Goal: Task Accomplishment & Management: Manage account settings

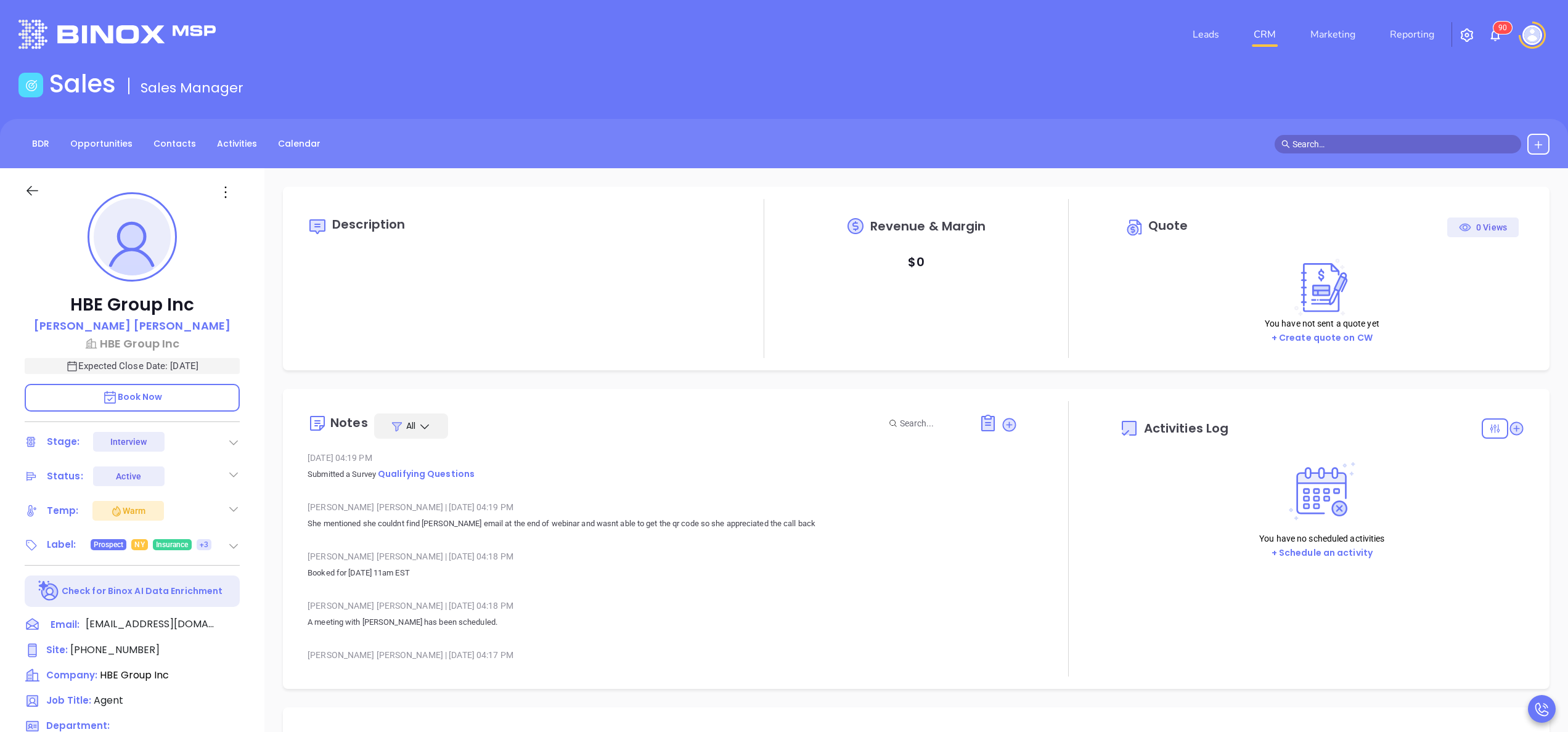
type input "[DATE]"
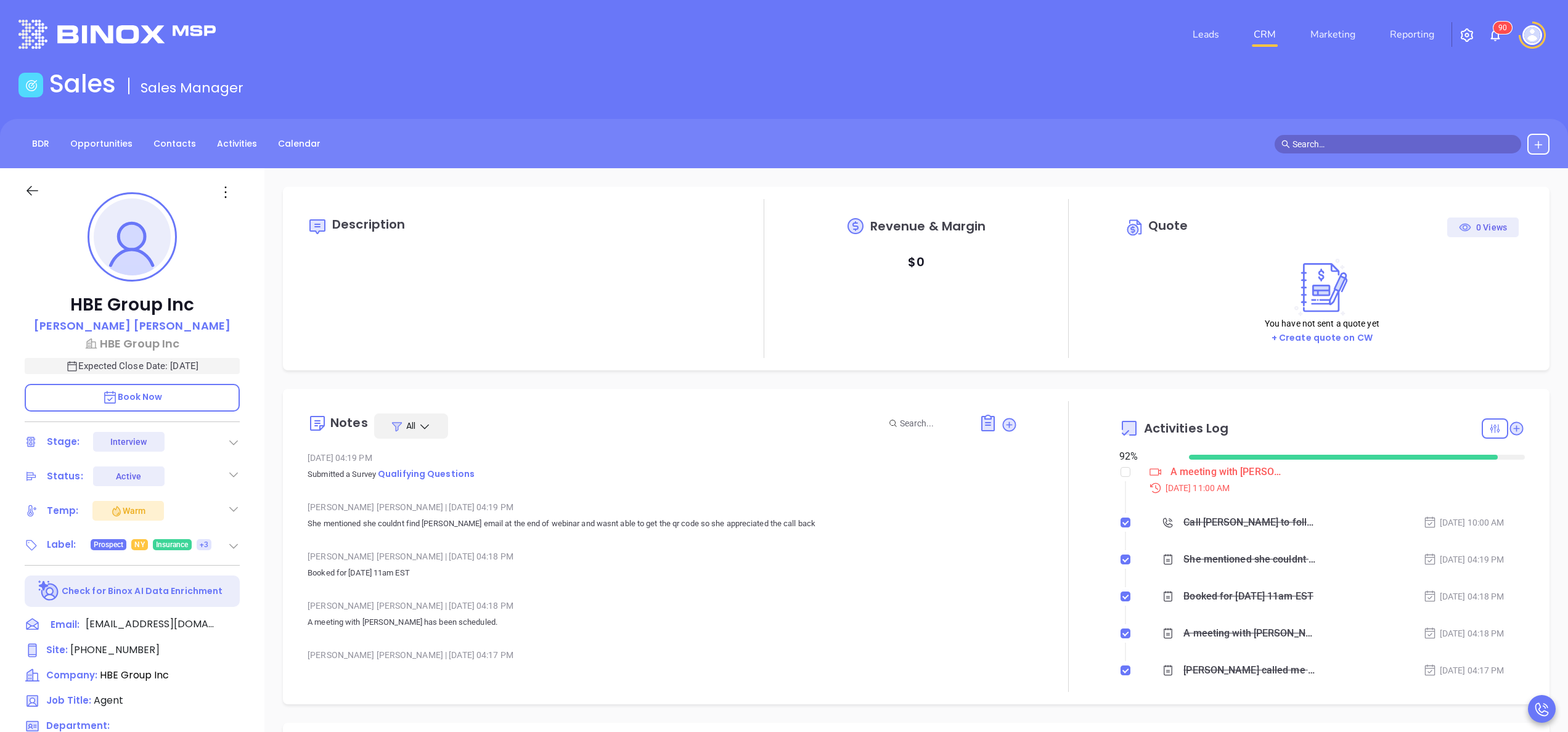
scroll to position [358, 0]
type input "[PERSON_NAME]"
click at [850, 511] on div "Anabell Dominguez | Oct 8, 2025 04:19 PM" at bounding box center [663, 507] width 710 height 19
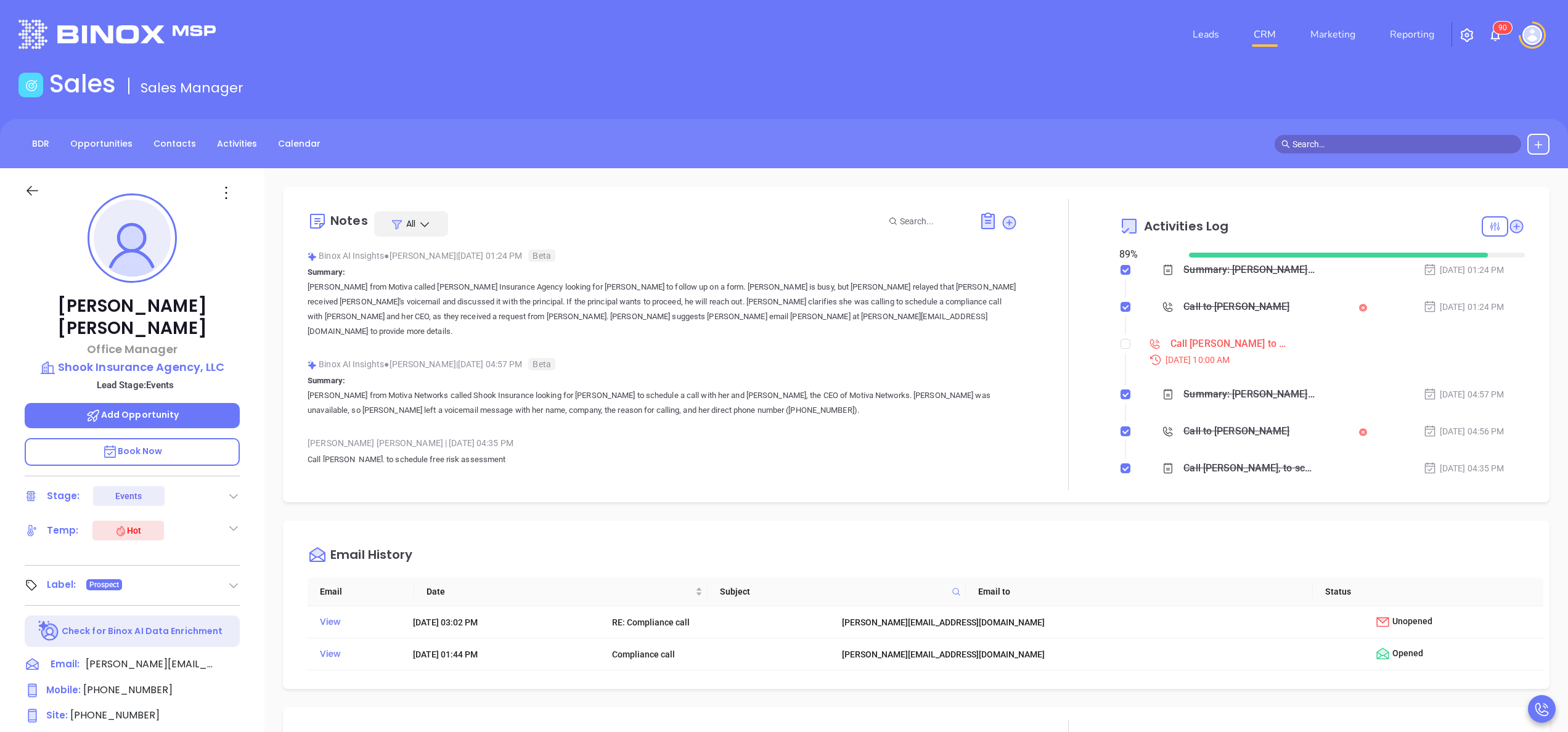
scroll to position [251, 0]
click at [1120, 339] on input "checkbox" at bounding box center [1125, 344] width 10 height 10
checkbox input "true"
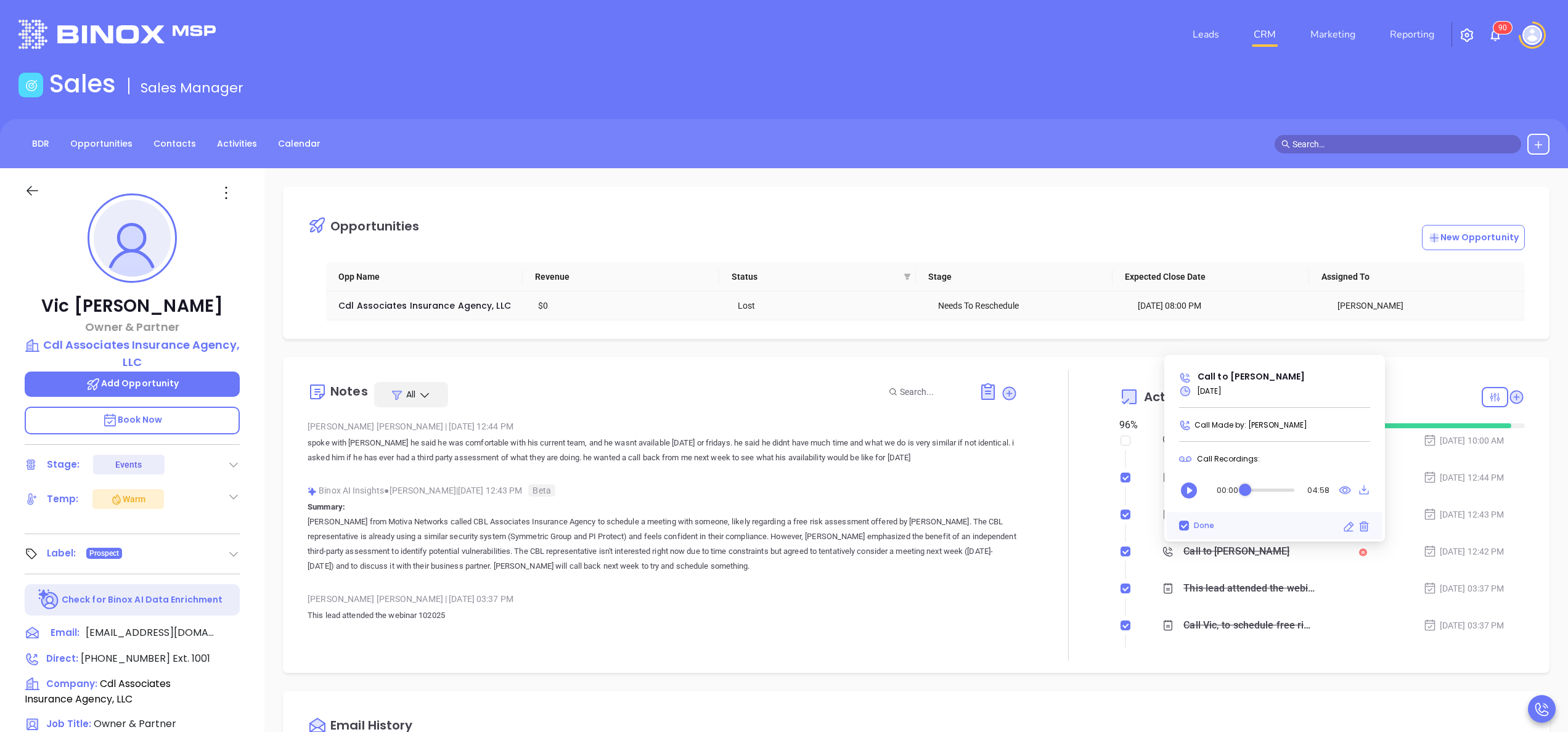
scroll to position [251, 0]
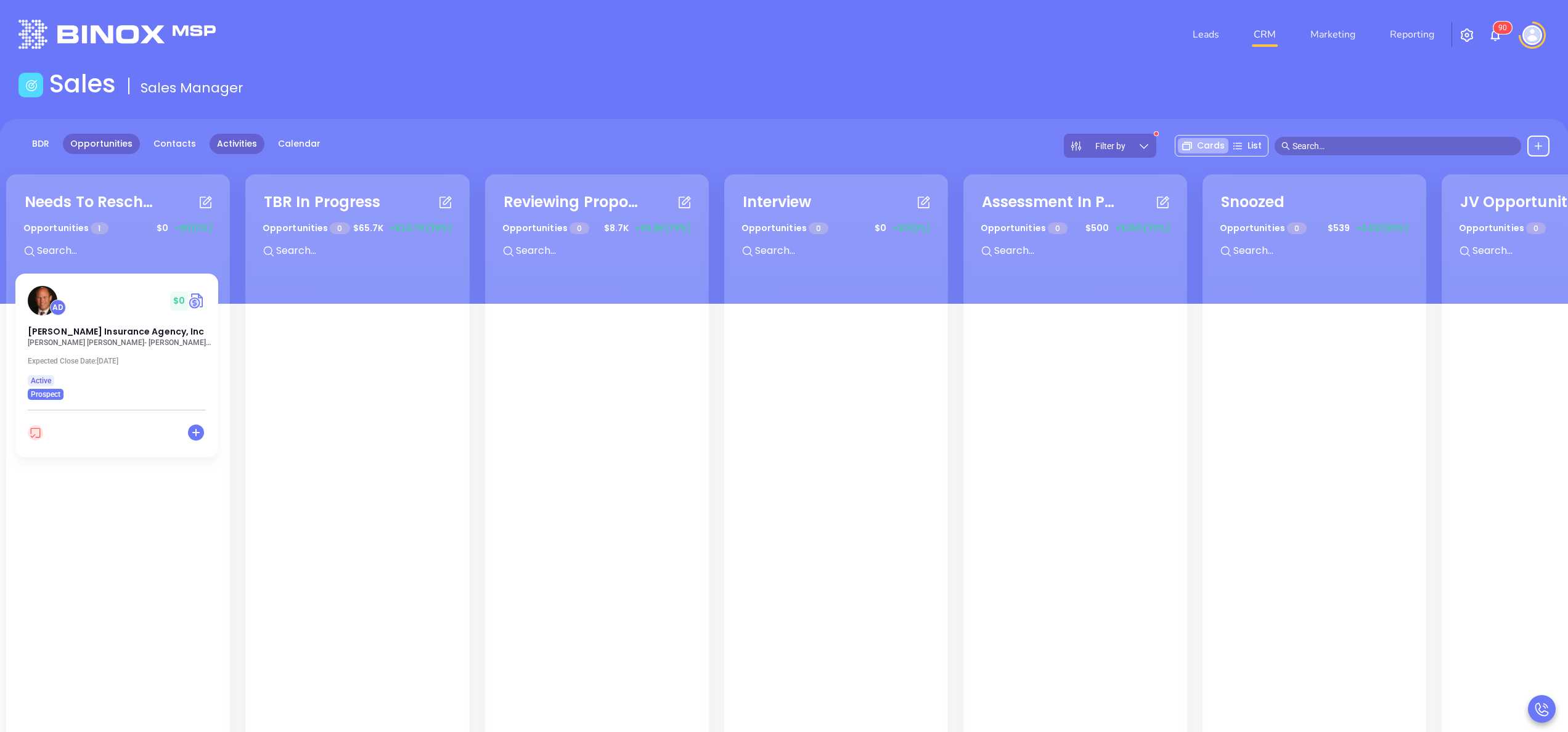
click at [225, 146] on link "Activities" at bounding box center [237, 144] width 55 height 20
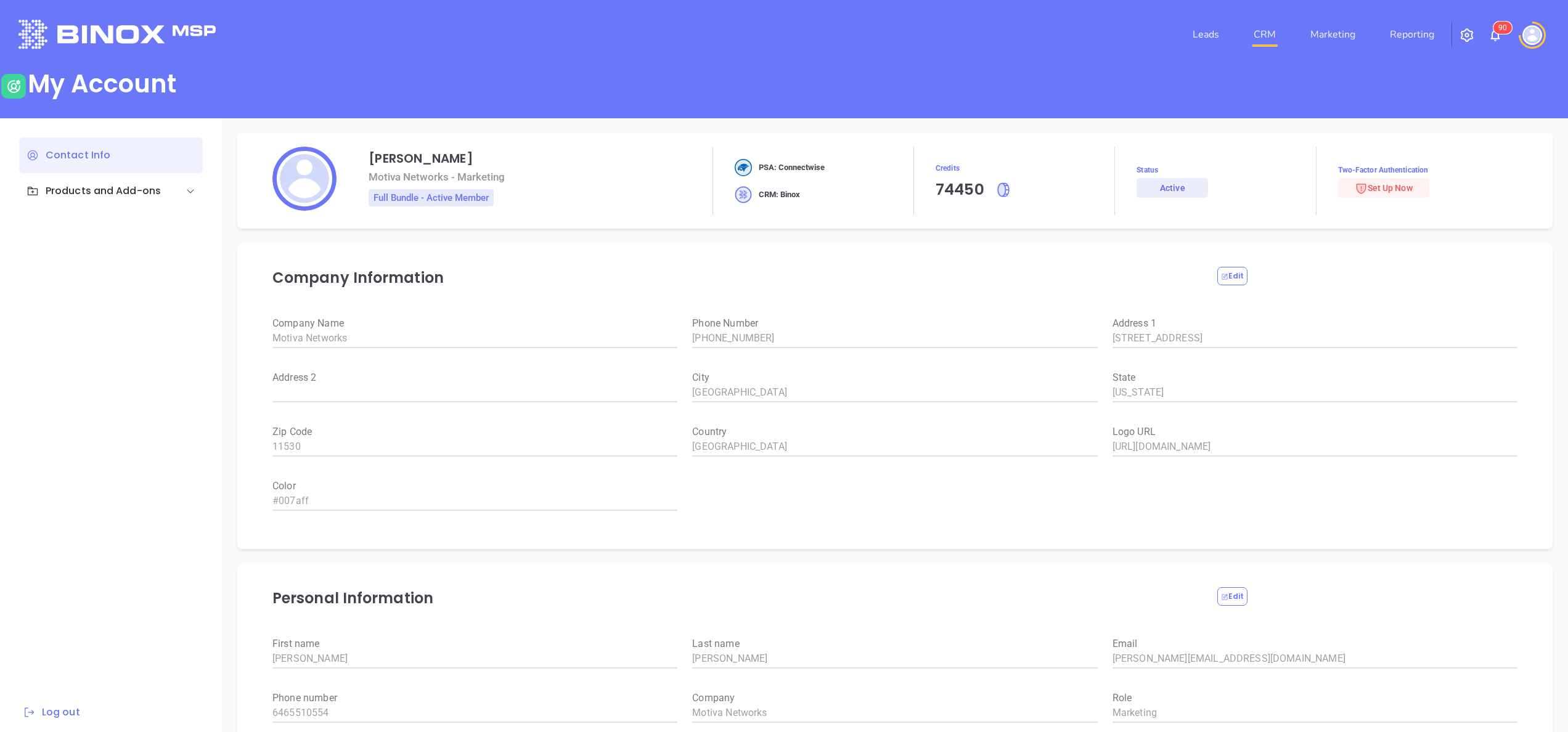
click at [1268, 36] on link "CRM" at bounding box center [1265, 34] width 32 height 25
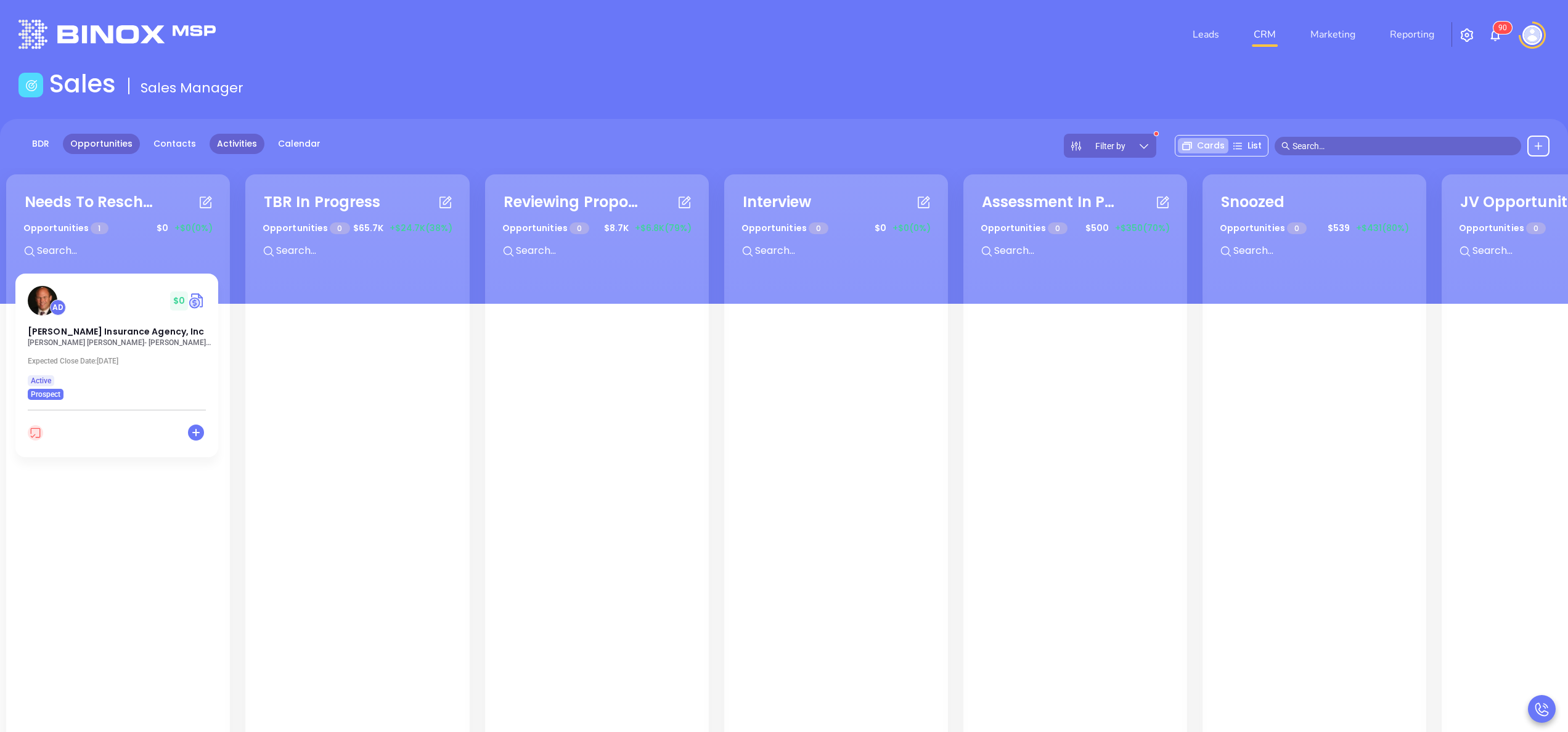
click at [242, 136] on link "Activities" at bounding box center [237, 144] width 55 height 20
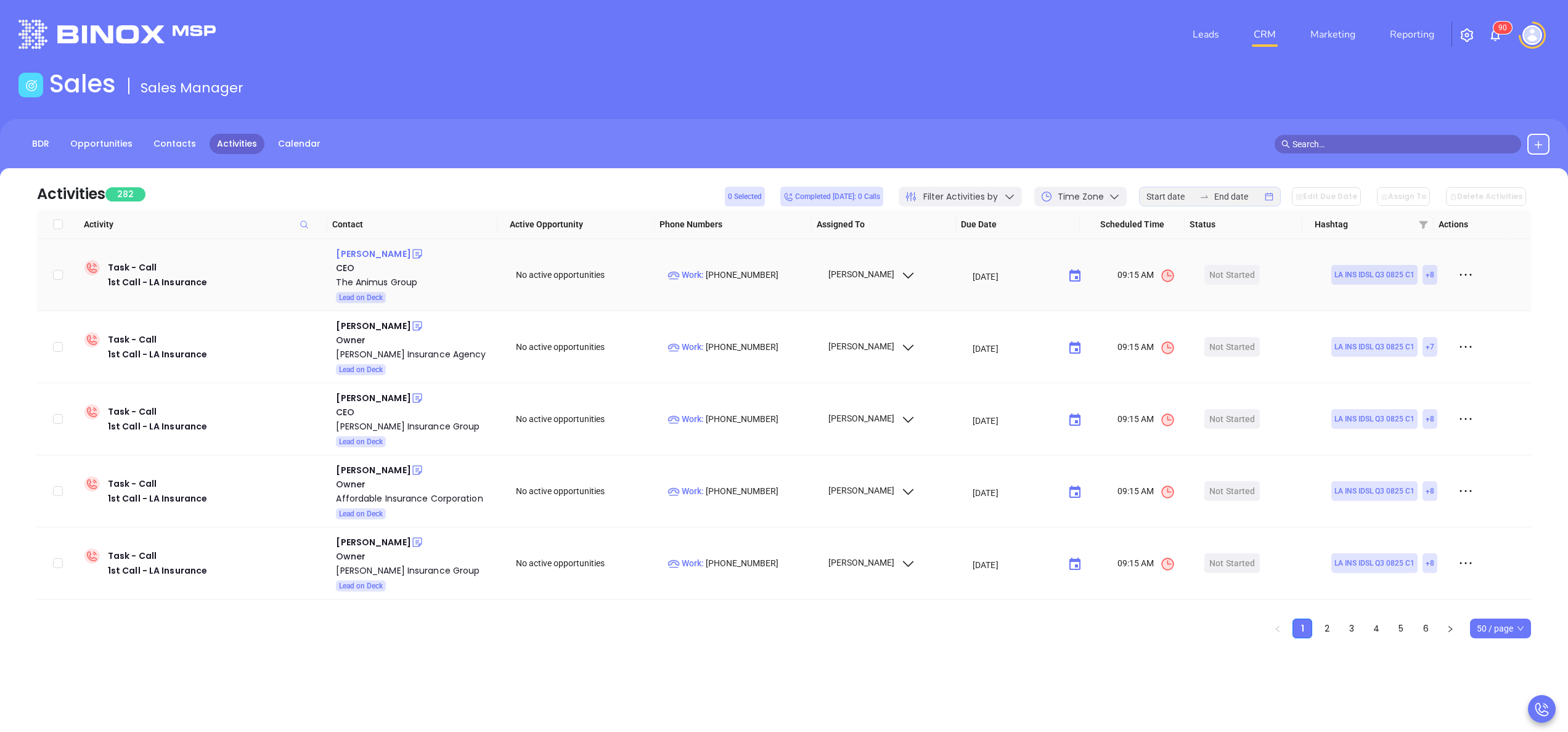
click at [369, 250] on div "[PERSON_NAME]" at bounding box center [374, 253] width 75 height 14
click at [366, 322] on div "John Lastrapes" at bounding box center [374, 325] width 75 height 14
click at [355, 400] on div "Sam Farr" at bounding box center [374, 397] width 75 height 14
click at [375, 431] on div "Farr Insurance Group" at bounding box center [418, 425] width 163 height 14
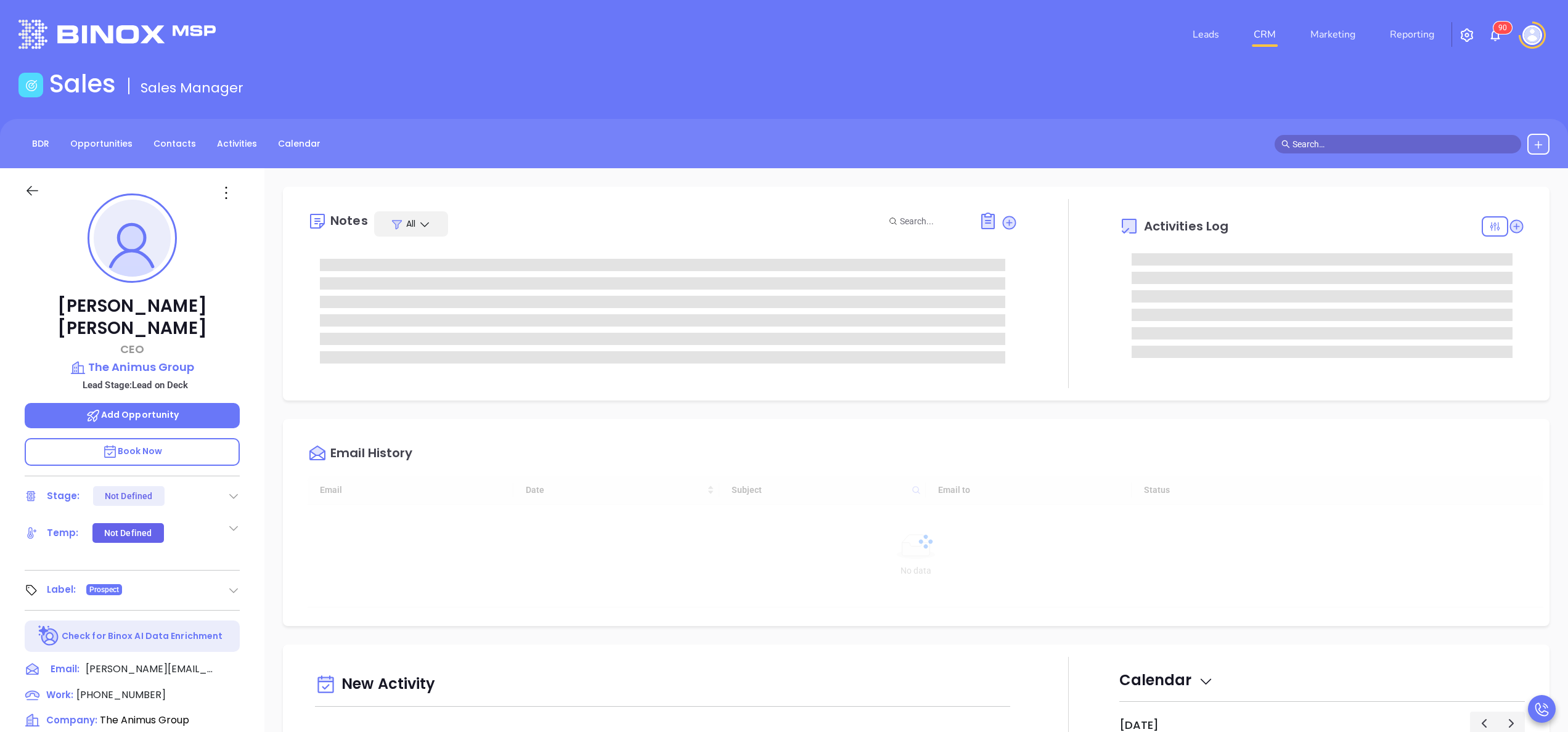
type input "[DATE]"
type input "[PERSON_NAME]"
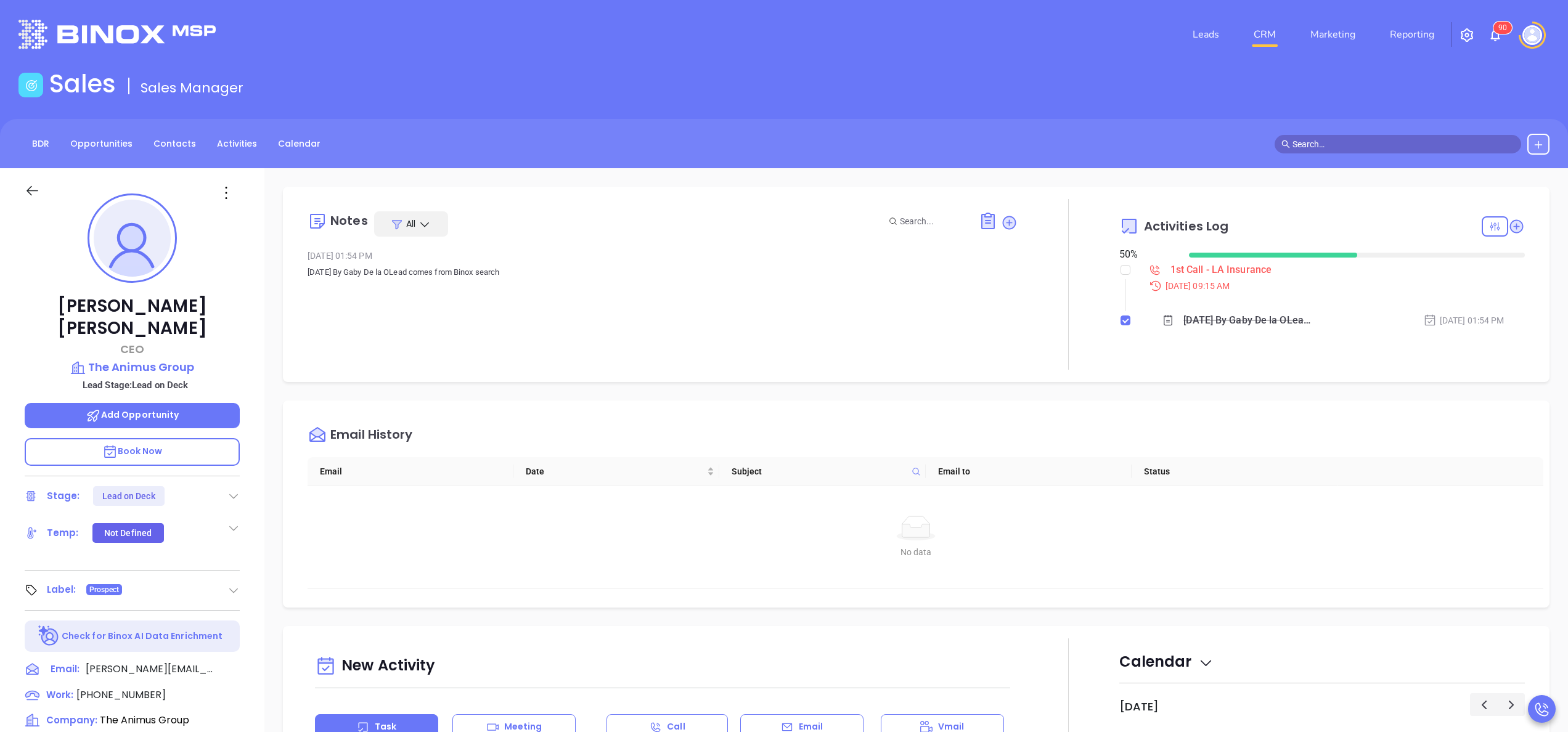
click at [839, 327] on div "Notes All Jun 11, 2024 01:54 PM [DATE] By Gaby De la OLead comes from Binox sea…" at bounding box center [663, 284] width 710 height 171
click at [247, 349] on div "[PERSON_NAME] CEO The Animus Group Lead Stage: Lead on Deck Add Opportunity Boo…" at bounding box center [132, 626] width 264 height 915
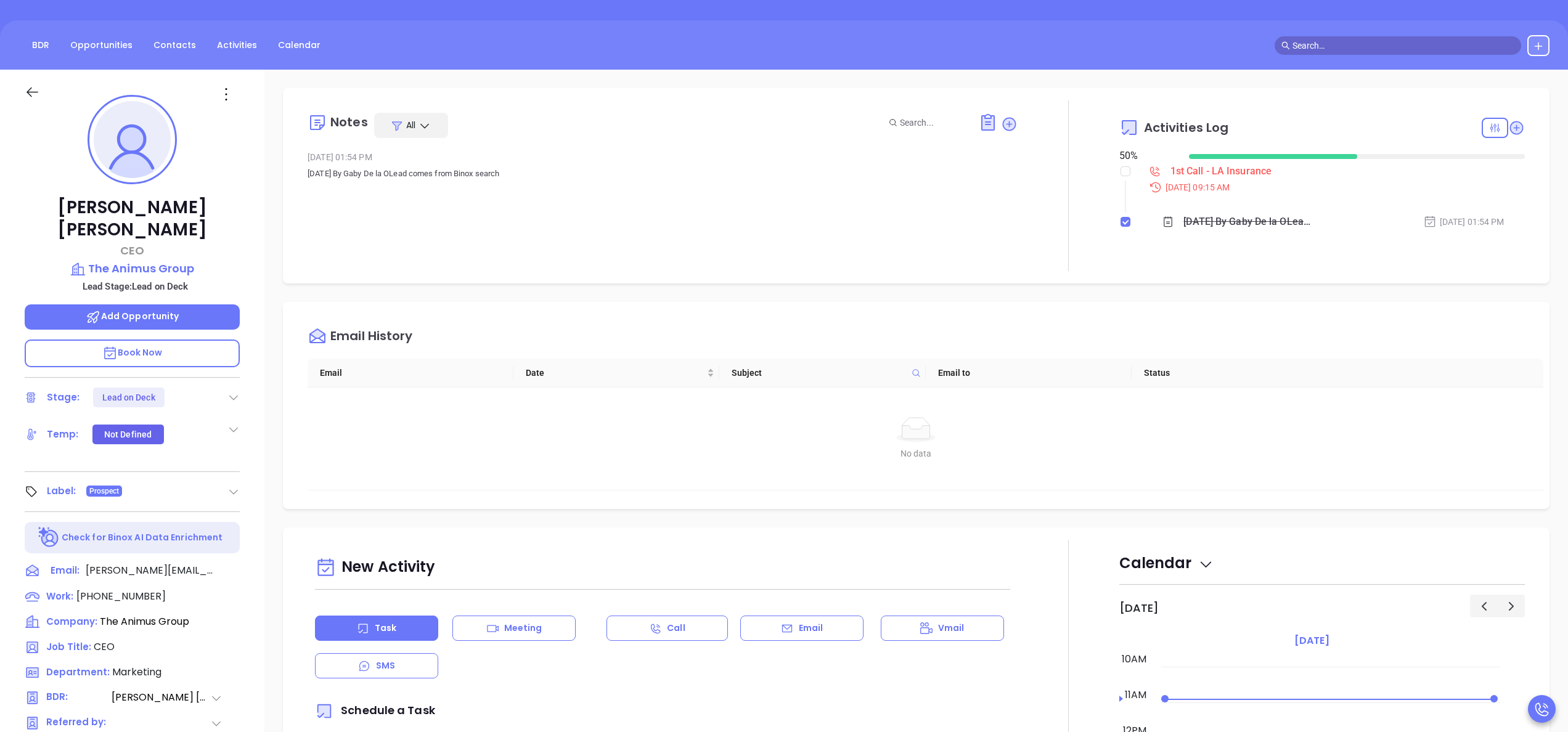
scroll to position [148, 0]
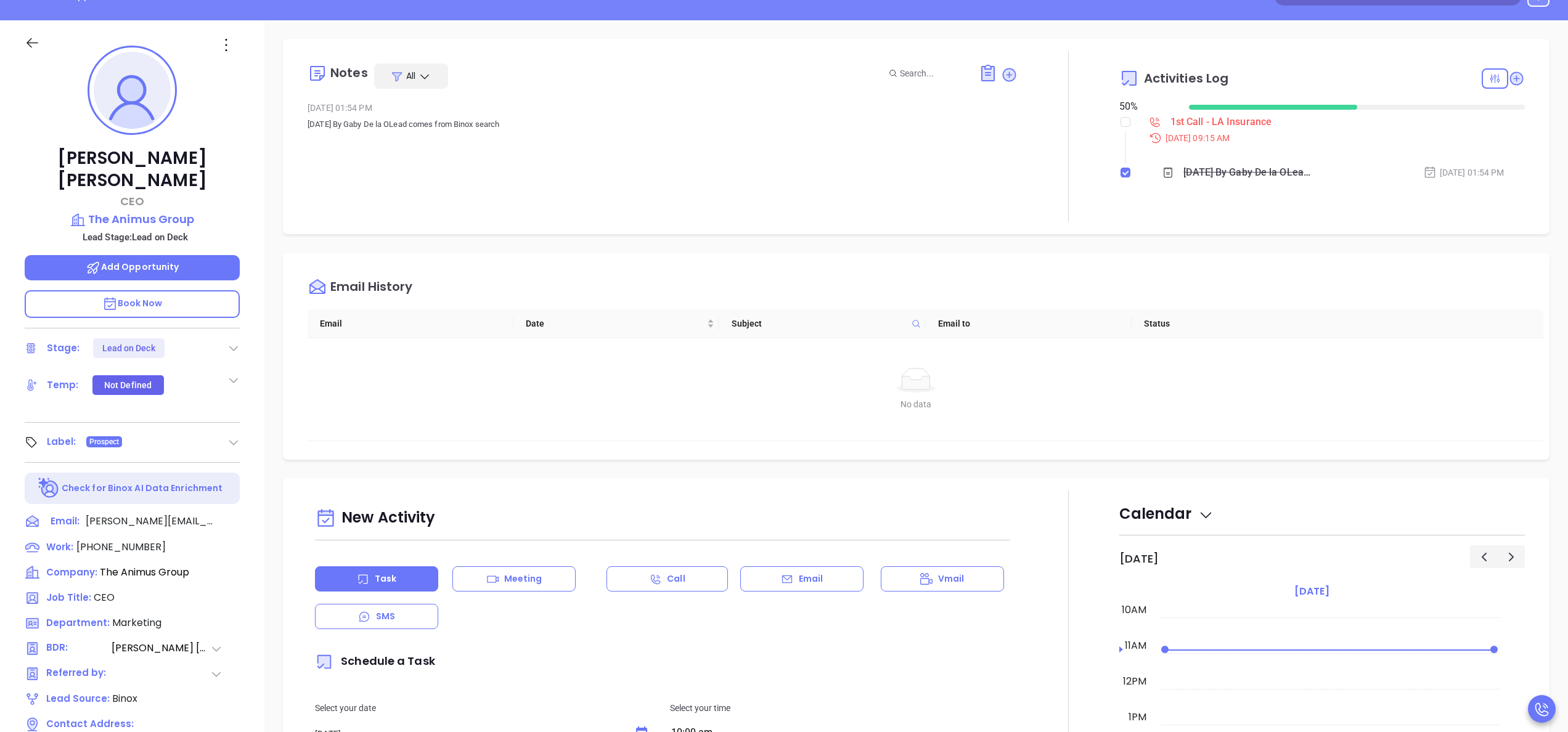
click at [1123, 121] on li "1st Call - LA Insurance [DATE] 09:15 AM" at bounding box center [1324, 141] width 403 height 48
click at [1120, 121] on input "checkbox" at bounding box center [1125, 122] width 10 height 10
checkbox input "true"
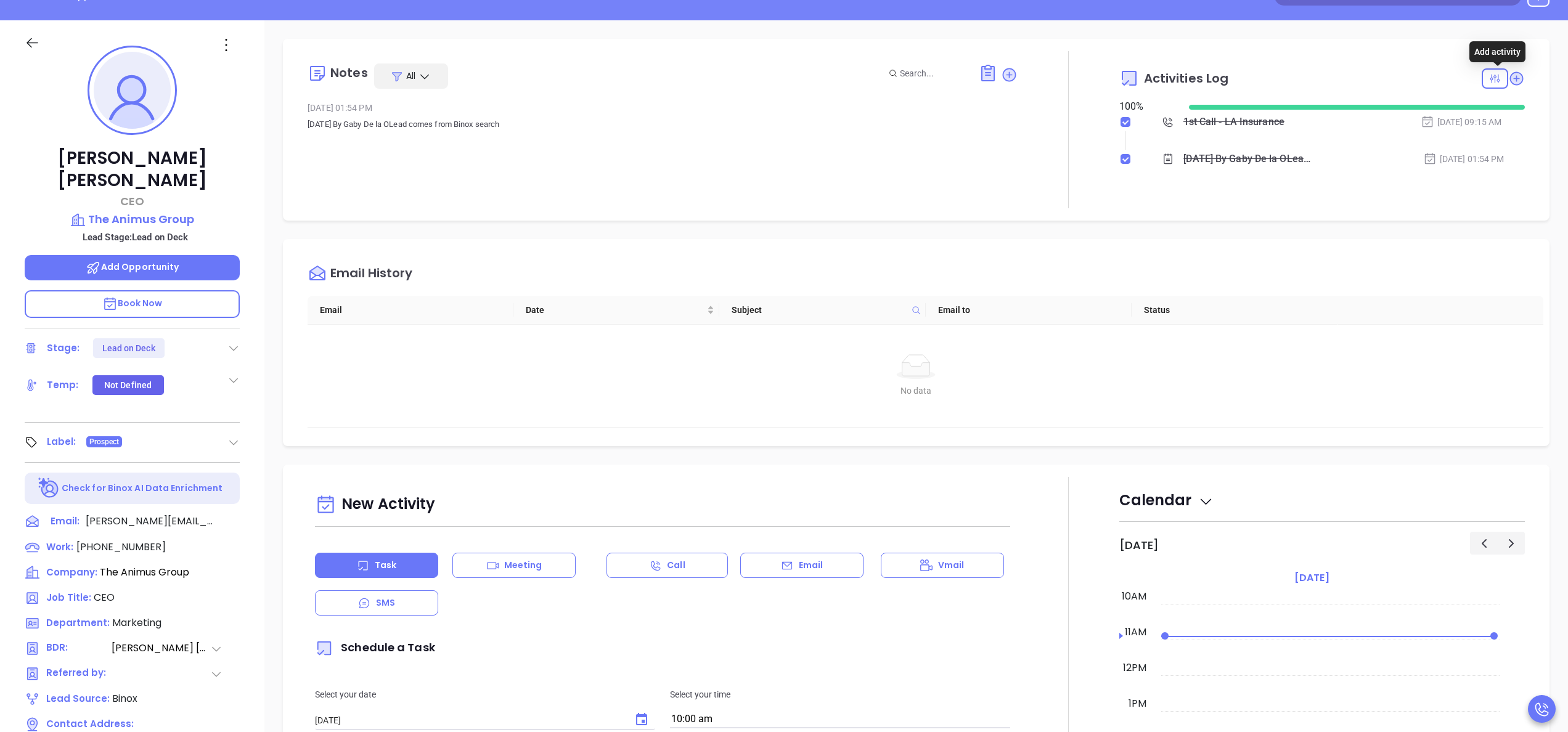
click at [1510, 76] on icon at bounding box center [1517, 78] width 14 height 14
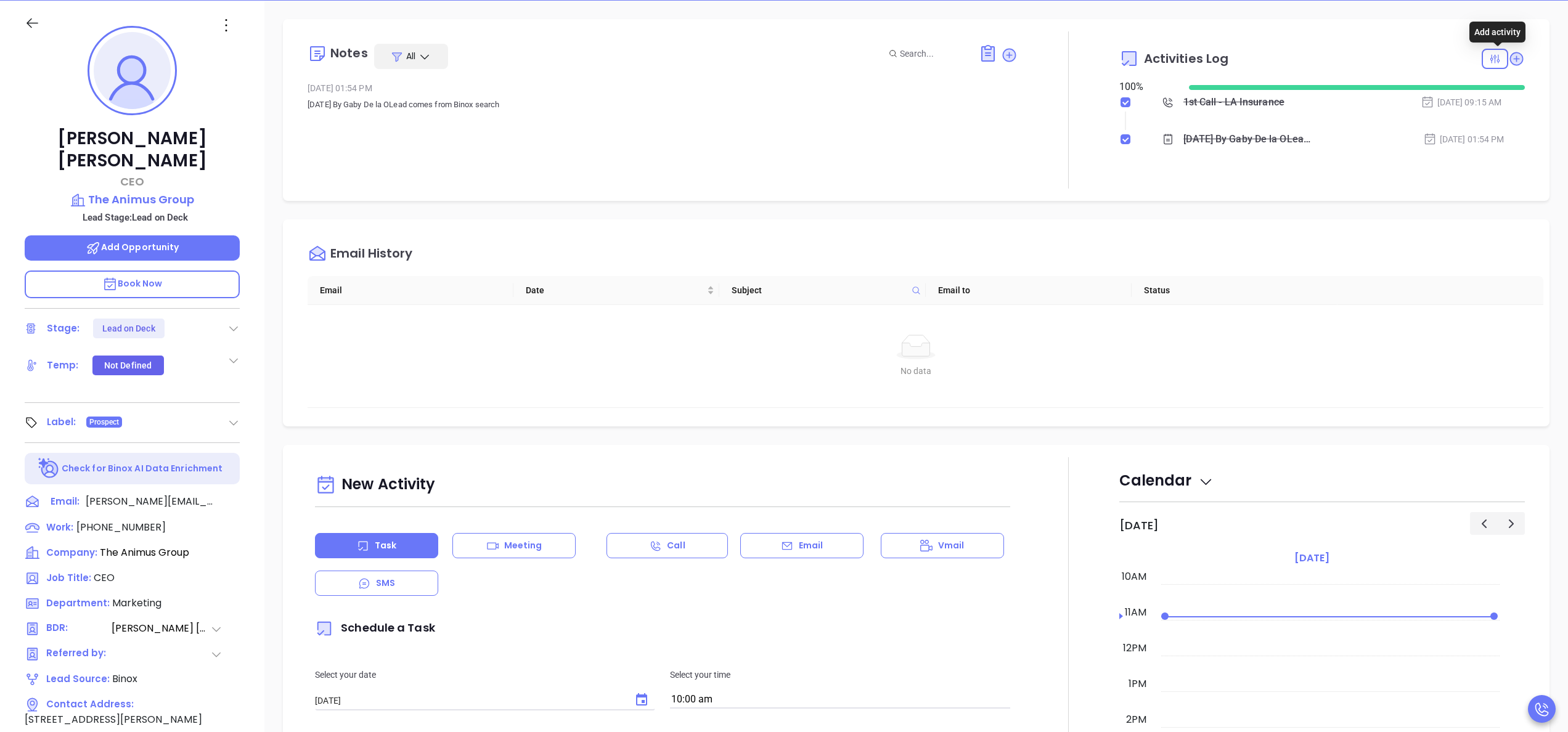
scroll to position [444, 0]
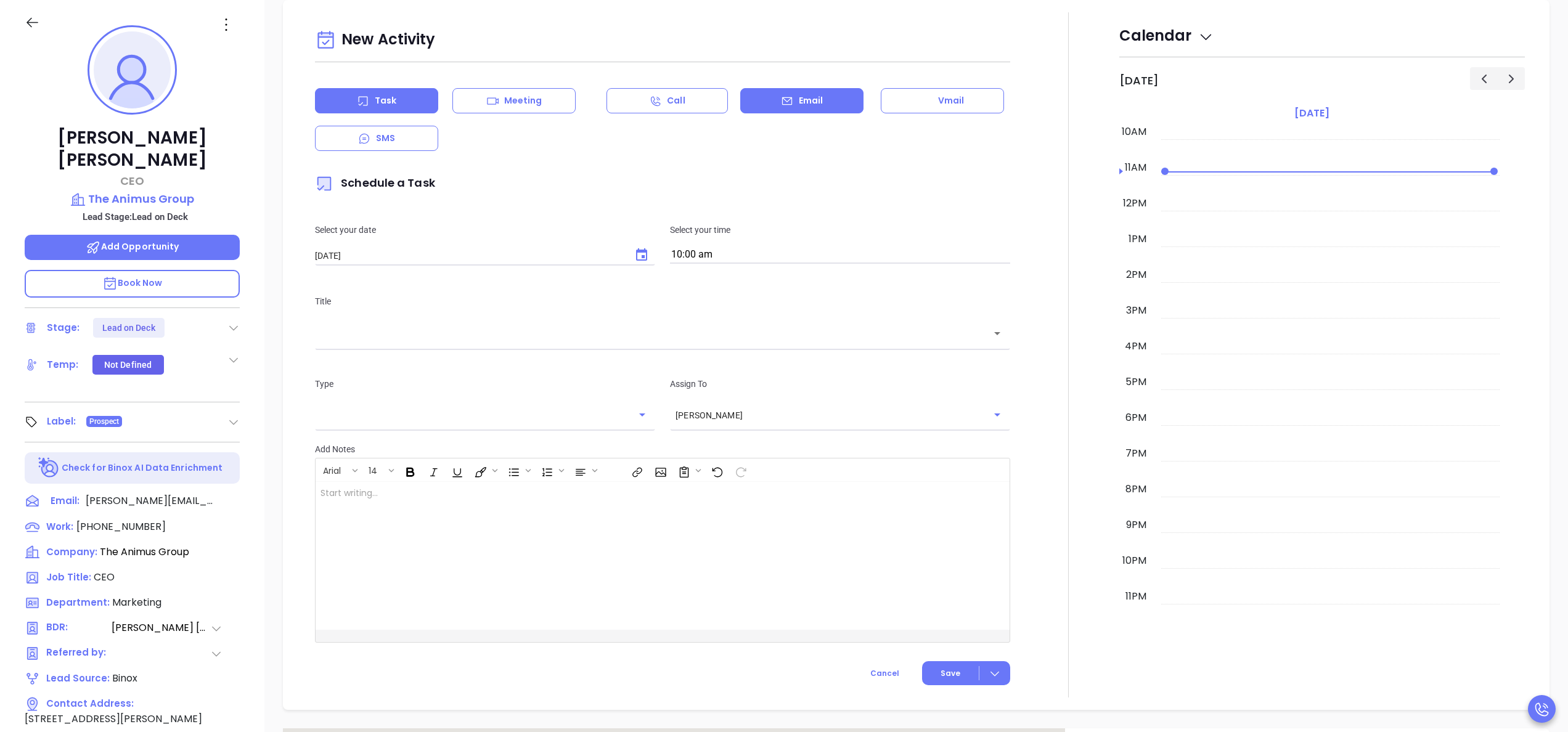
click at [798, 110] on div "Email" at bounding box center [802, 101] width 123 height 25
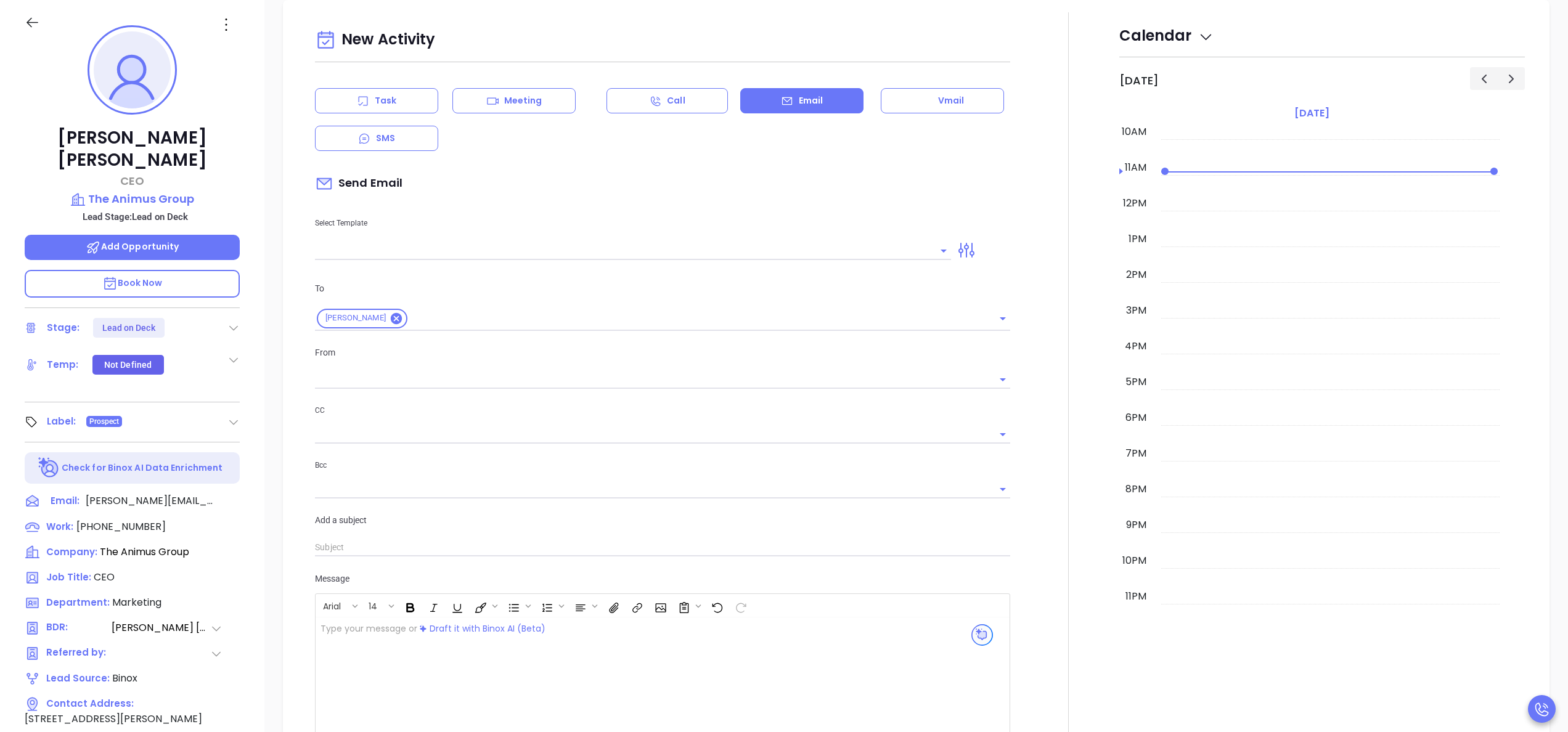
click at [511, 241] on div at bounding box center [633, 250] width 636 height 20
type input "[PERSON_NAME]"
type input "LA INS IDSL Q3 0825 C1 - Email 2"
type input "February is coming fast—will The Animus Group be compliant?"
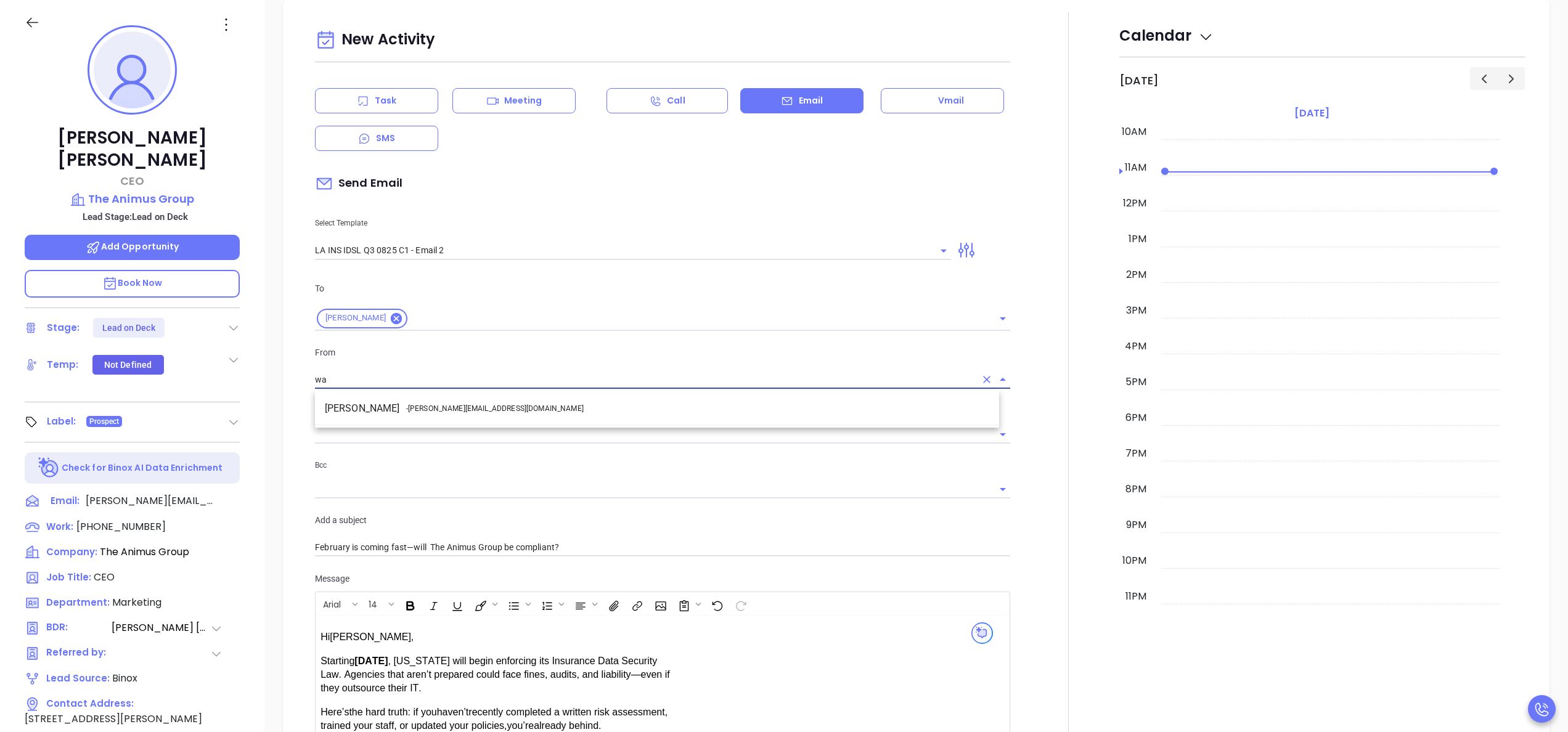
click at [478, 410] on li "Walter Contreras - walter@motiva.net" at bounding box center [657, 408] width 685 height 22
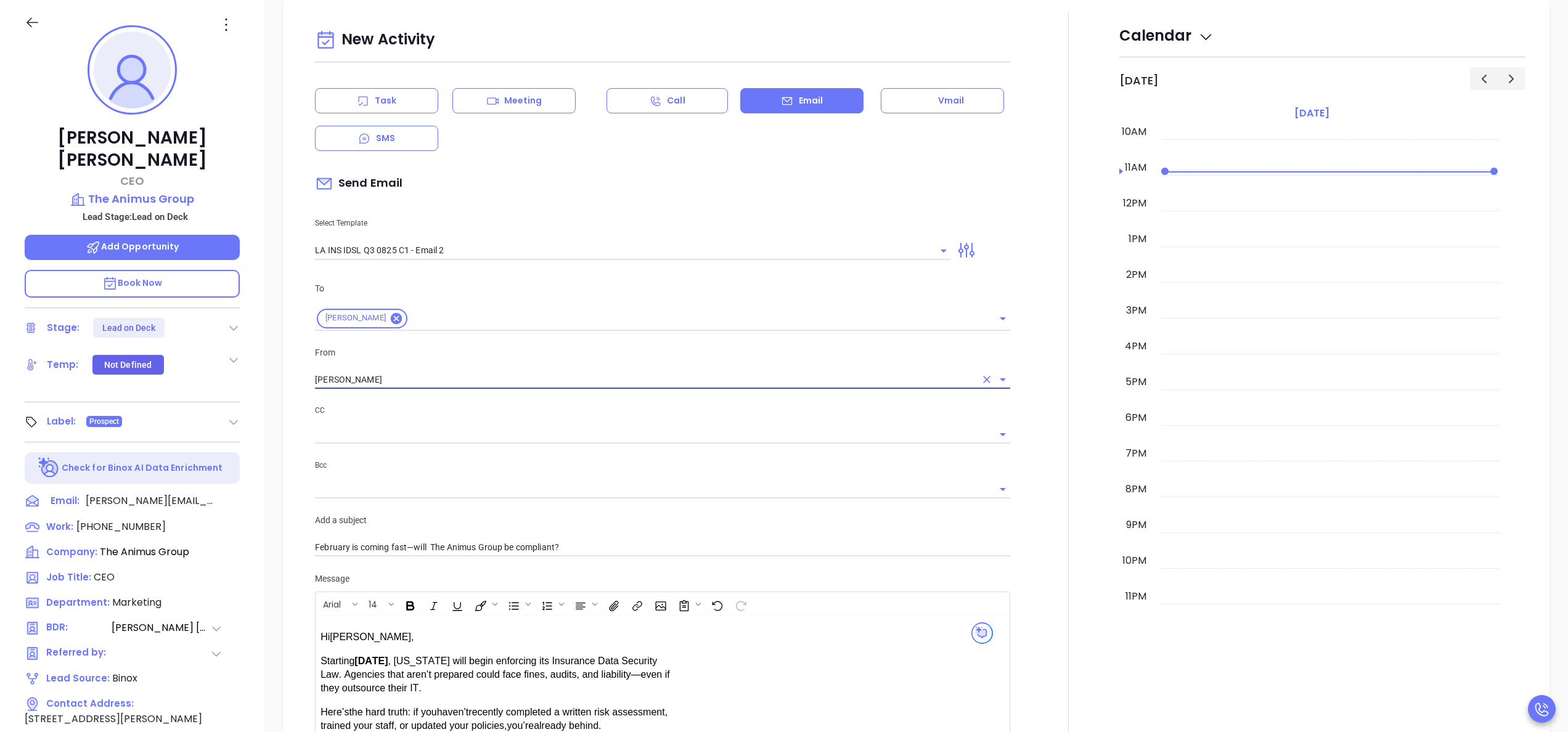
type input "Walter Contreras"
click at [1019, 503] on div at bounding box center [1069, 485] width 102 height 945
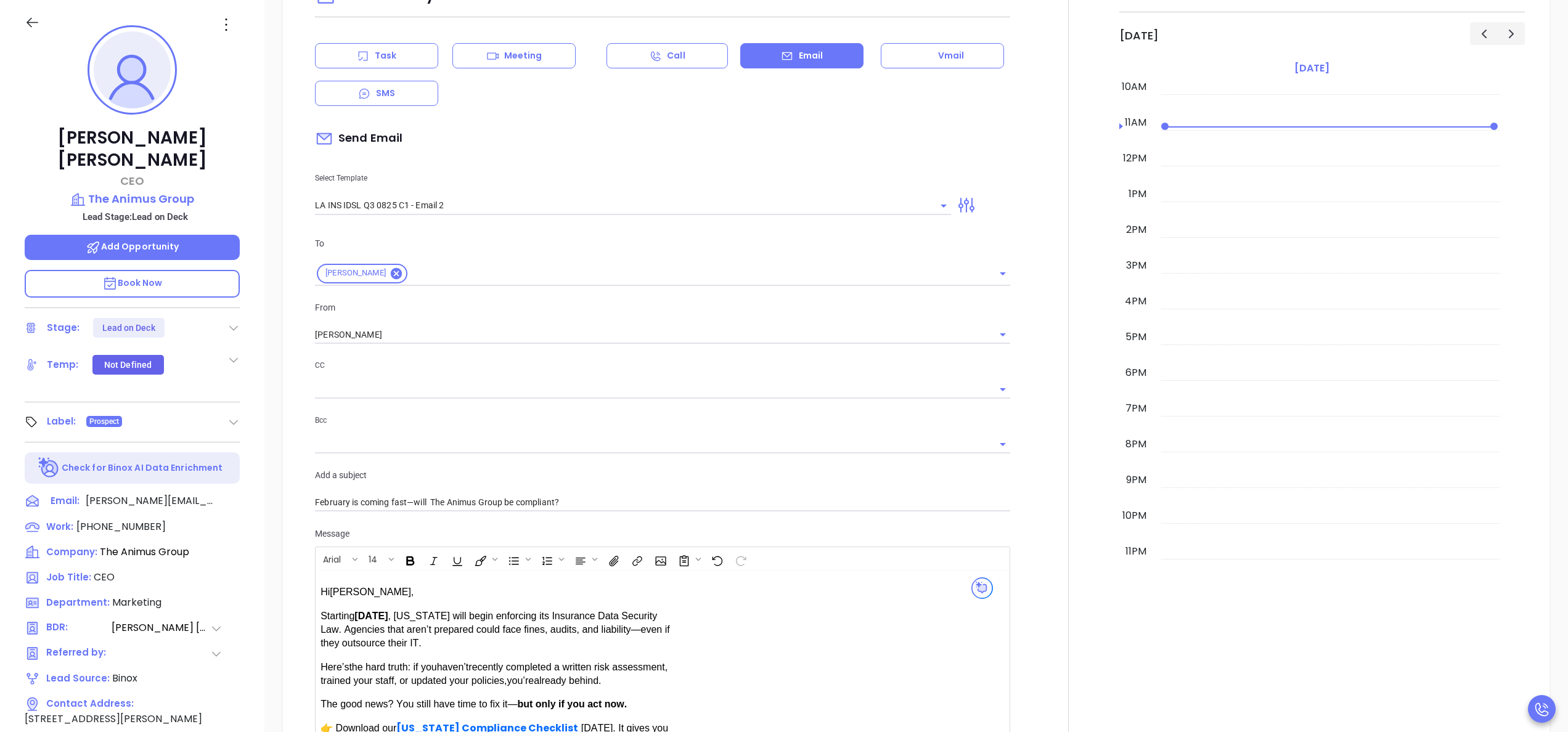
scroll to position [691, 0]
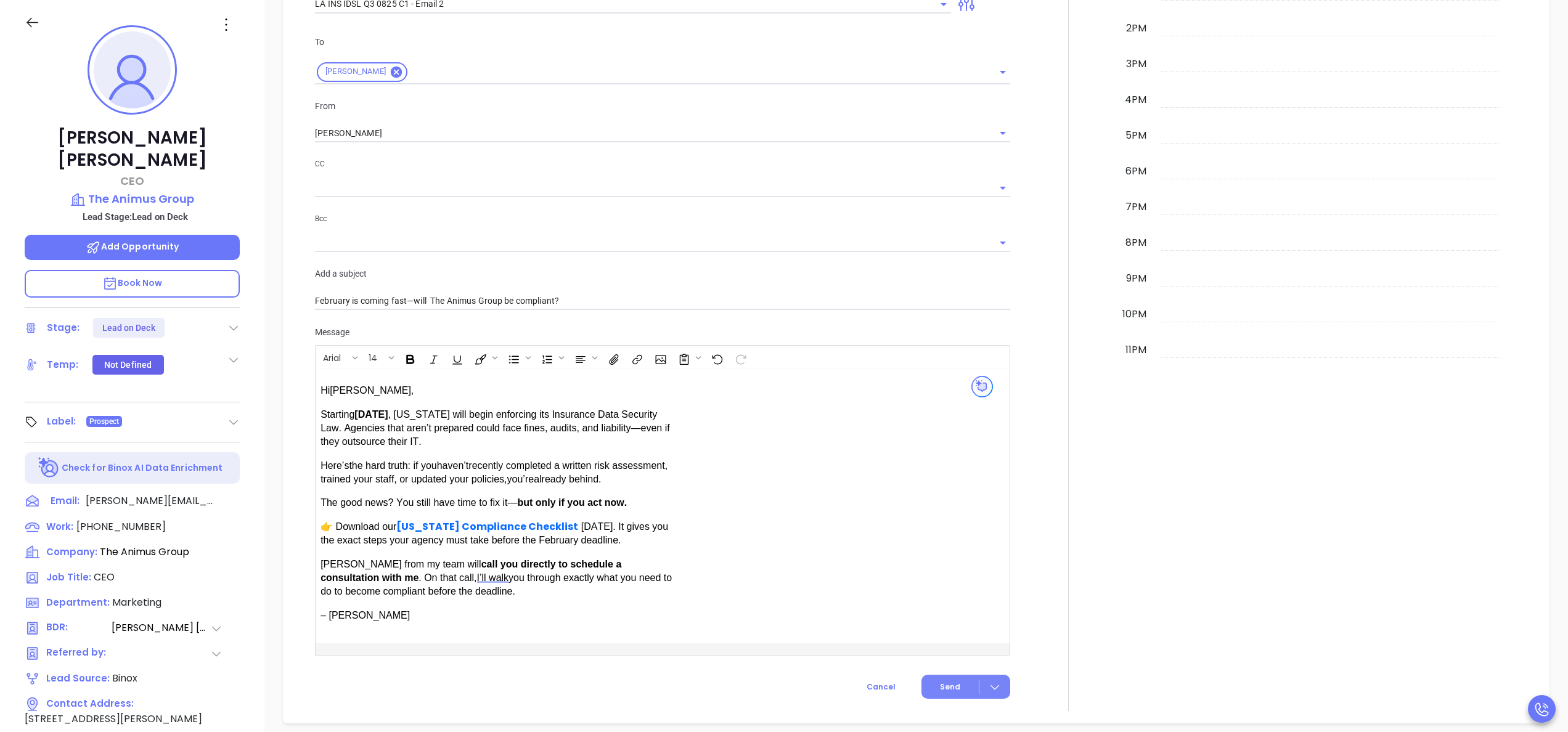
click at [940, 686] on span "Send" at bounding box center [950, 687] width 20 height 11
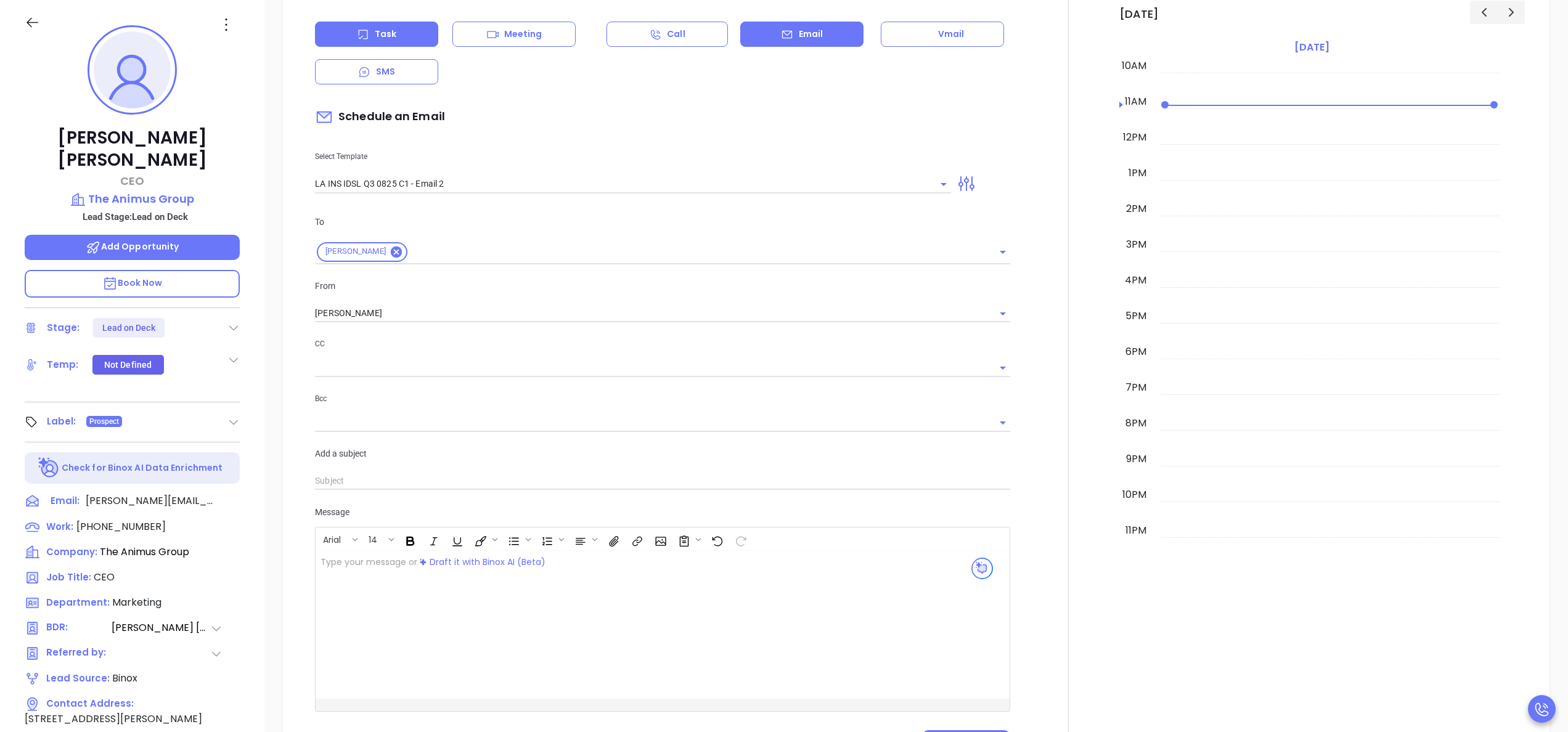
scroll to position [511, 0]
click at [397, 28] on div "Task" at bounding box center [376, 34] width 123 height 25
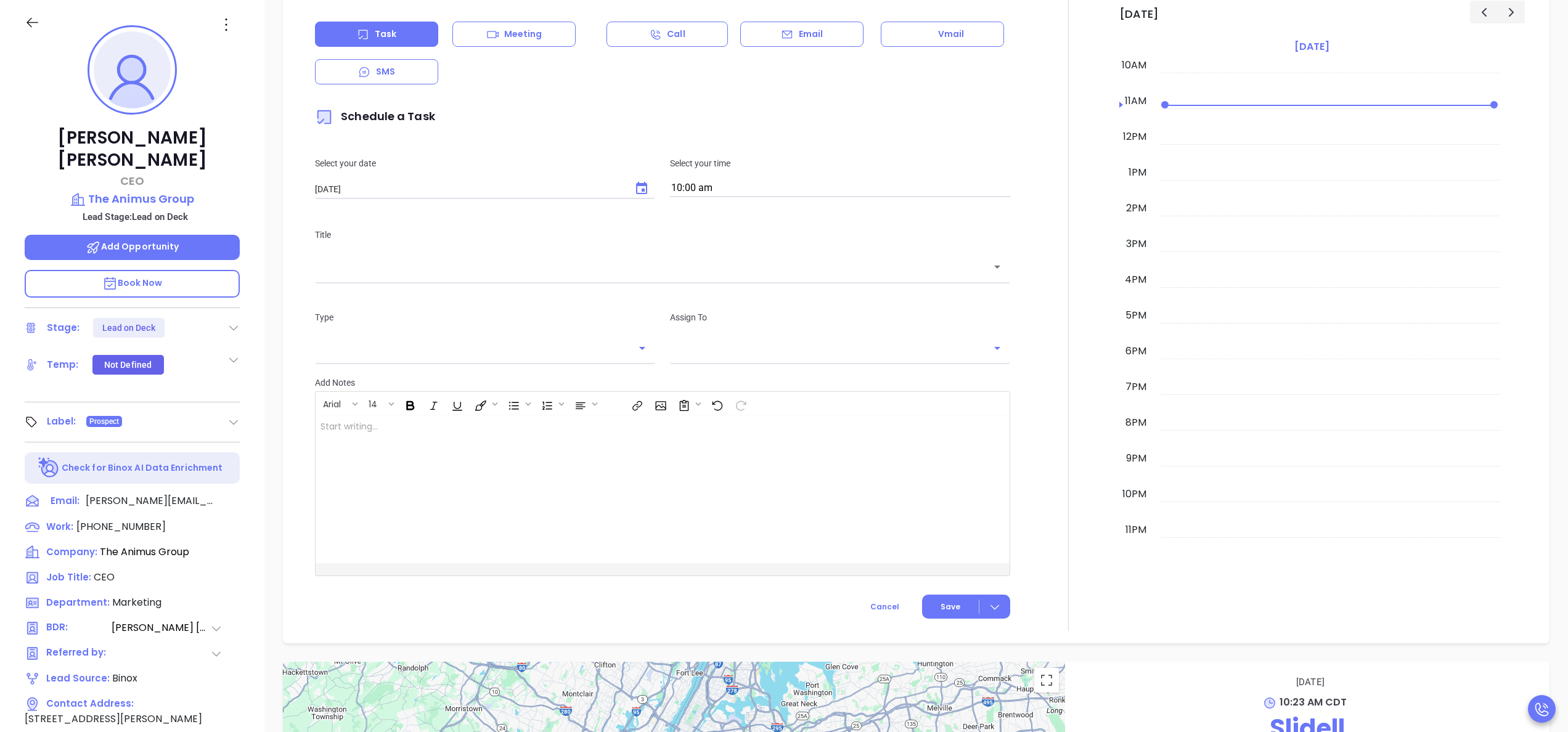
type input "Anabell Dominguez"
click at [635, 191] on icon "Choose date, selected date is Oct 11, 2025" at bounding box center [641, 188] width 14 height 14
click at [365, 316] on button "13" at bounding box center [364, 313] width 22 height 22
type input "10/13/2025"
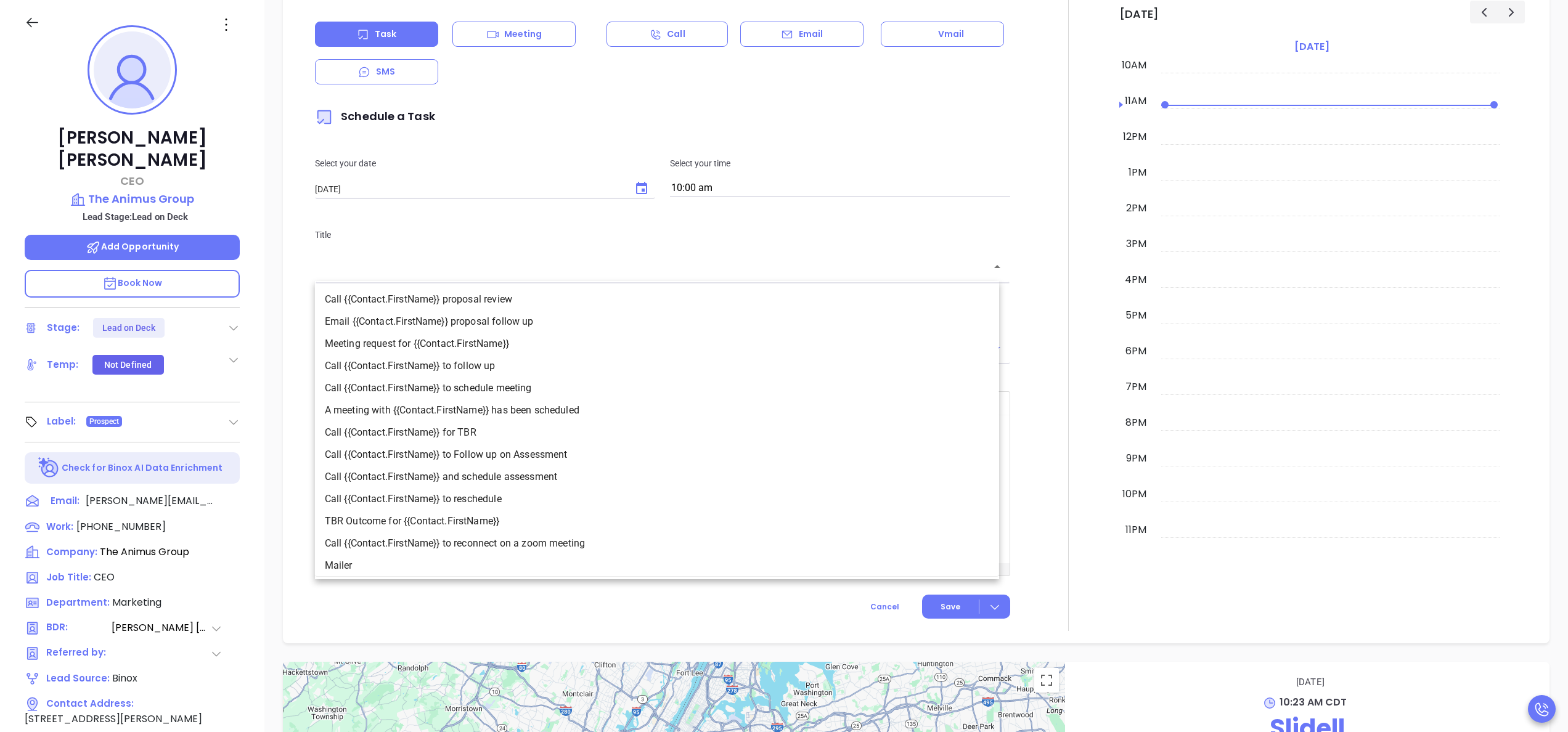
click at [415, 268] on input "text" at bounding box center [653, 267] width 666 height 14
click at [467, 365] on li "Call {{Contact.FirstName}} to follow up" at bounding box center [657, 366] width 685 height 22
type input "Call Christopher to follow up"
type input "Call"
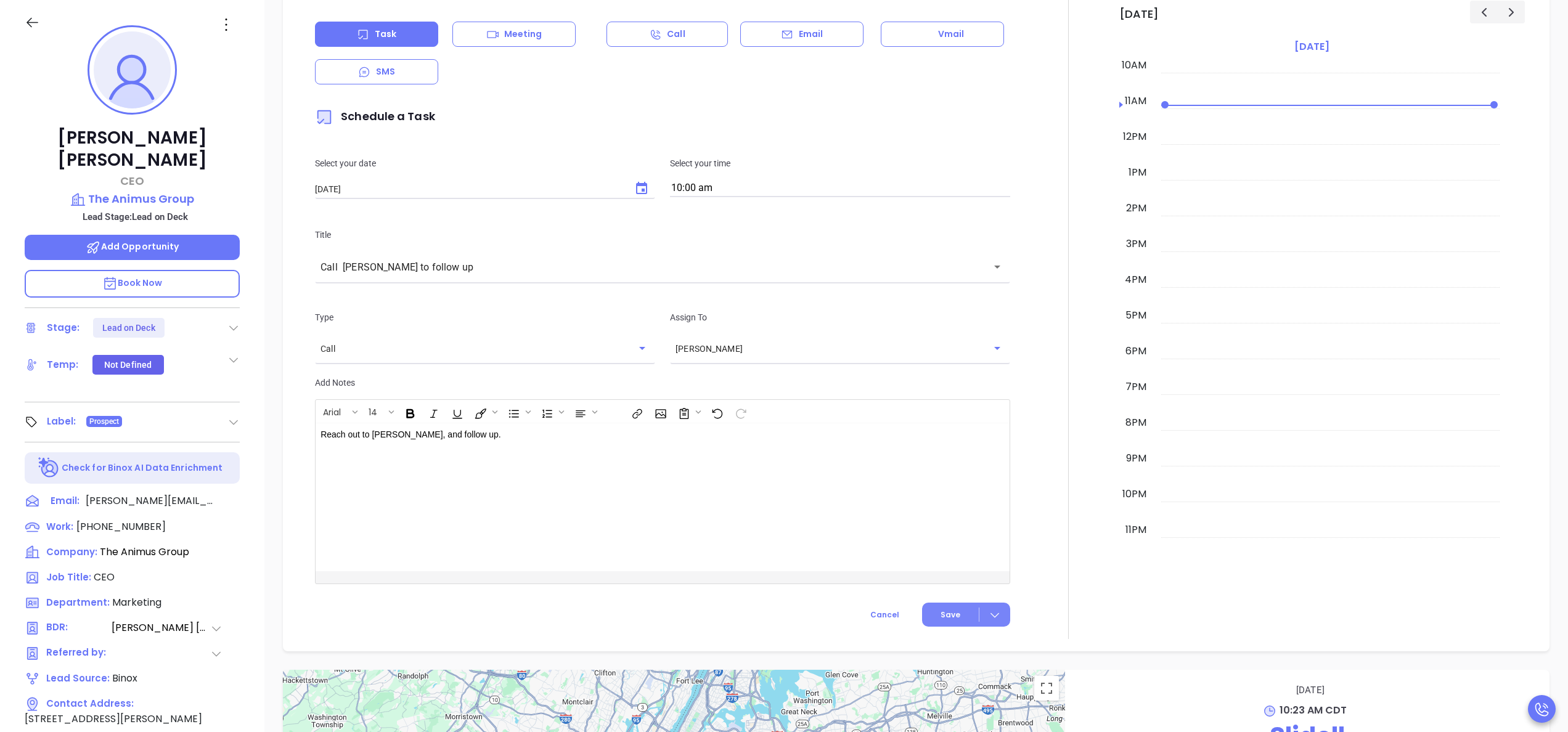
click at [940, 617] on span "Save" at bounding box center [950, 615] width 20 height 11
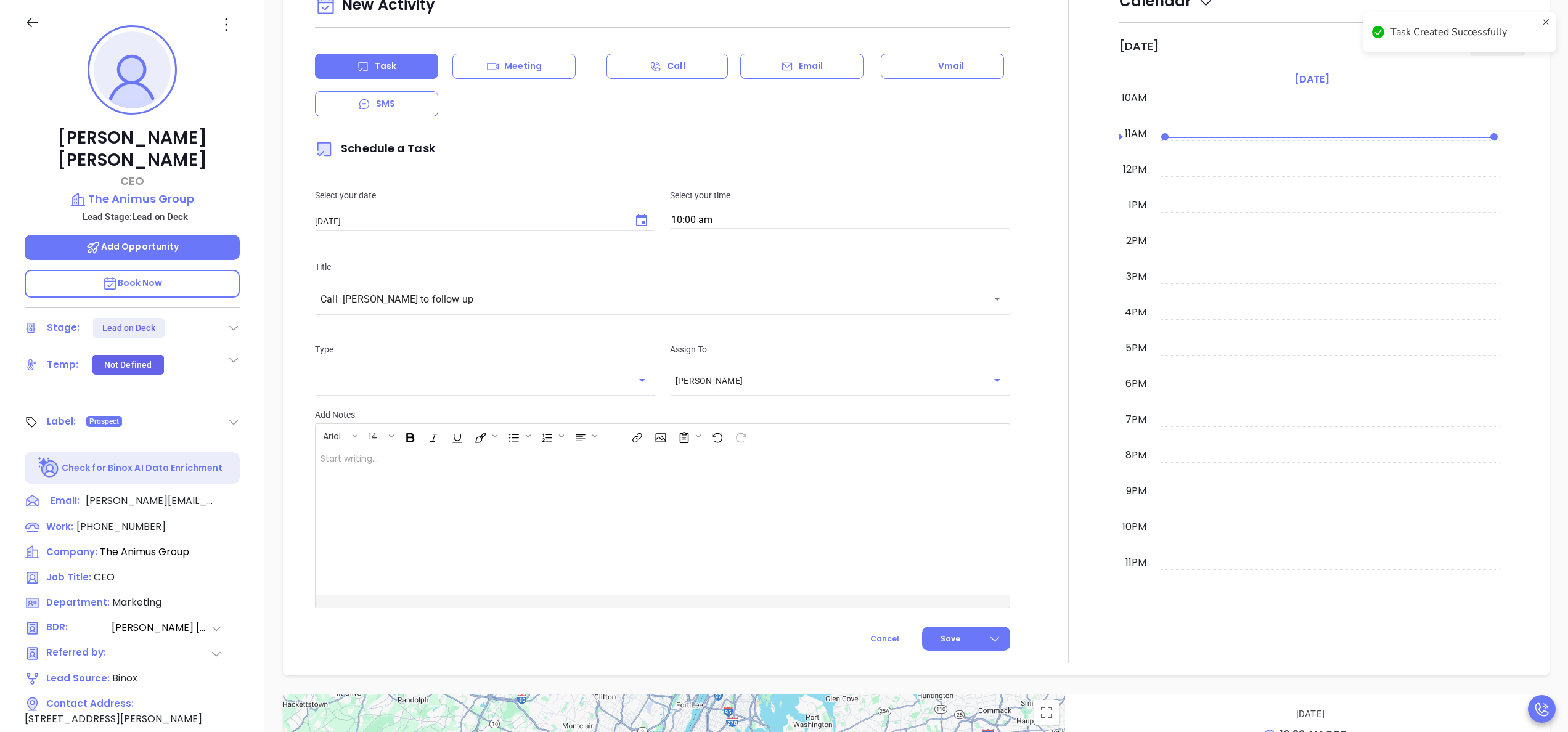
scroll to position [543, 0]
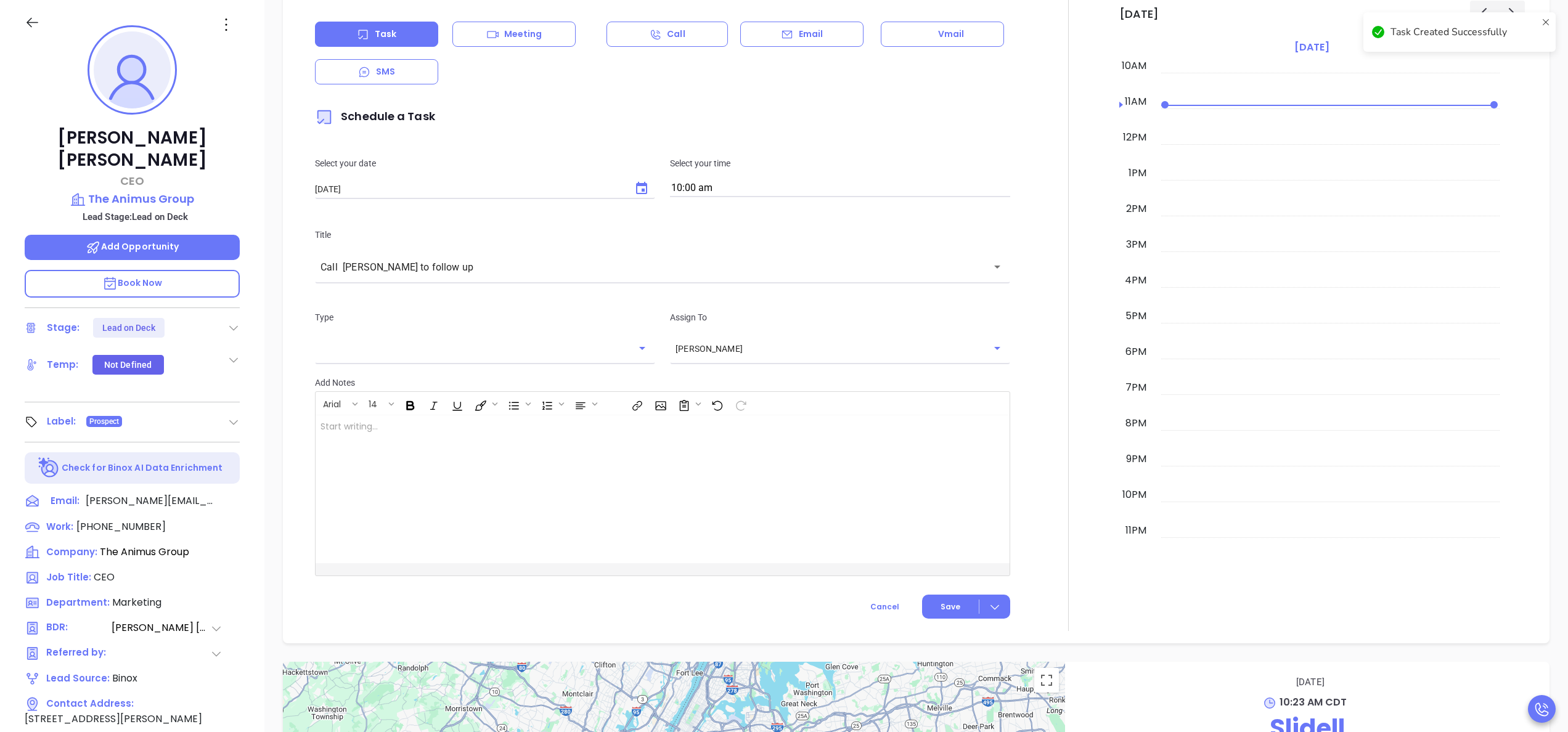
click at [234, 322] on icon at bounding box center [234, 328] width 13 height 13
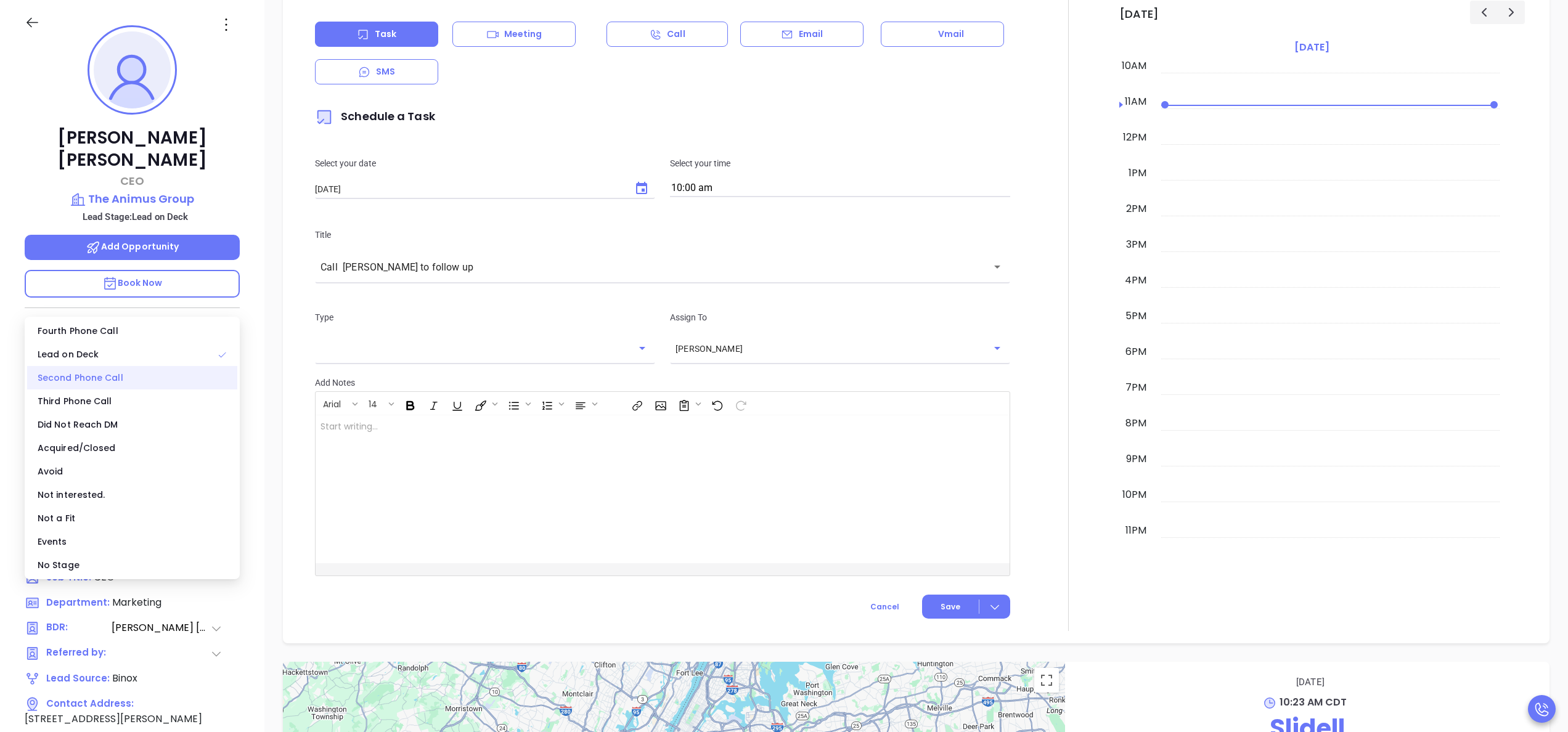
click at [144, 370] on div "Second Phone Call" at bounding box center [132, 378] width 210 height 24
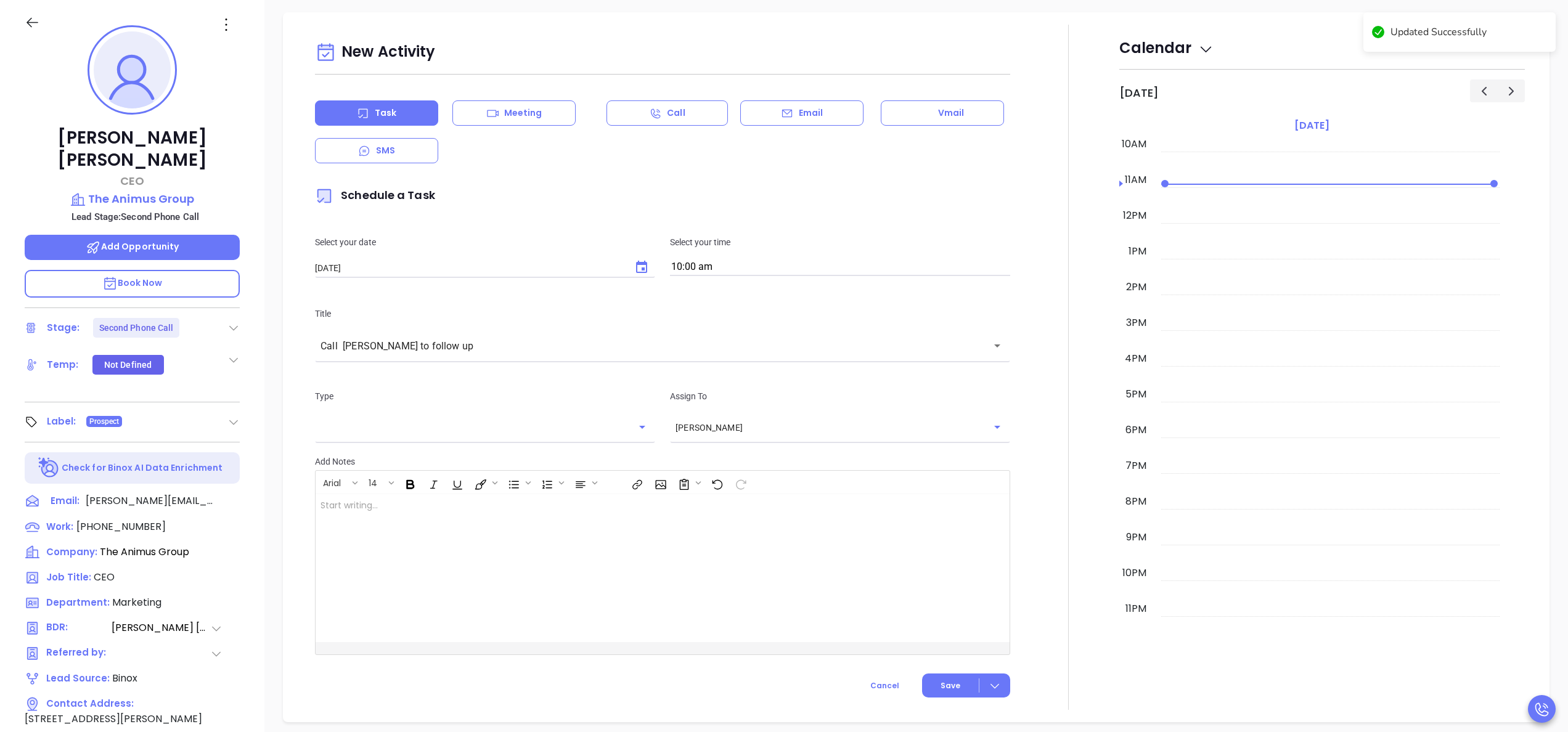
scroll to position [622, 0]
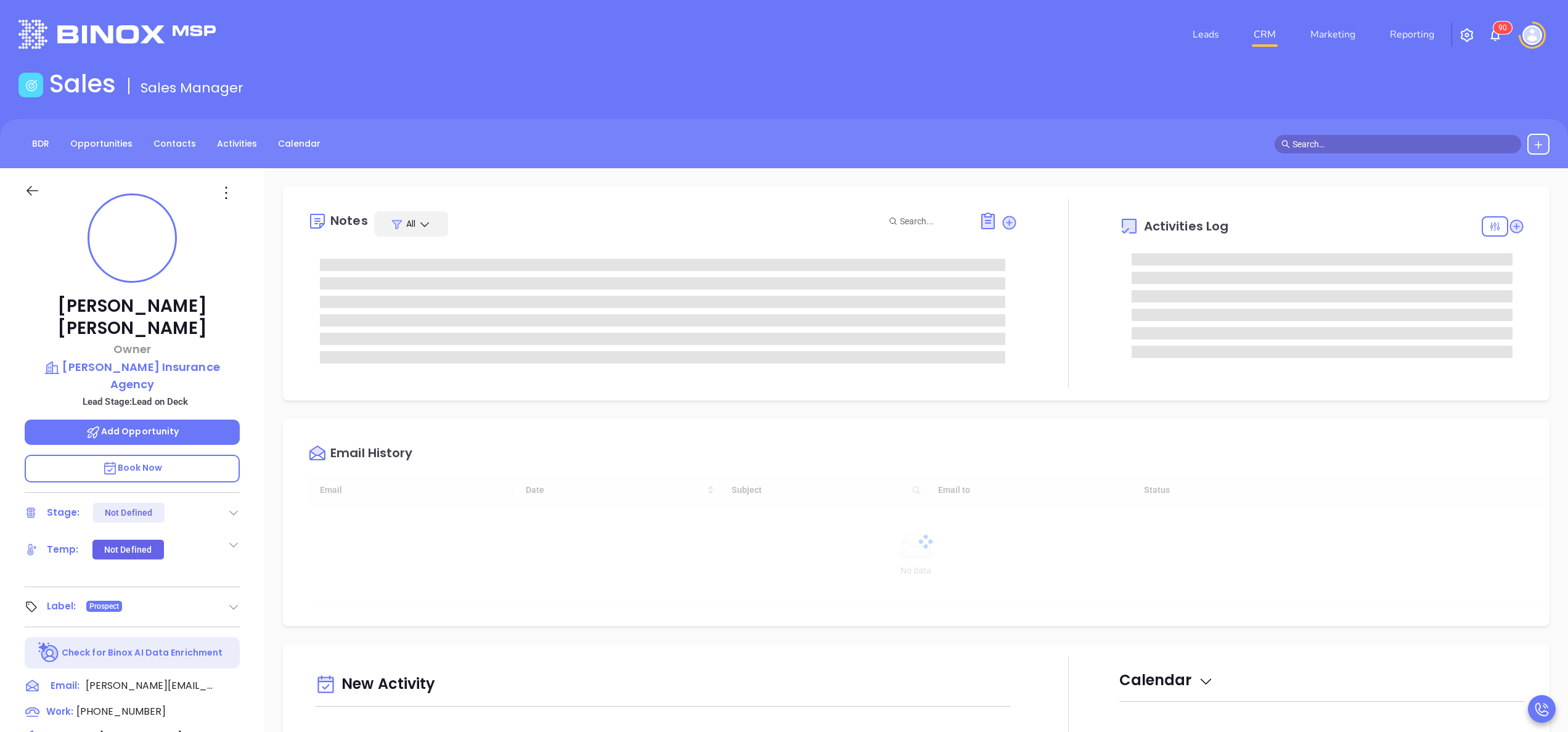
type input "[DATE]"
type input "[PERSON_NAME]"
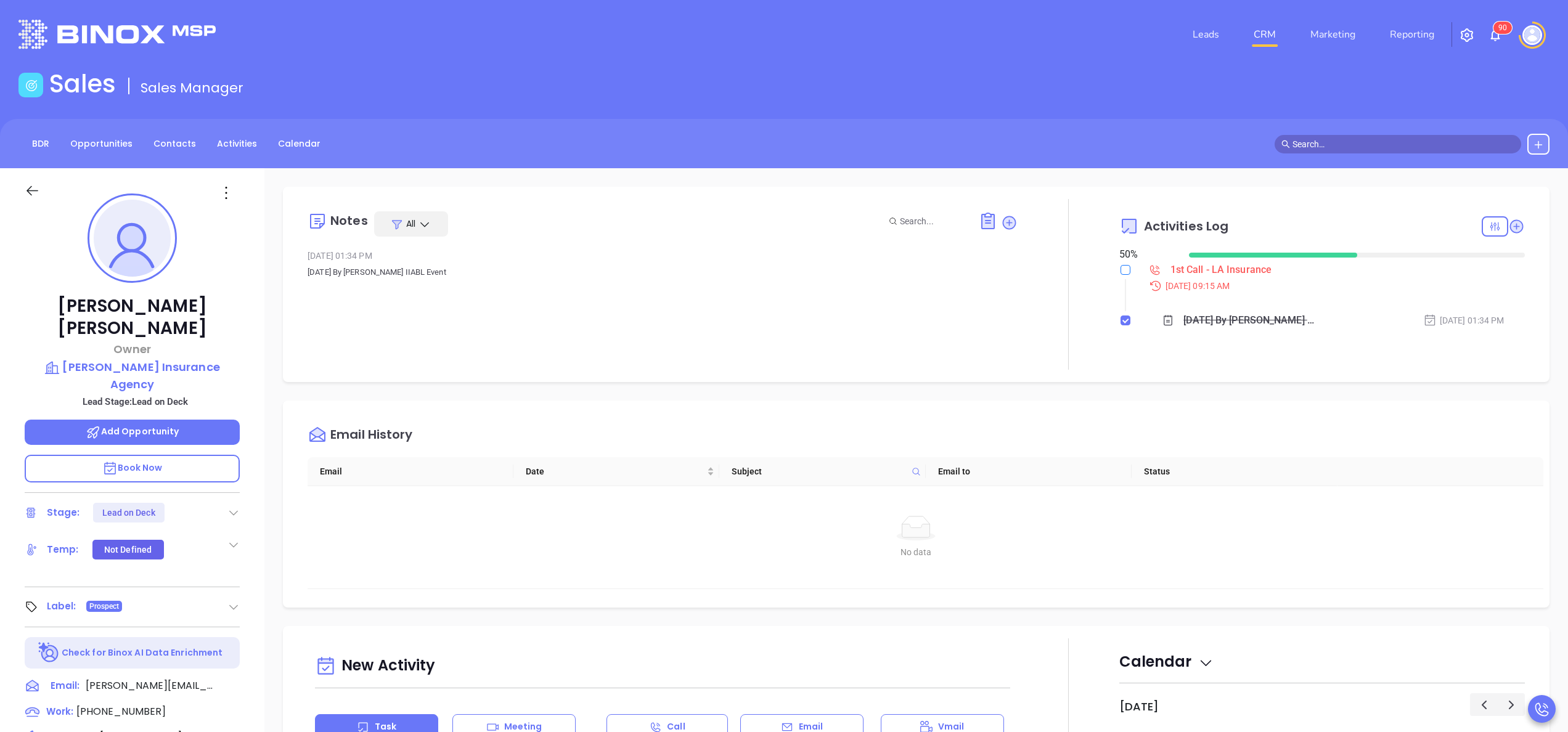
click at [1120, 271] on input "checkbox" at bounding box center [1125, 270] width 10 height 10
checkbox input "true"
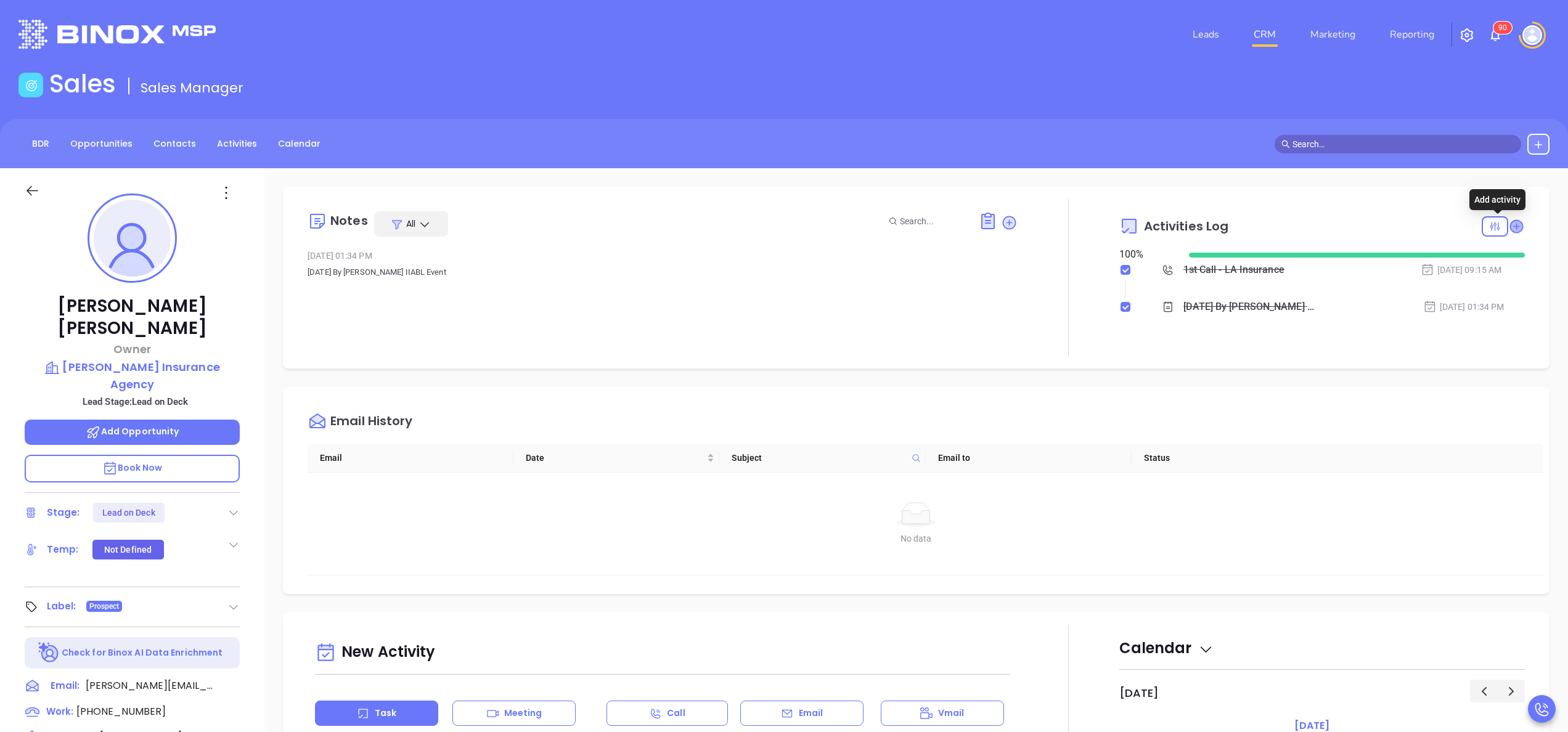
click at [1510, 228] on icon at bounding box center [1516, 226] width 13 height 13
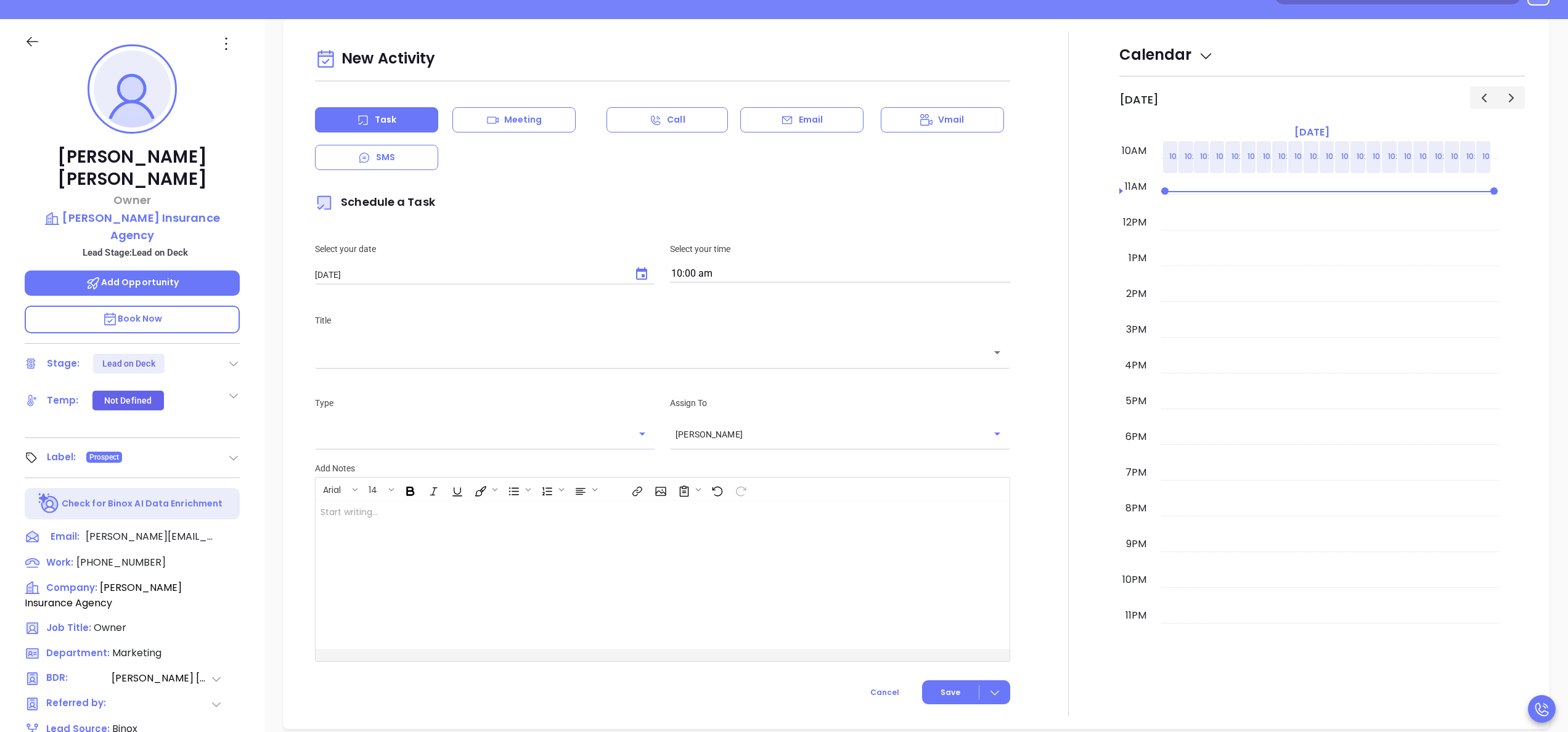
scroll to position [168, 0]
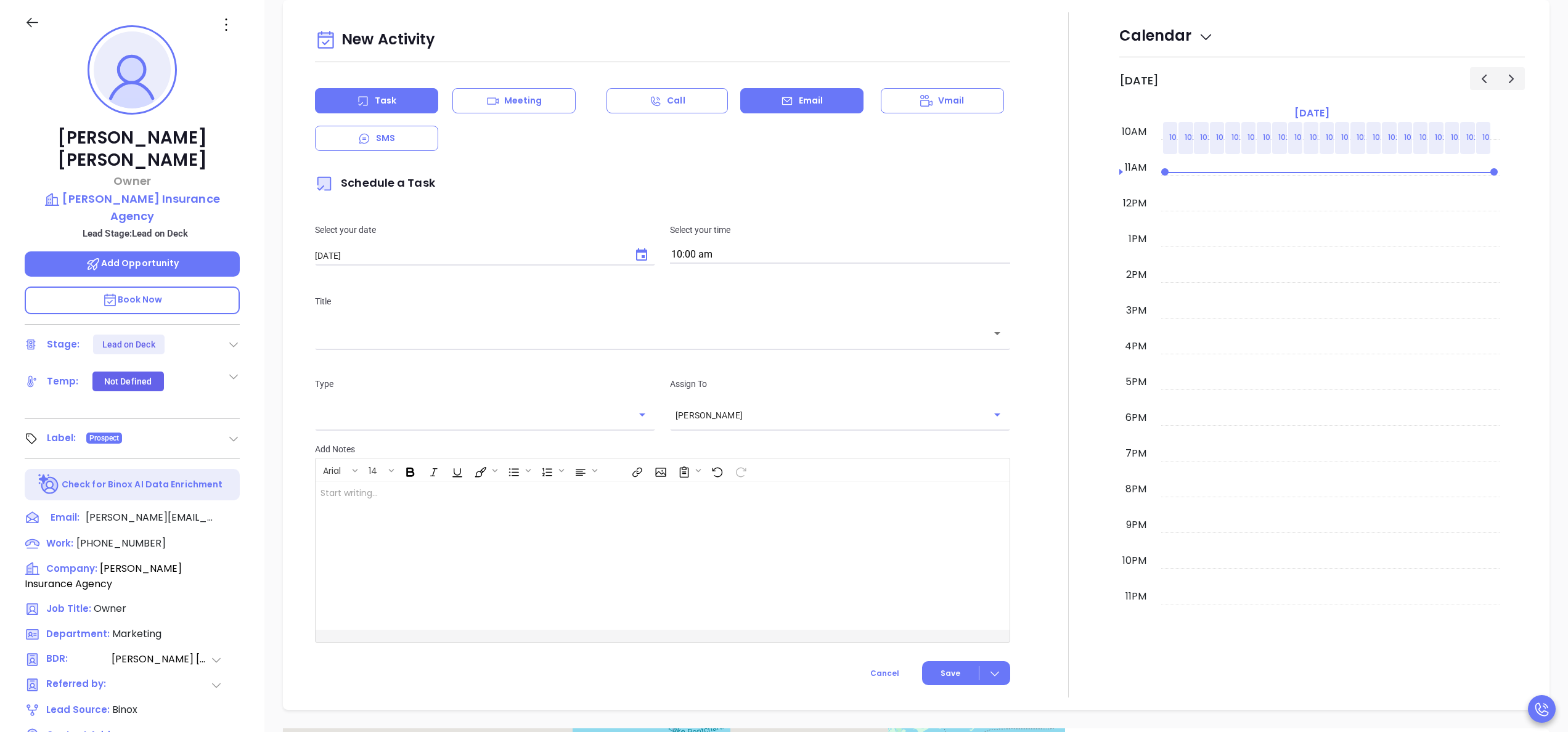
click at [781, 99] on icon at bounding box center [787, 101] width 13 height 13
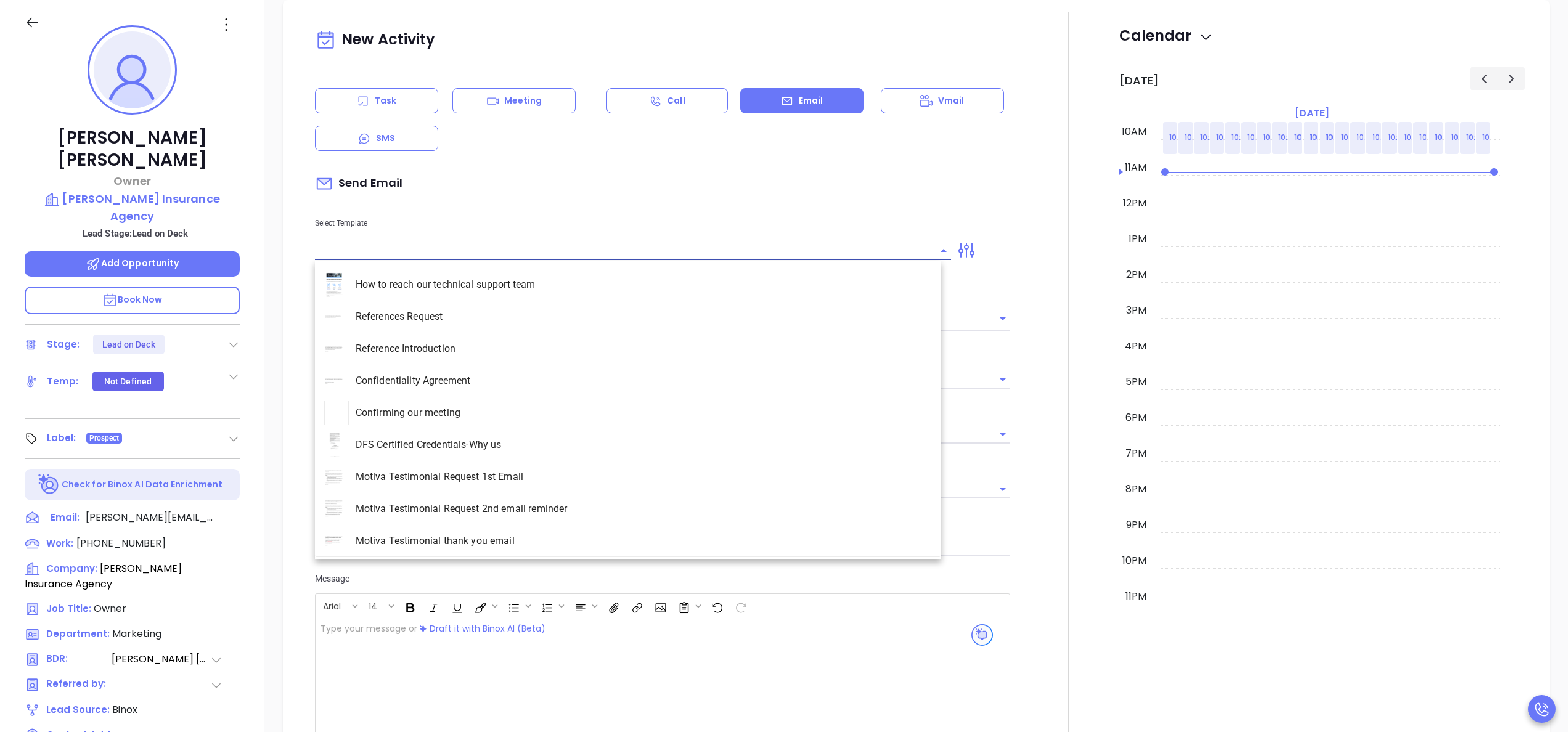
click at [391, 247] on input "text" at bounding box center [623, 250] width 618 height 18
type input "[PERSON_NAME]"
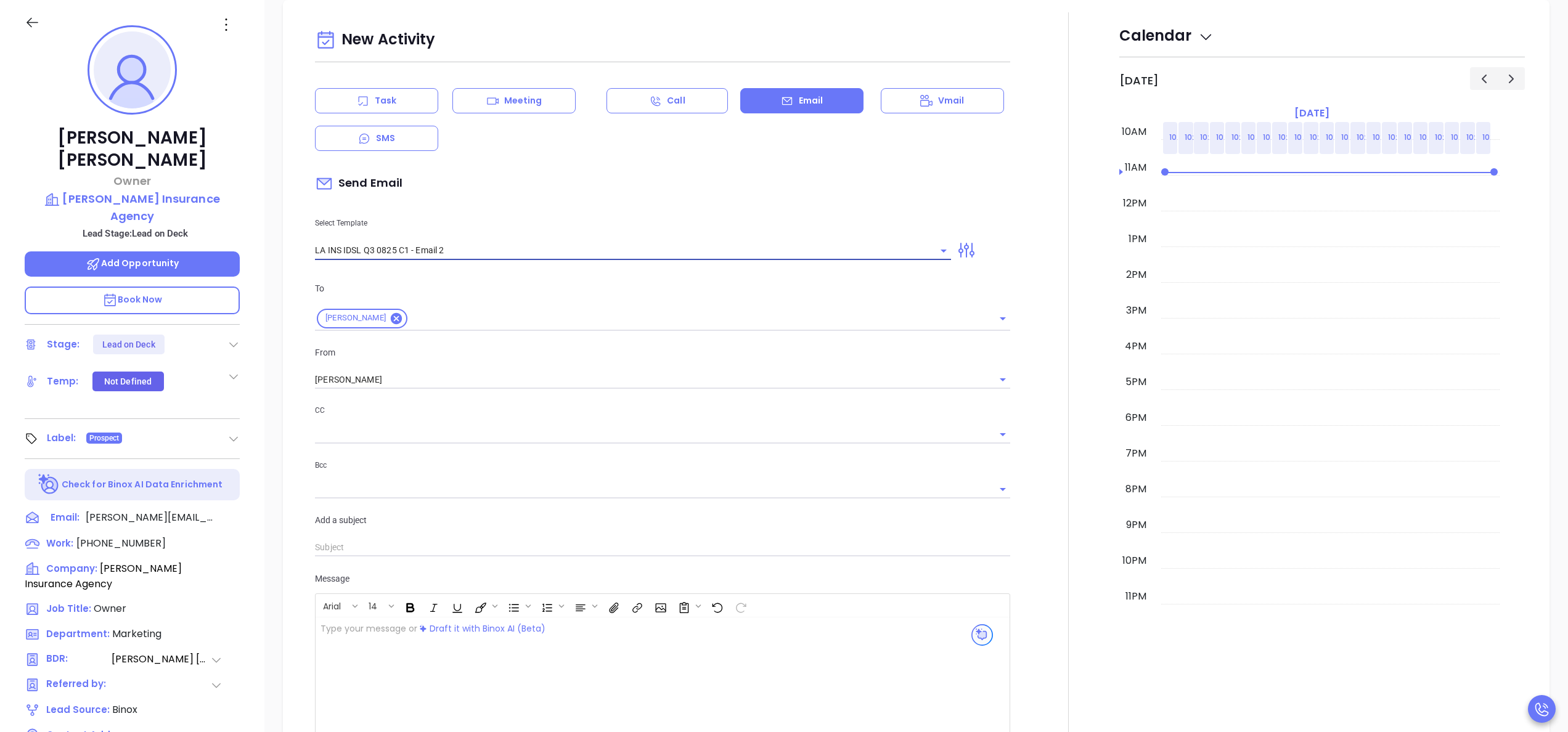
type input "LA INS IDSL Q3 0825 C1 - Email 2"
type input "February is coming fast—will Lastrapes Insurance Agency be compliant?"
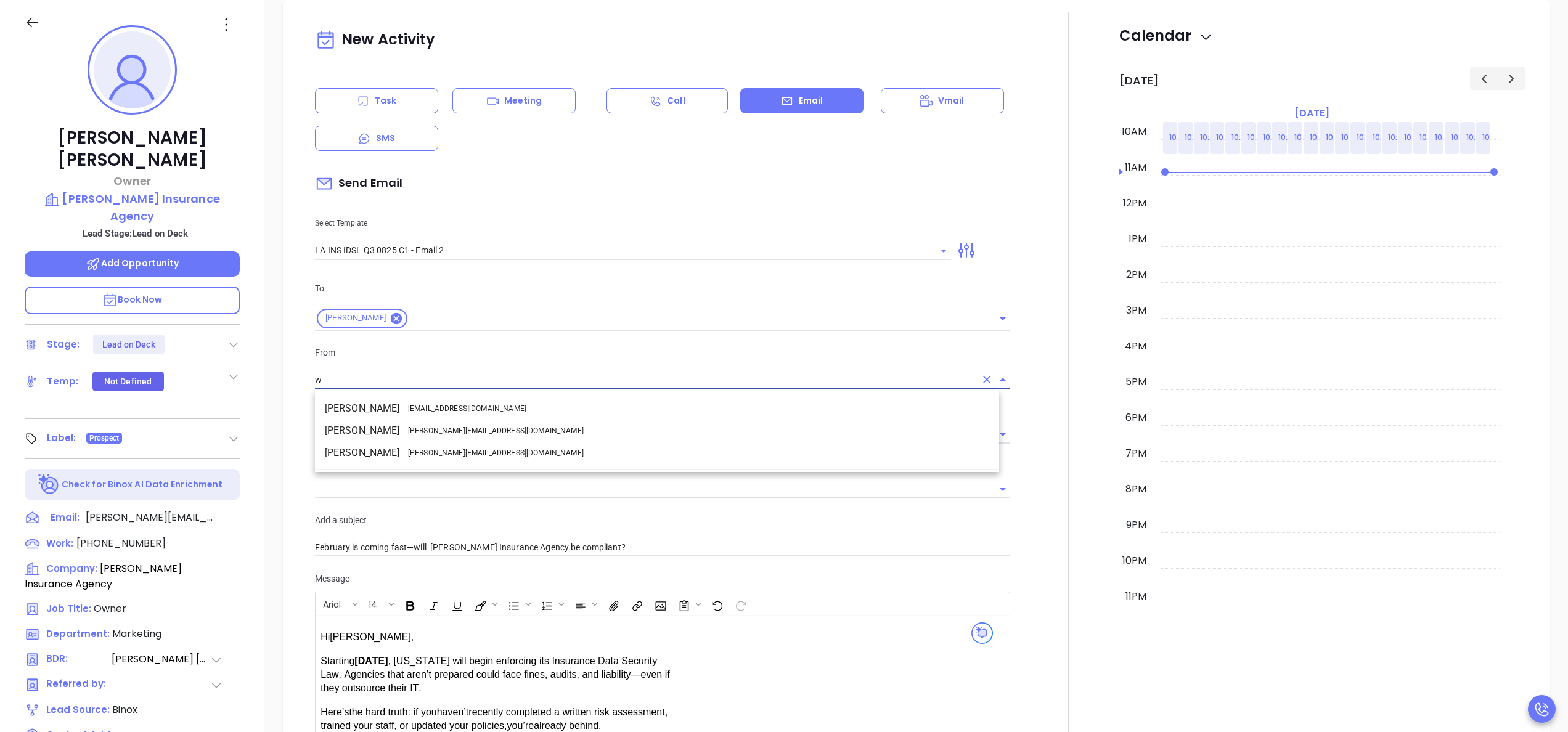
click at [427, 436] on li "Walter Contreras - [EMAIL_ADDRESS][DOMAIN_NAME]" at bounding box center [657, 431] width 685 height 22
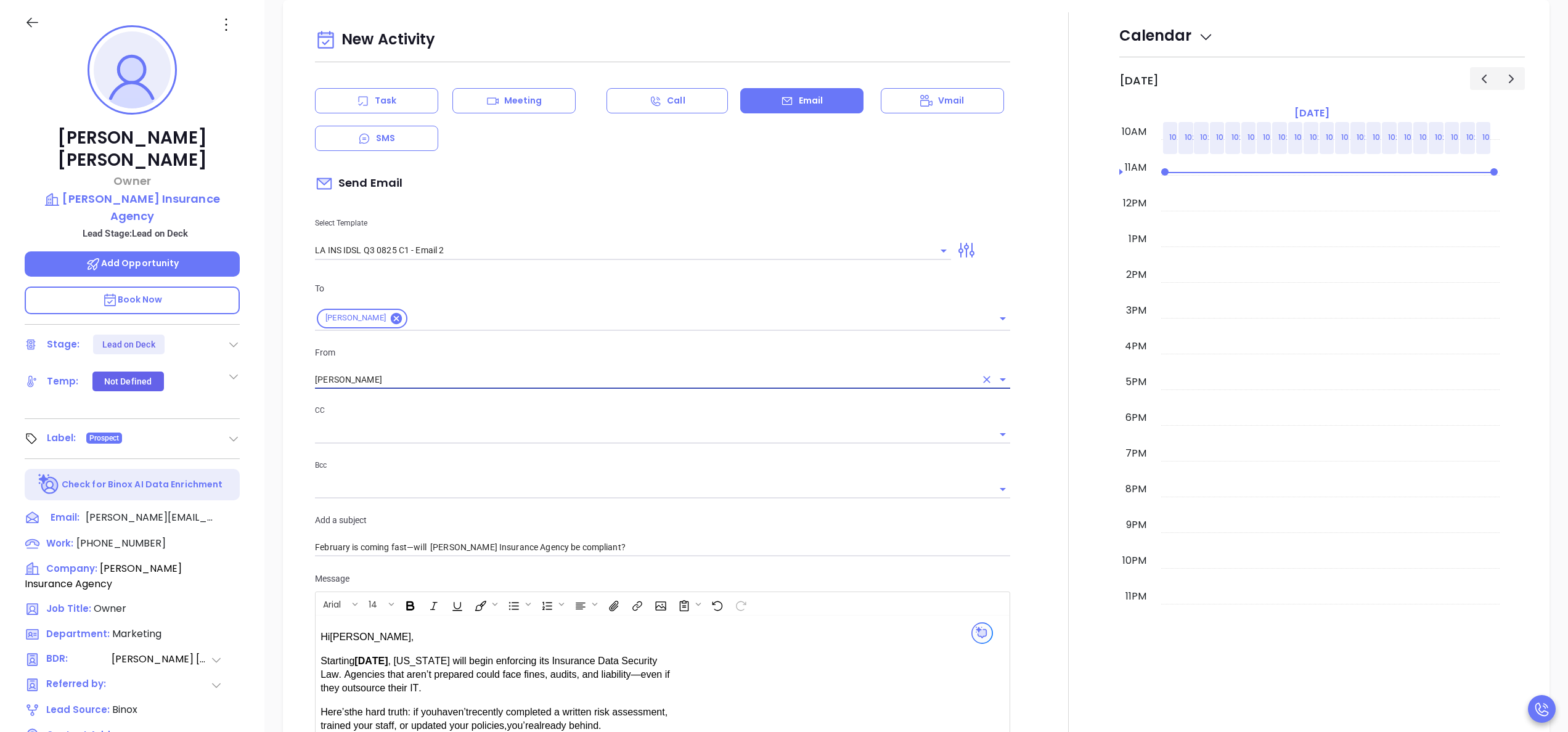
type input "[PERSON_NAME]"
click at [1029, 461] on div at bounding box center [1069, 485] width 102 height 945
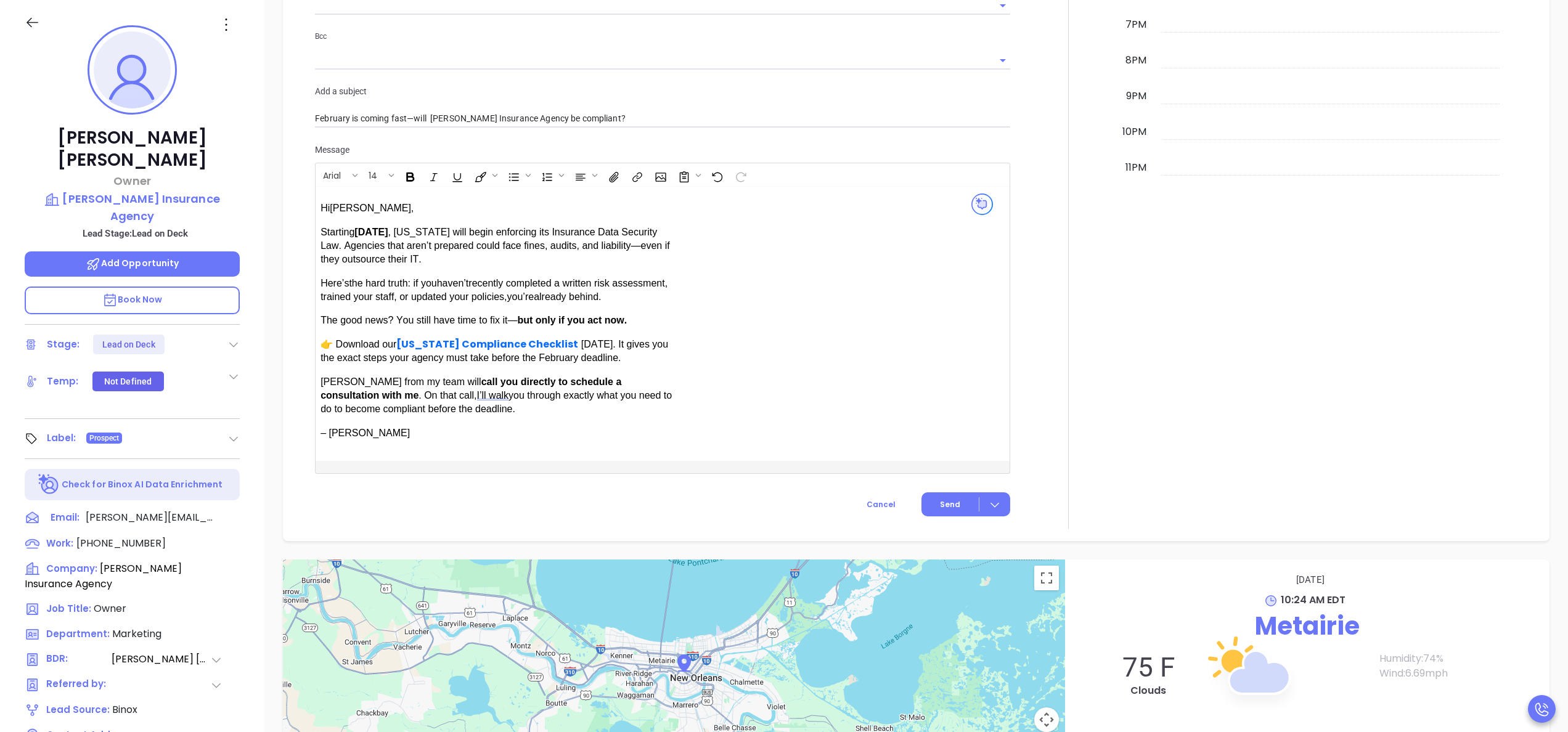
scroll to position [888, 0]
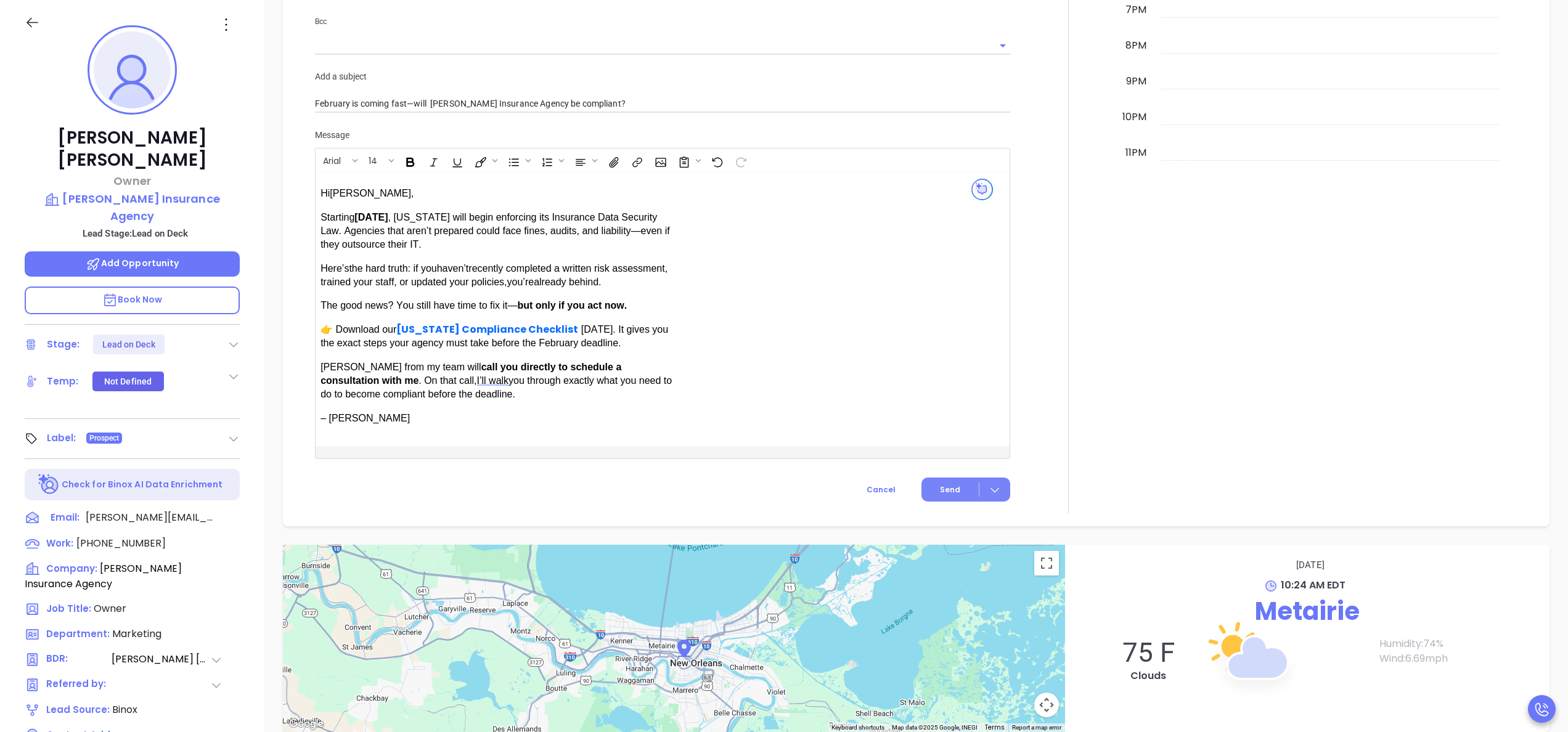
click at [935, 482] on button "Send" at bounding box center [966, 489] width 89 height 24
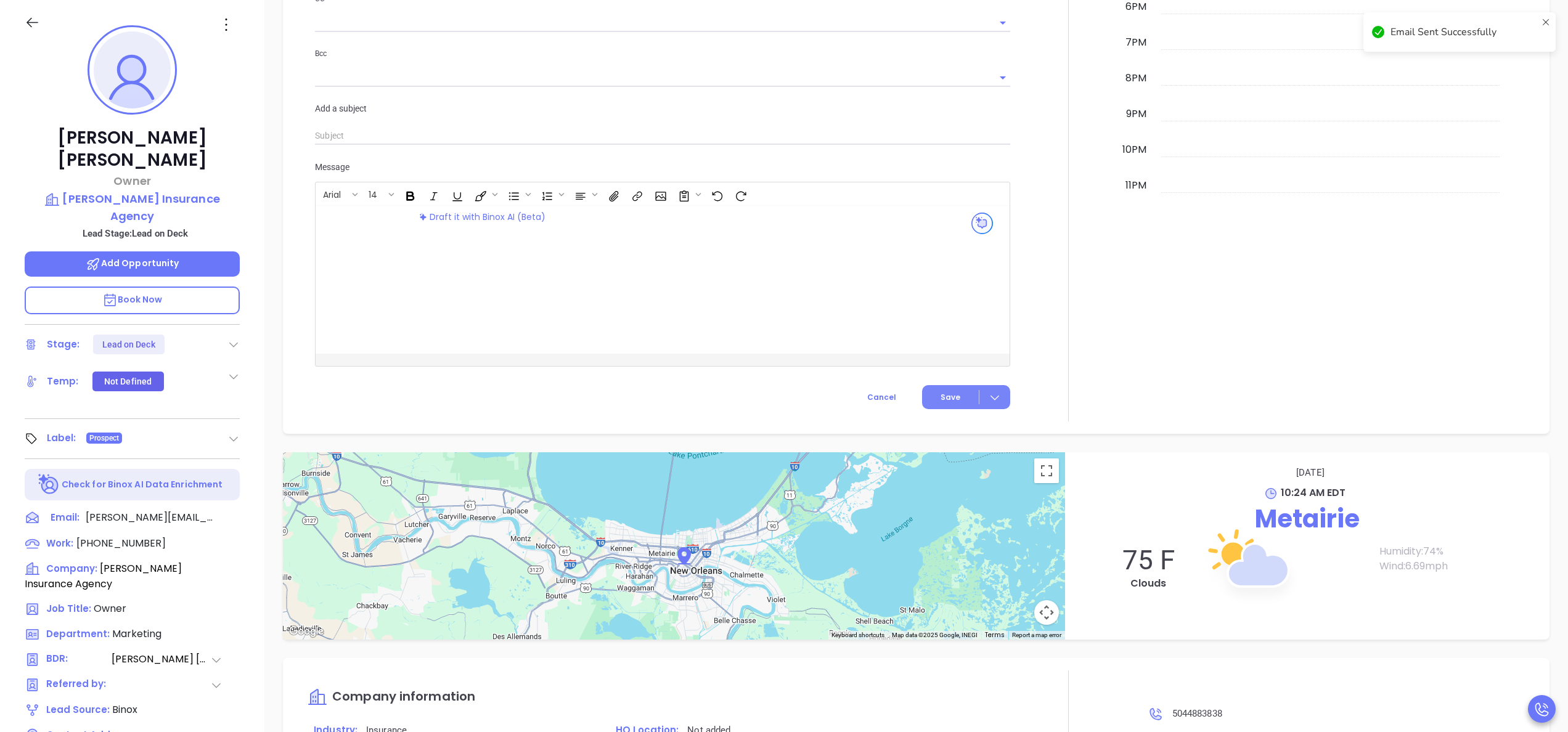
scroll to position [920, 0]
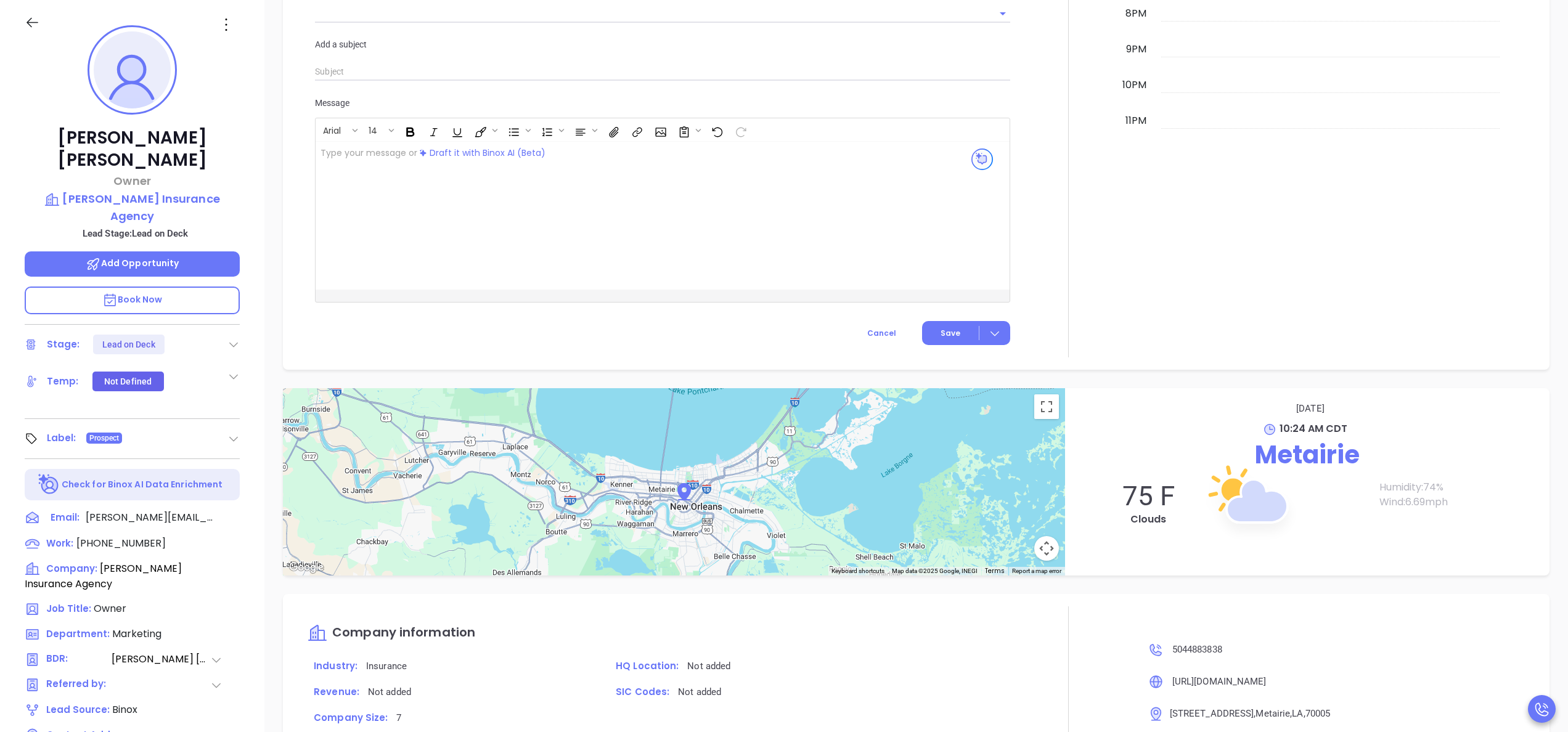
scroll to position [888, 0]
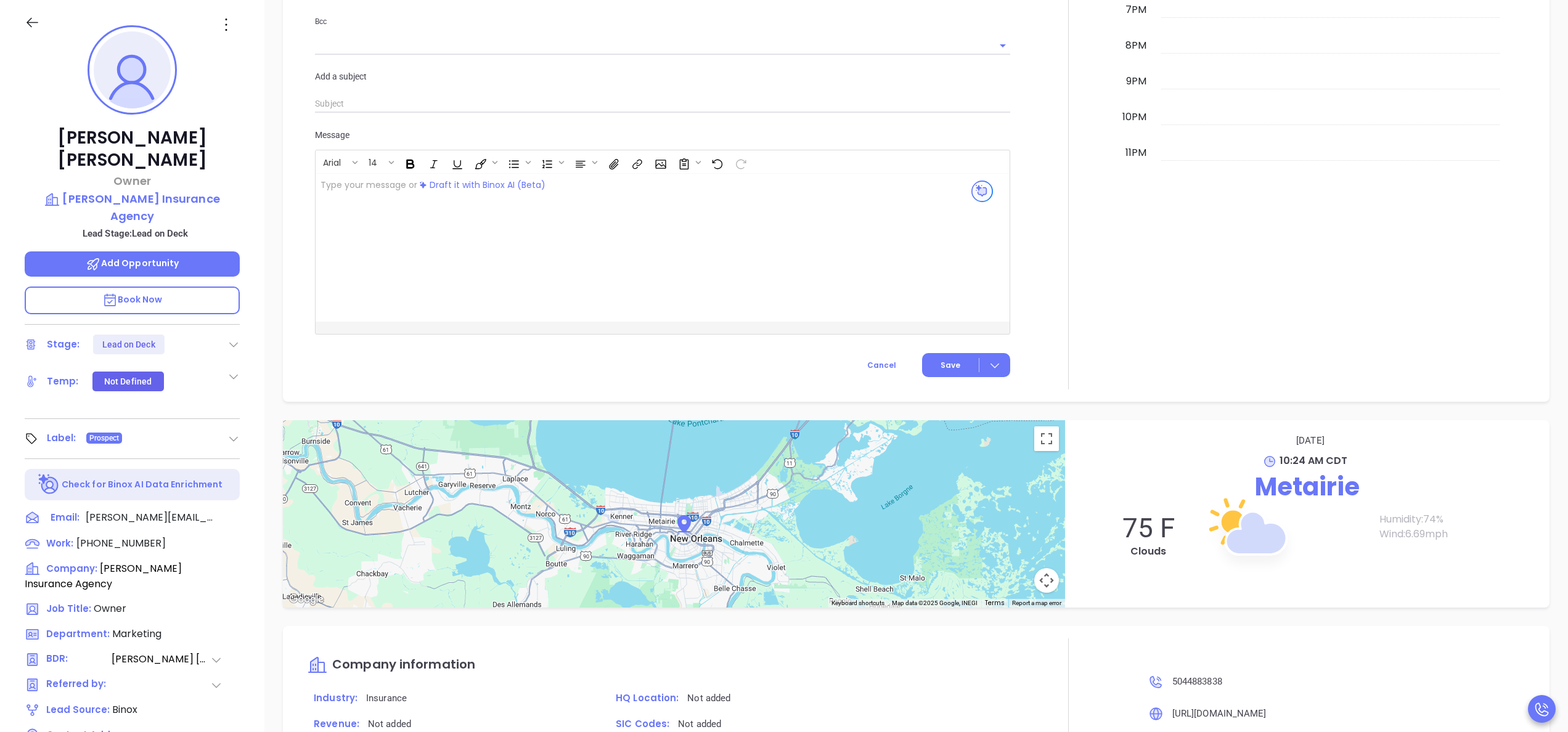
click at [228, 338] on icon at bounding box center [234, 344] width 13 height 13
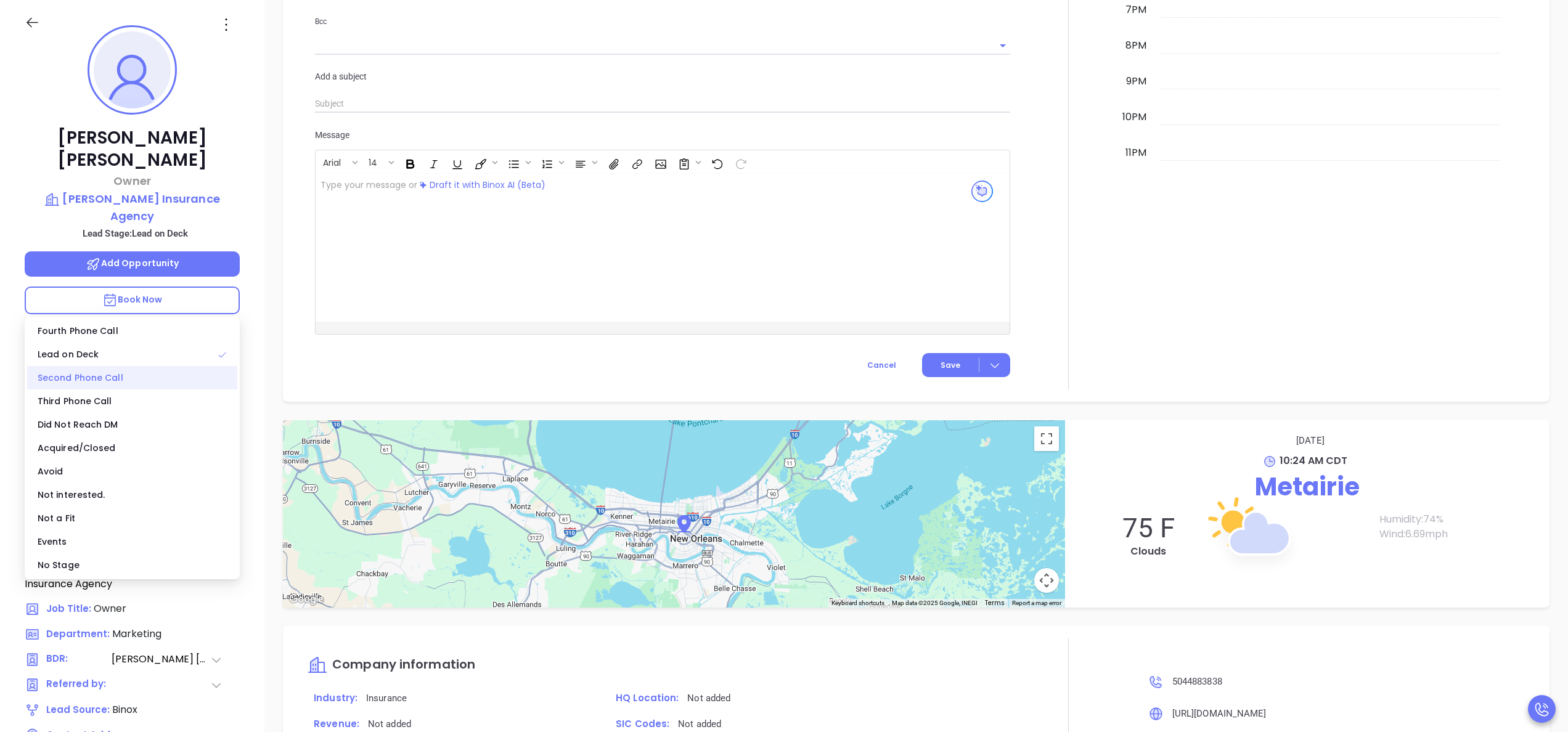
click at [147, 370] on div "Second Phone Call" at bounding box center [132, 378] width 210 height 24
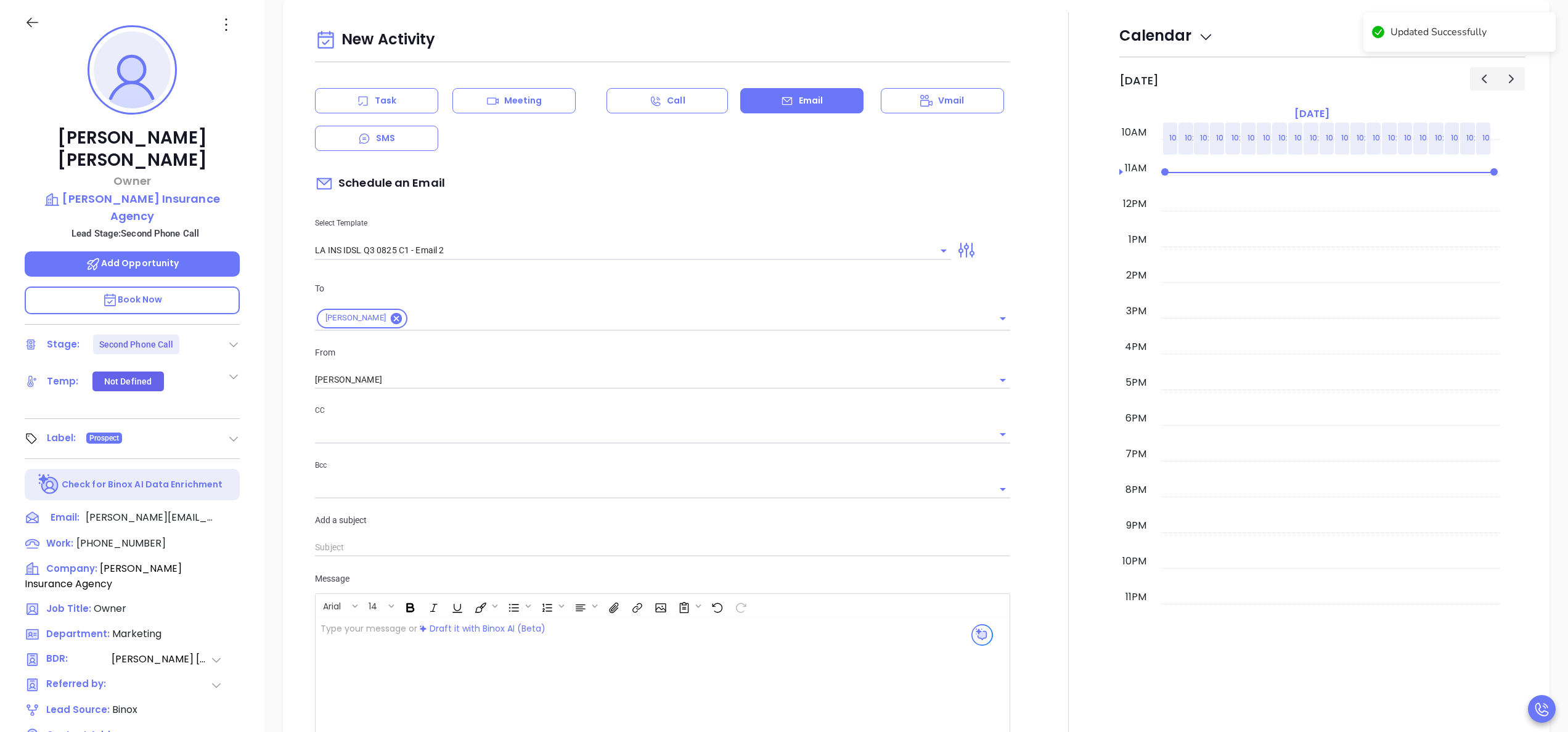
scroll to position [427, 0]
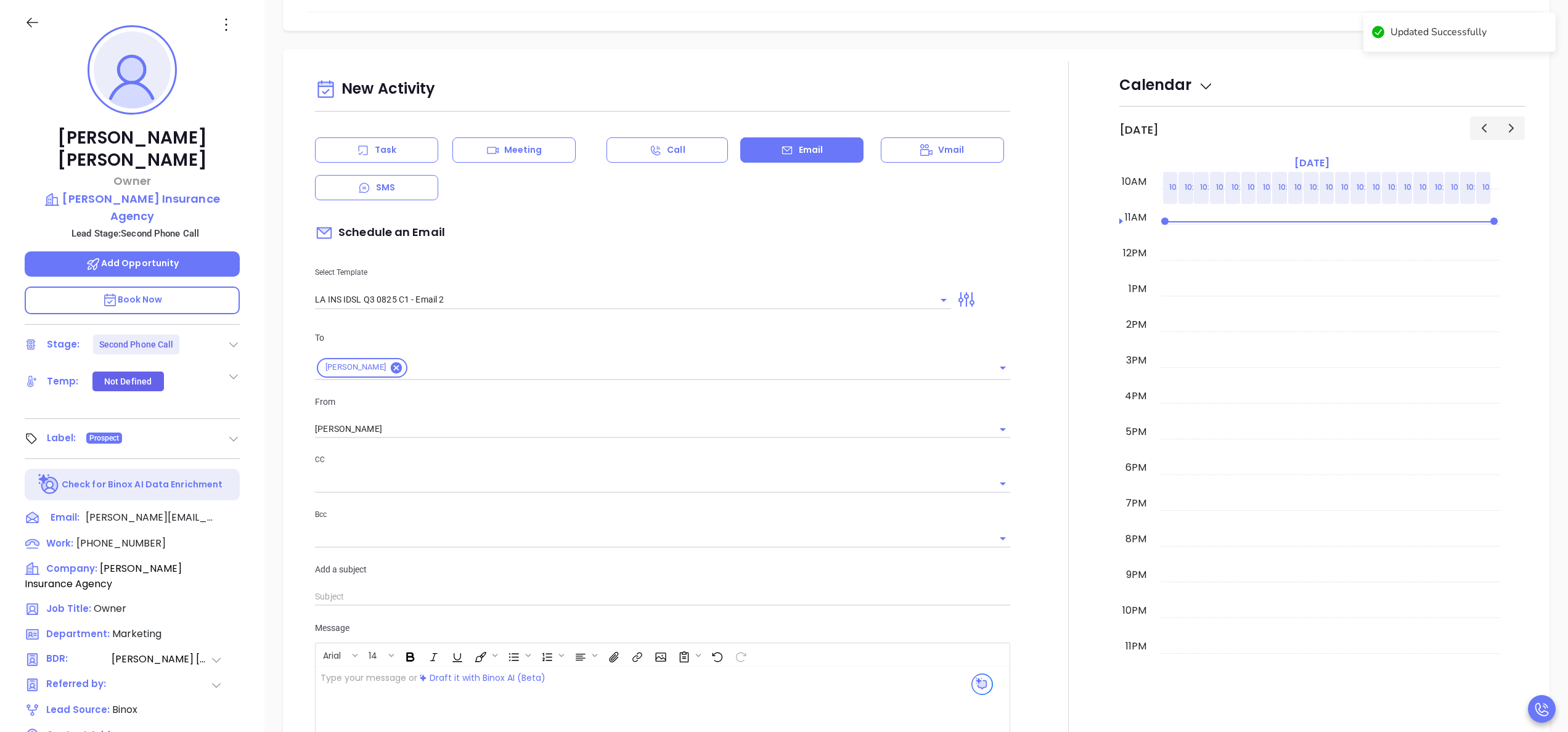
click at [368, 143] on div "Task" at bounding box center [376, 150] width 123 height 25
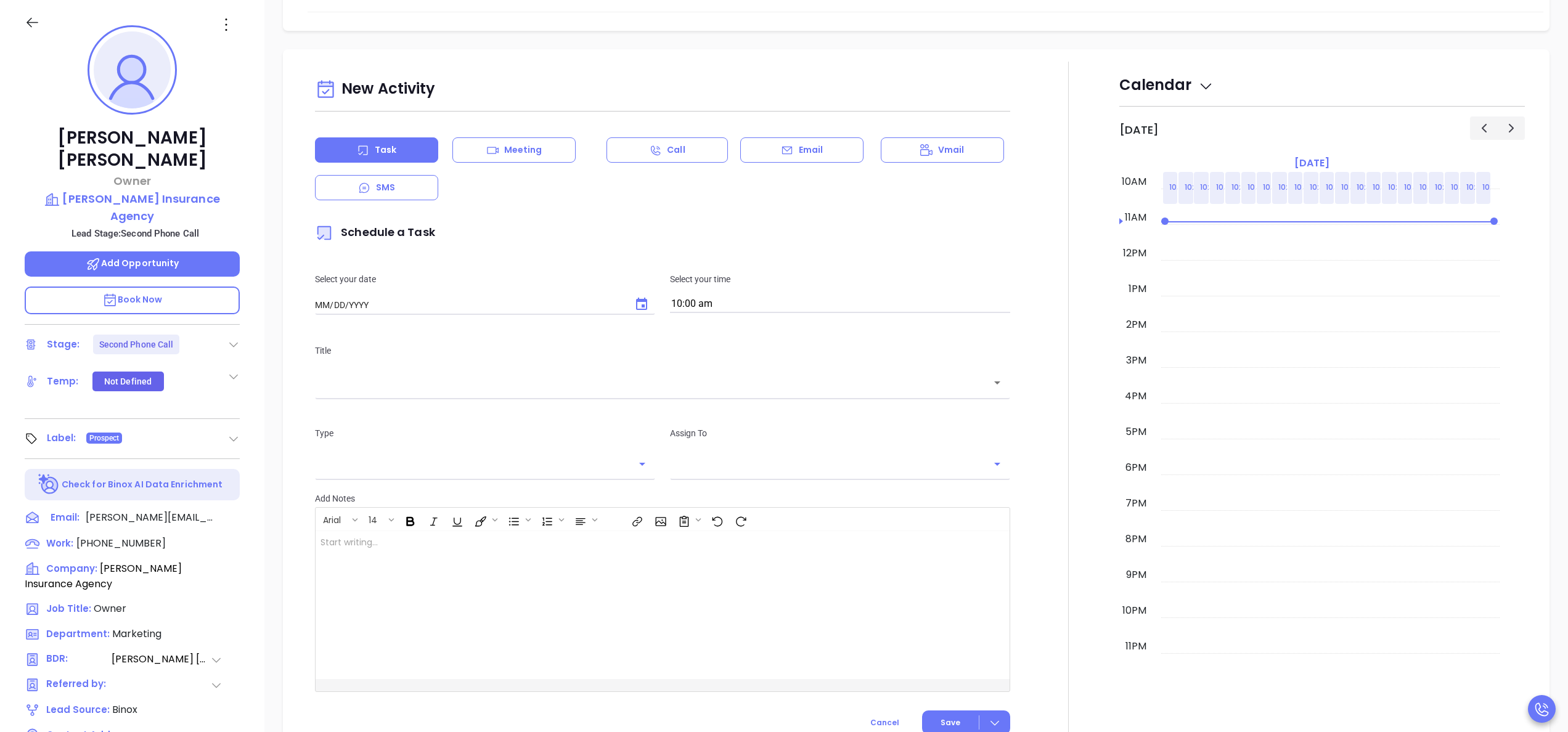
type input "[DATE]"
type input "[PERSON_NAME]"
click at [635, 307] on icon "Choose date, selected date is Oct 11, 2025" at bounding box center [641, 304] width 14 height 14
click at [366, 425] on button "13" at bounding box center [364, 430] width 22 height 22
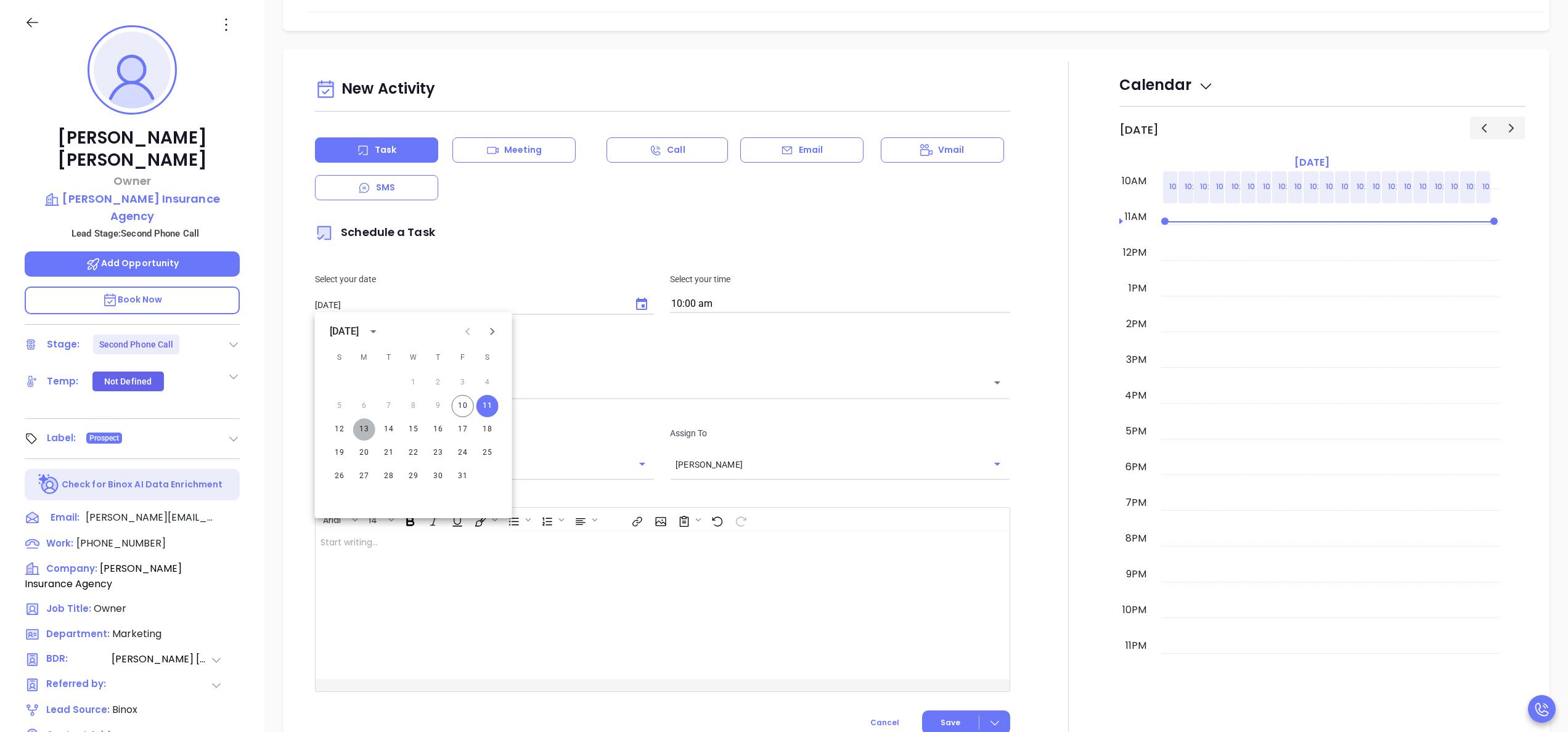
type input "[DATE]"
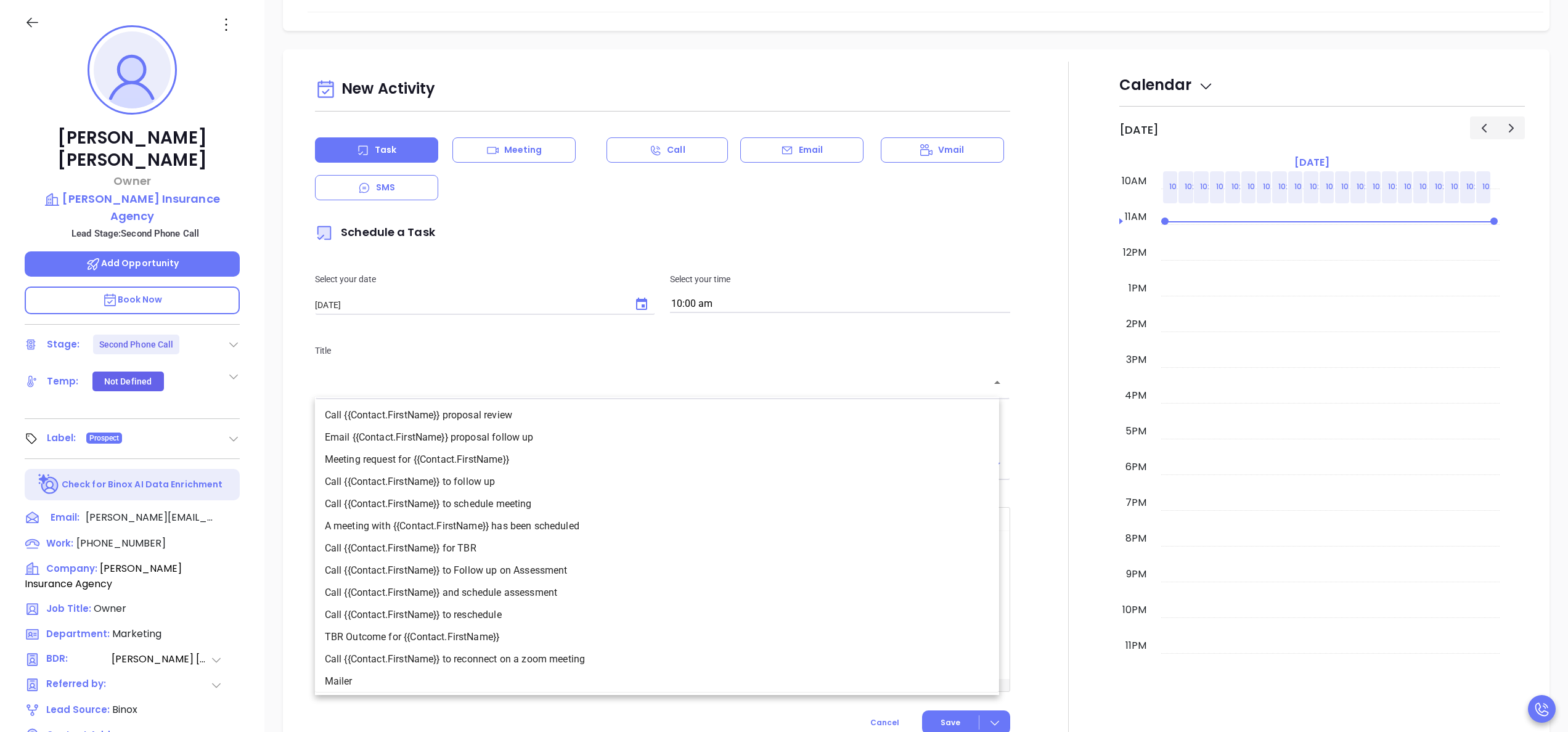
click at [381, 382] on input "text" at bounding box center [653, 383] width 666 height 14
click at [426, 480] on li "Call {{Contact.FirstName}} to follow up" at bounding box center [657, 481] width 685 height 22
type input "Call John to follow up"
type input "Call"
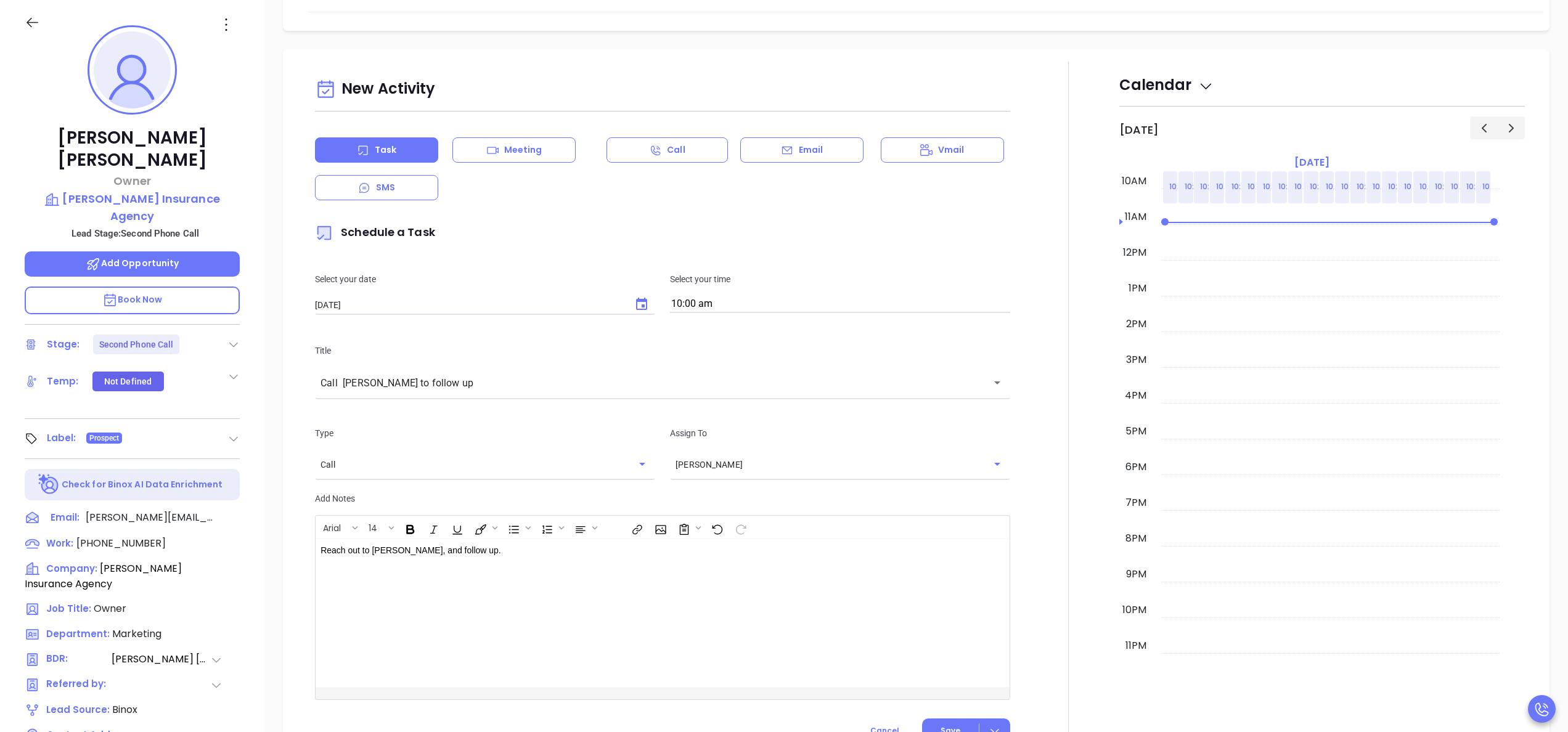
click at [1053, 549] on div at bounding box center [1069, 408] width 102 height 693
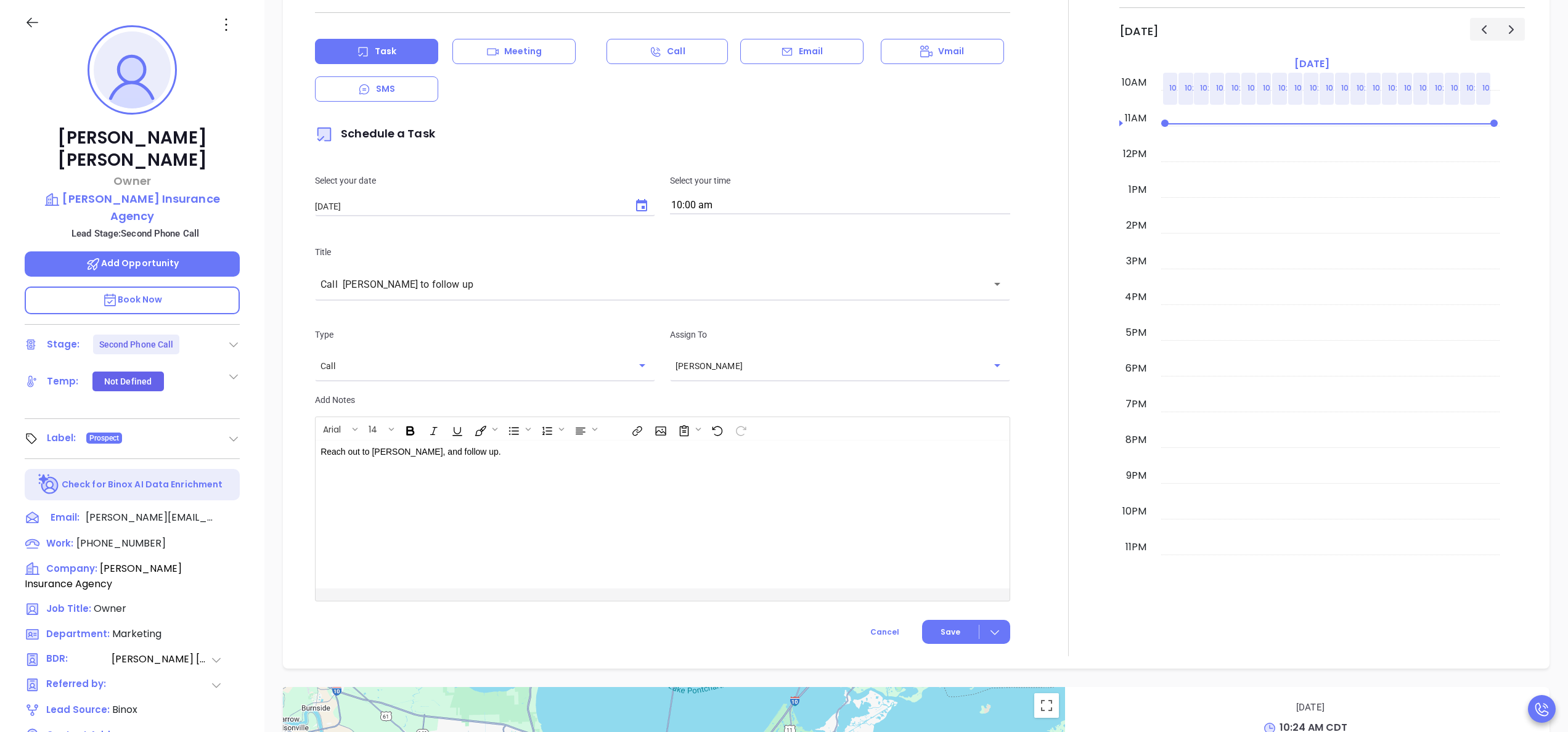
scroll to position [580, 0]
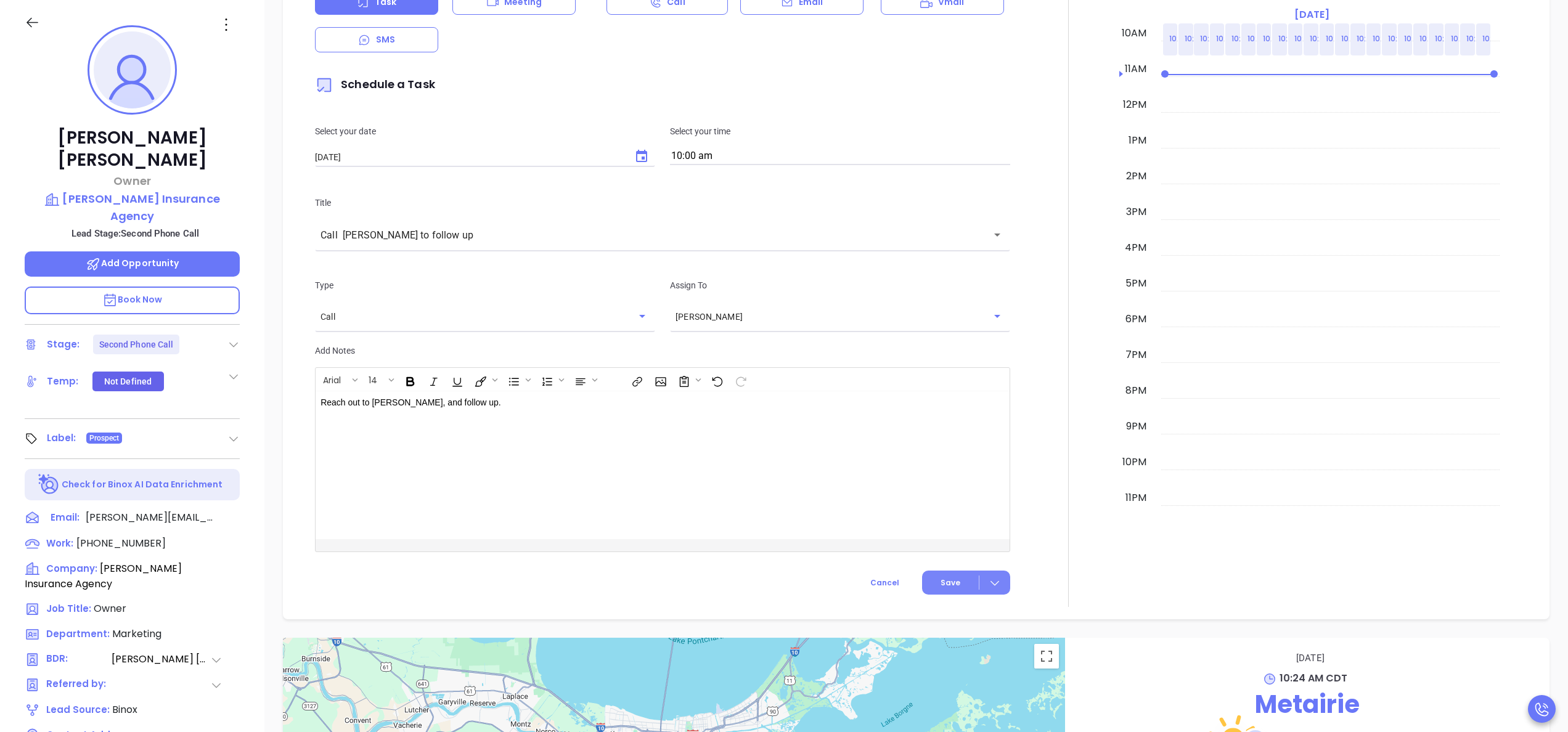
click at [948, 579] on span "Save" at bounding box center [950, 583] width 20 height 11
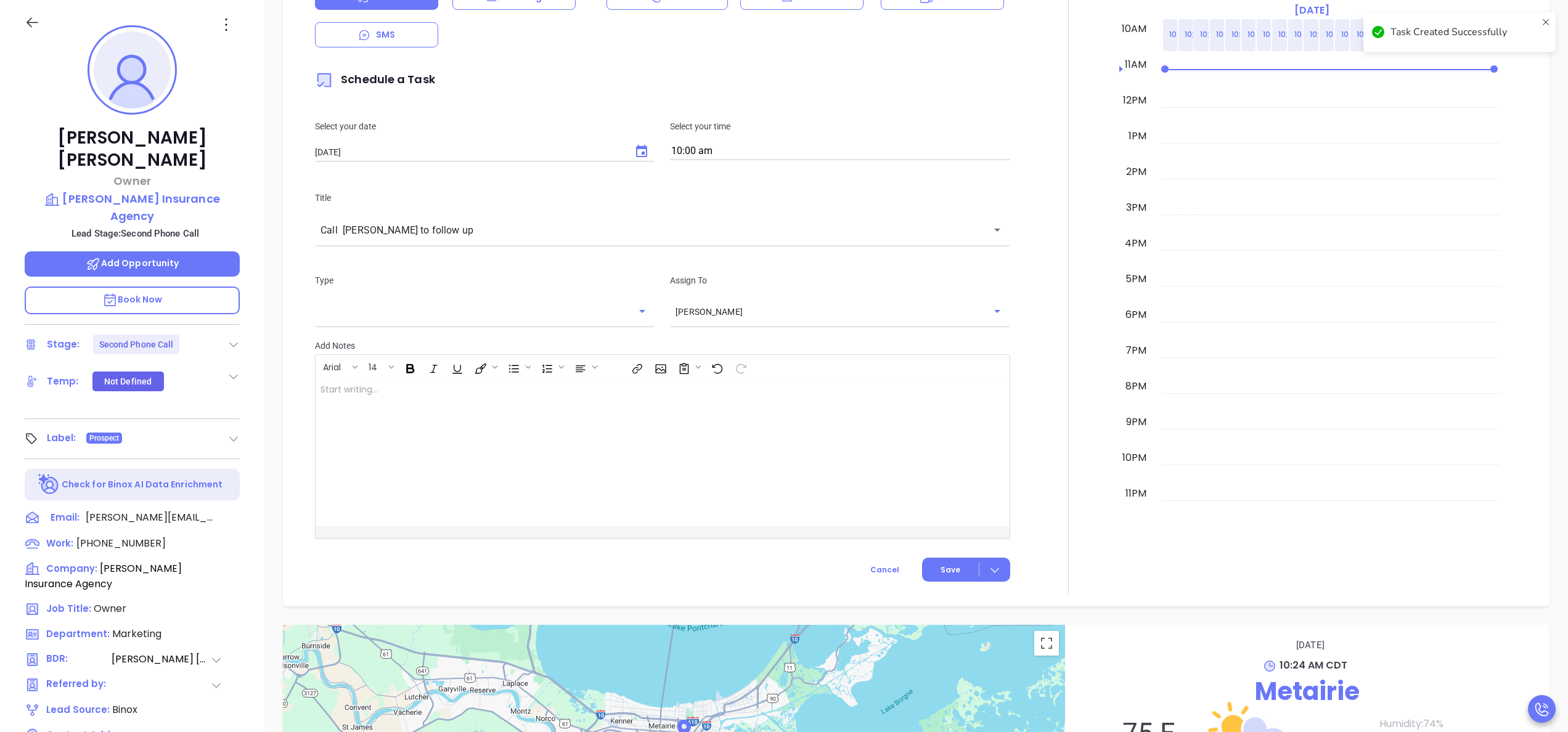
scroll to position [575, 0]
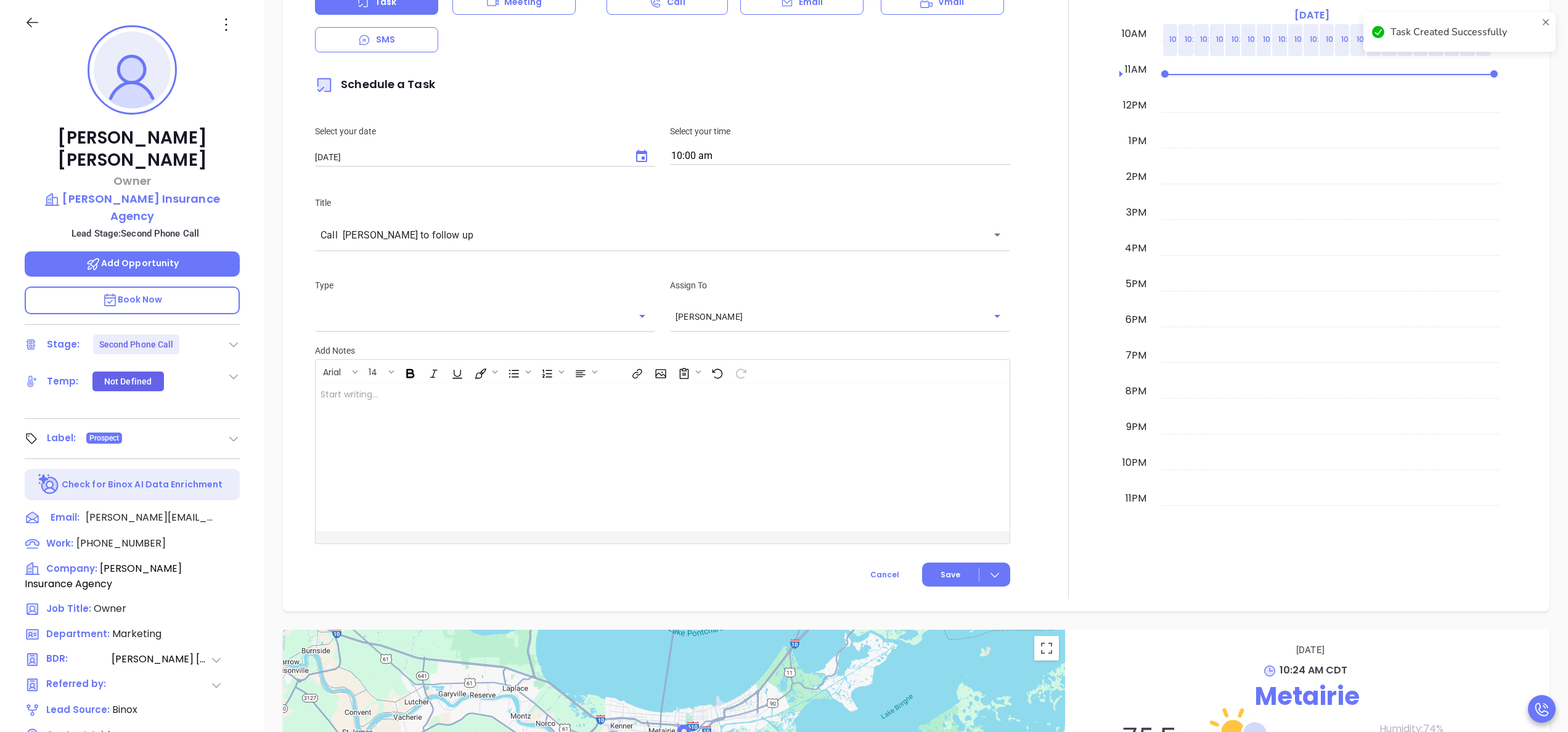
click at [230, 338] on icon at bounding box center [234, 344] width 13 height 13
click at [1036, 341] on div at bounding box center [1069, 256] width 102 height 685
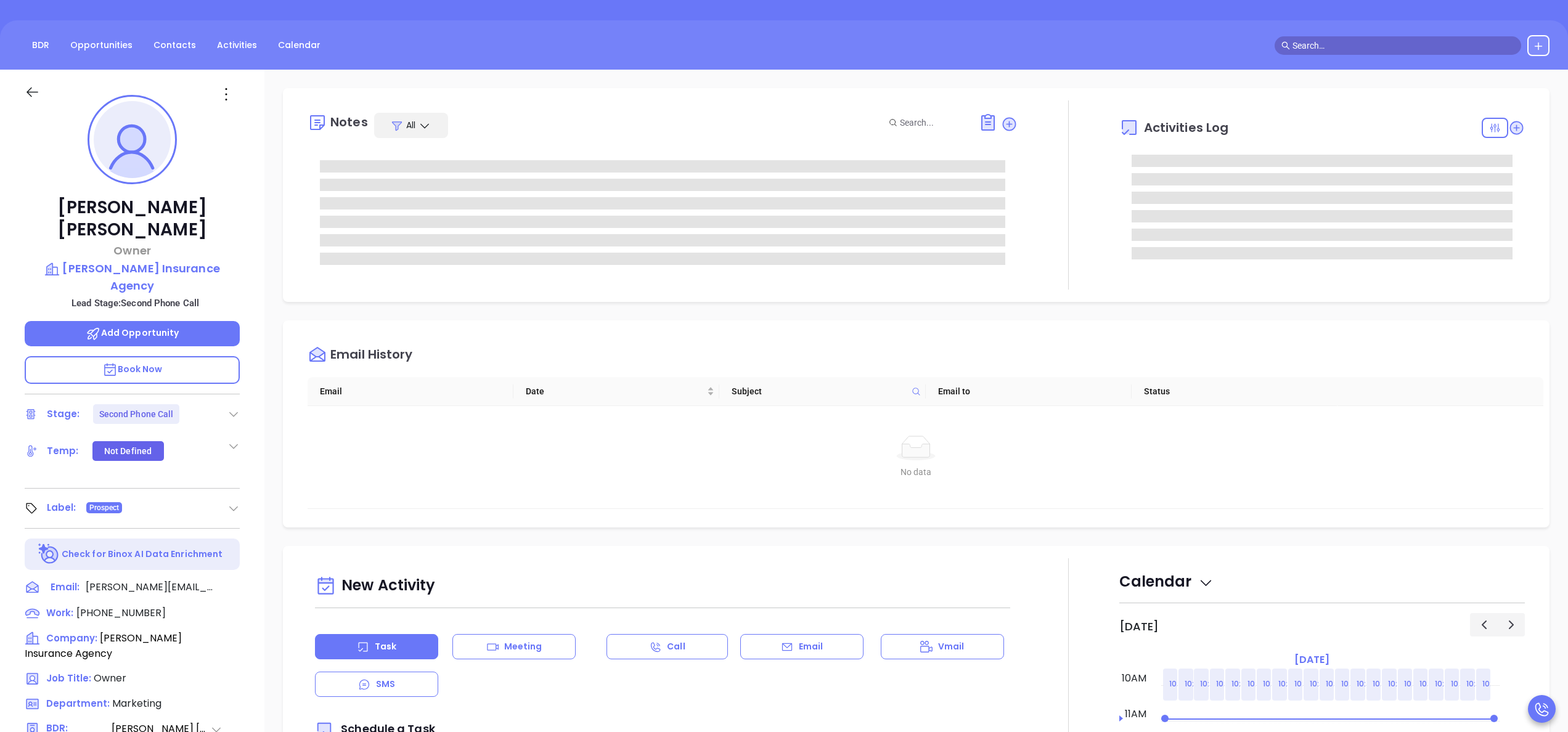
scroll to position [0, 0]
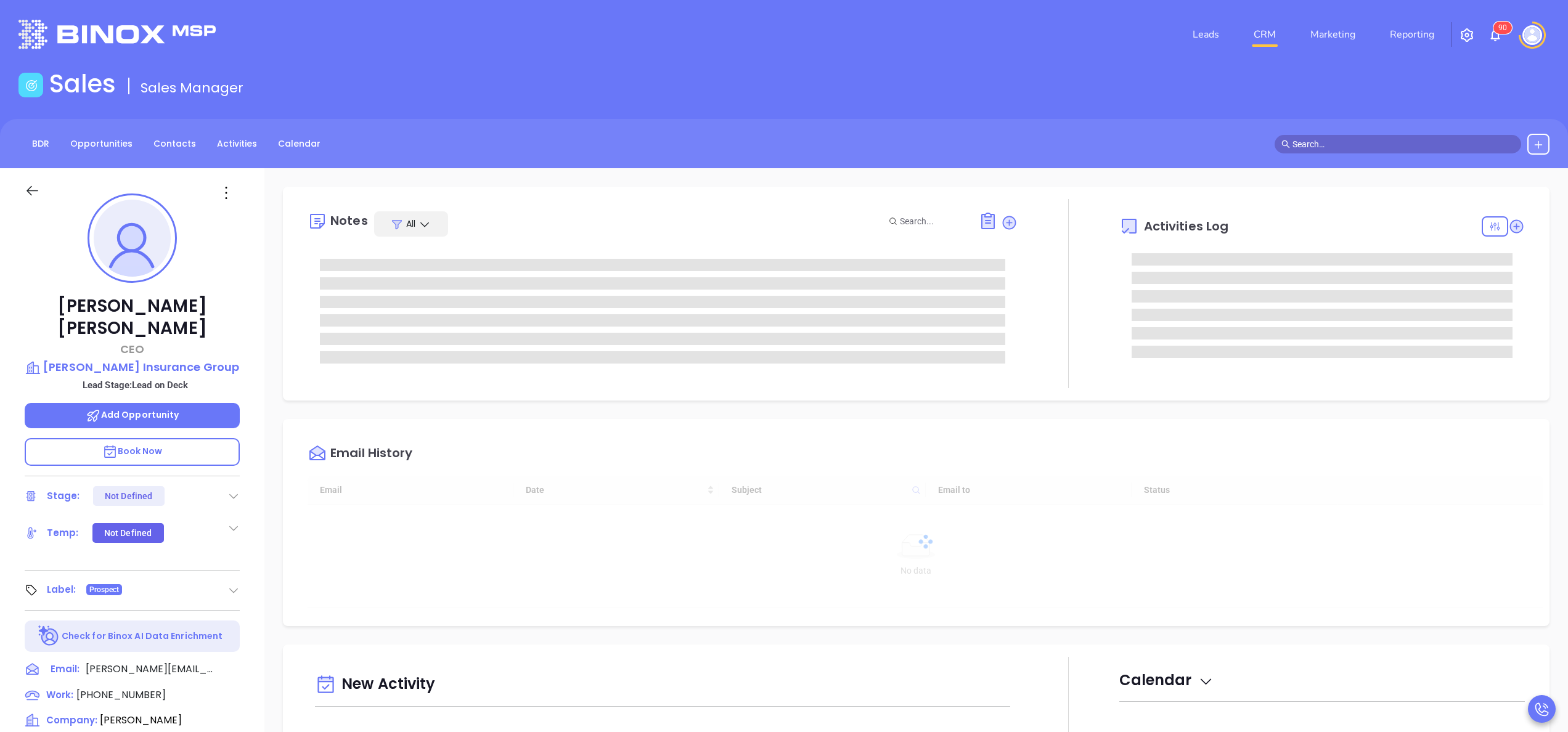
type input "[DATE]"
type input "[PERSON_NAME]"
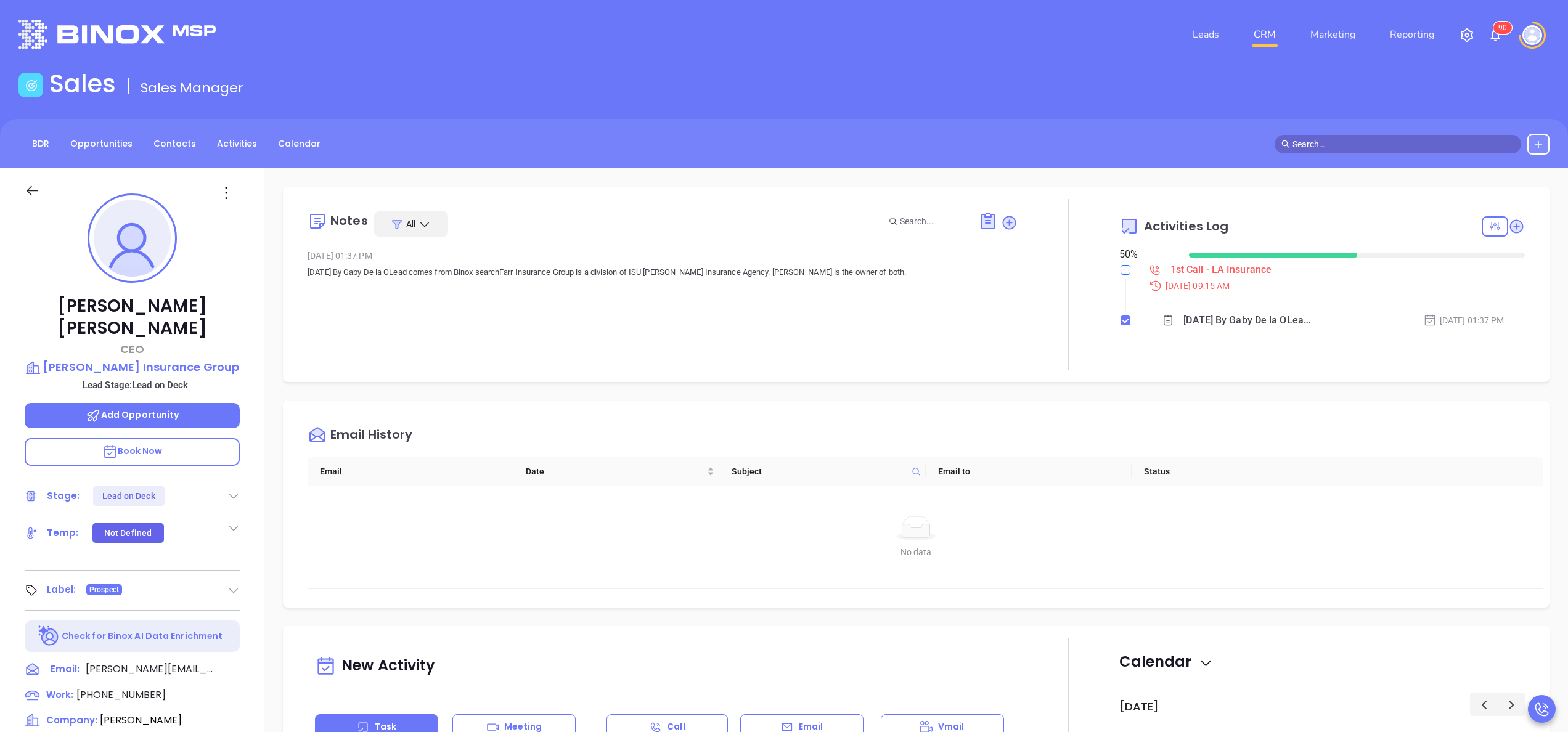
click at [1120, 272] on input "checkbox" at bounding box center [1125, 270] width 10 height 10
checkbox input "true"
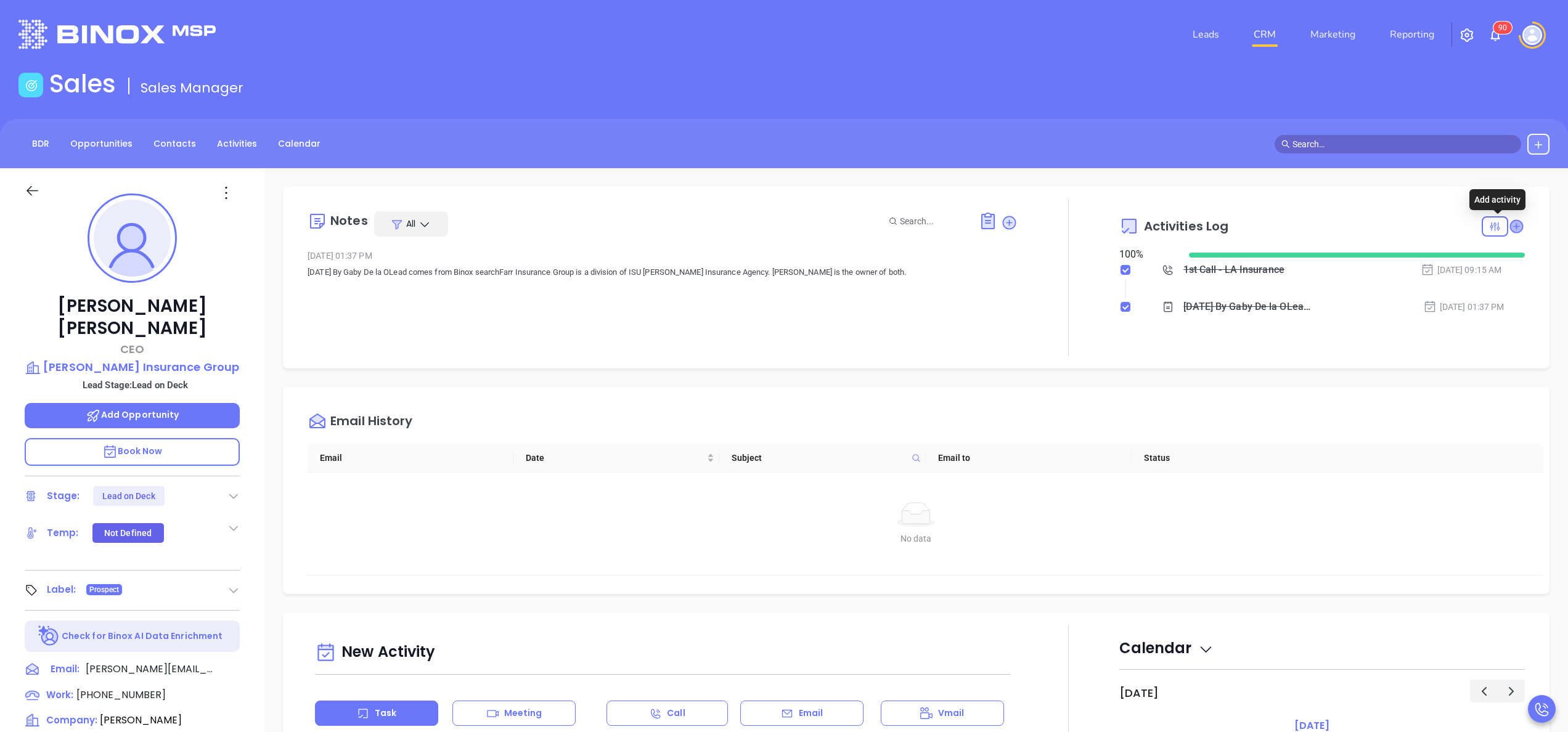
click at [1510, 227] on icon at bounding box center [1516, 226] width 13 height 13
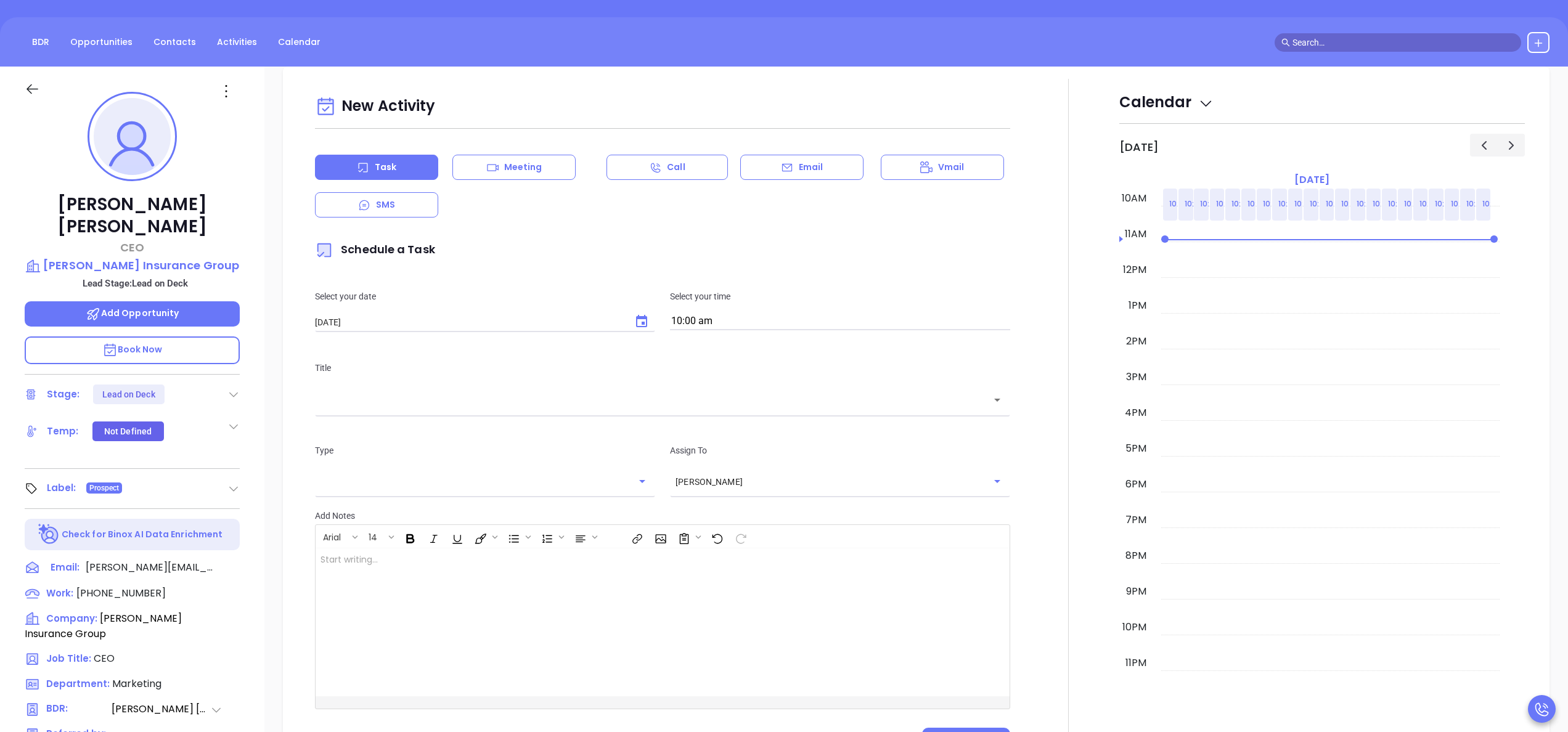
scroll to position [168, 0]
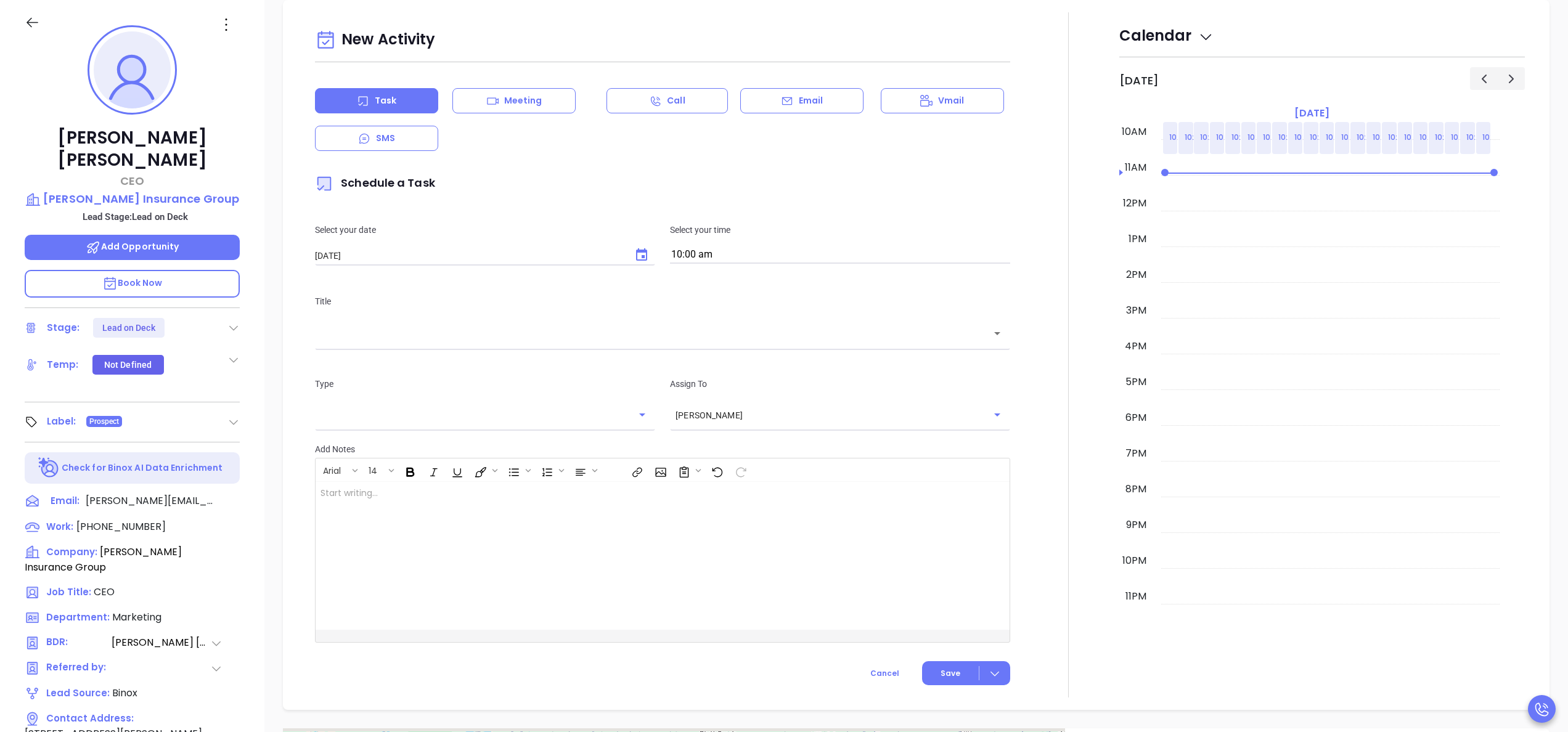
click at [1066, 251] on div at bounding box center [1069, 355] width 102 height 685
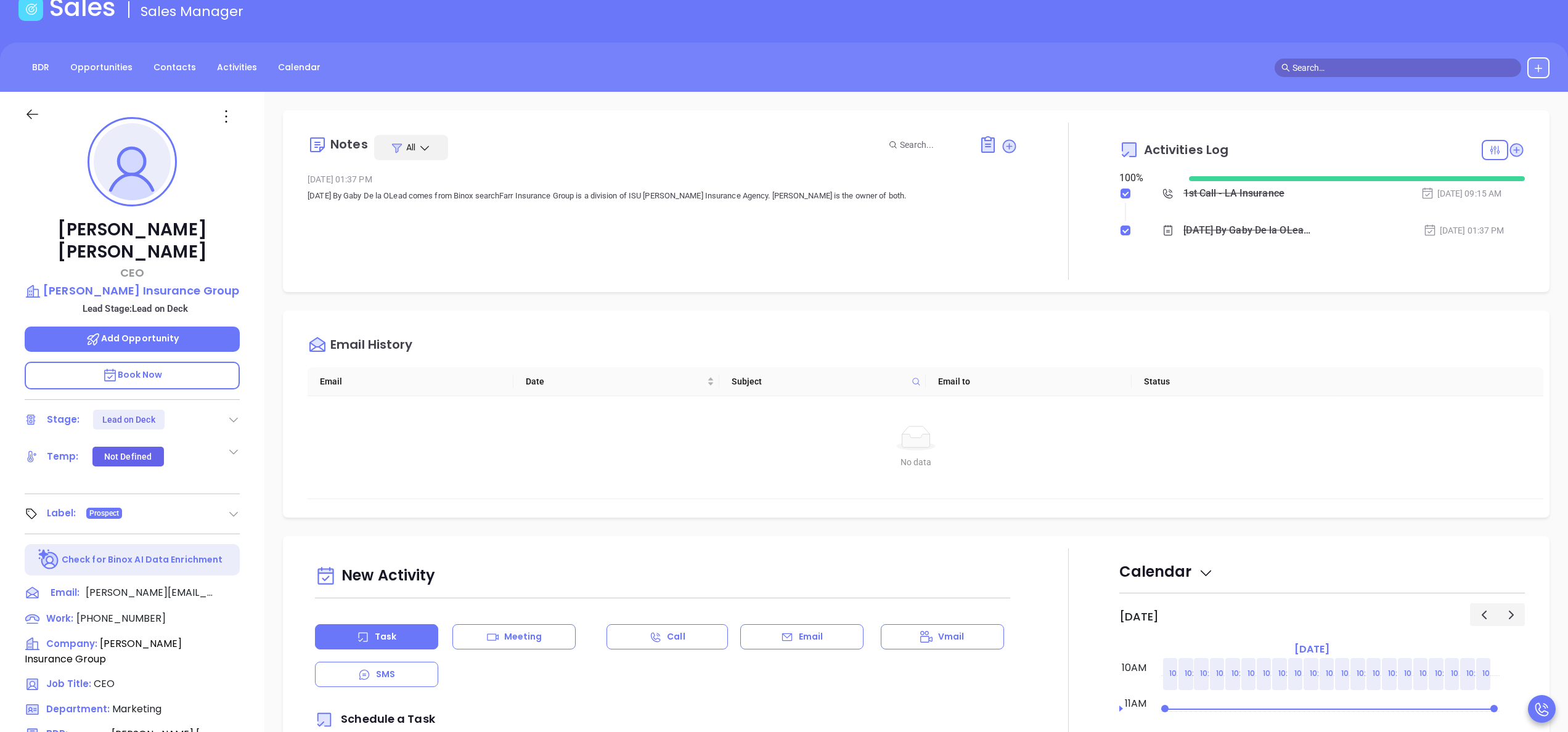
scroll to position [0, 0]
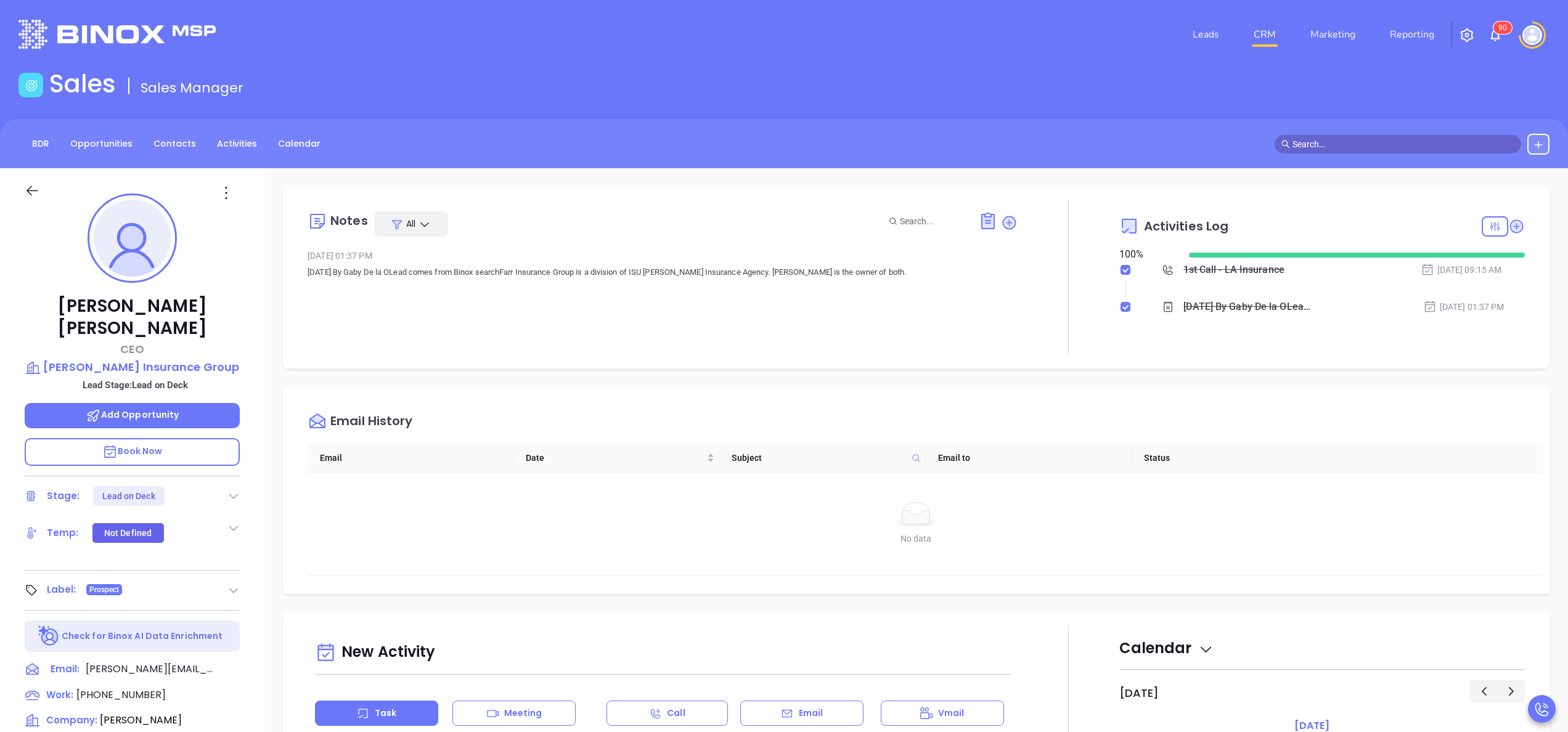
click at [1066, 251] on div at bounding box center [1069, 277] width 102 height 157
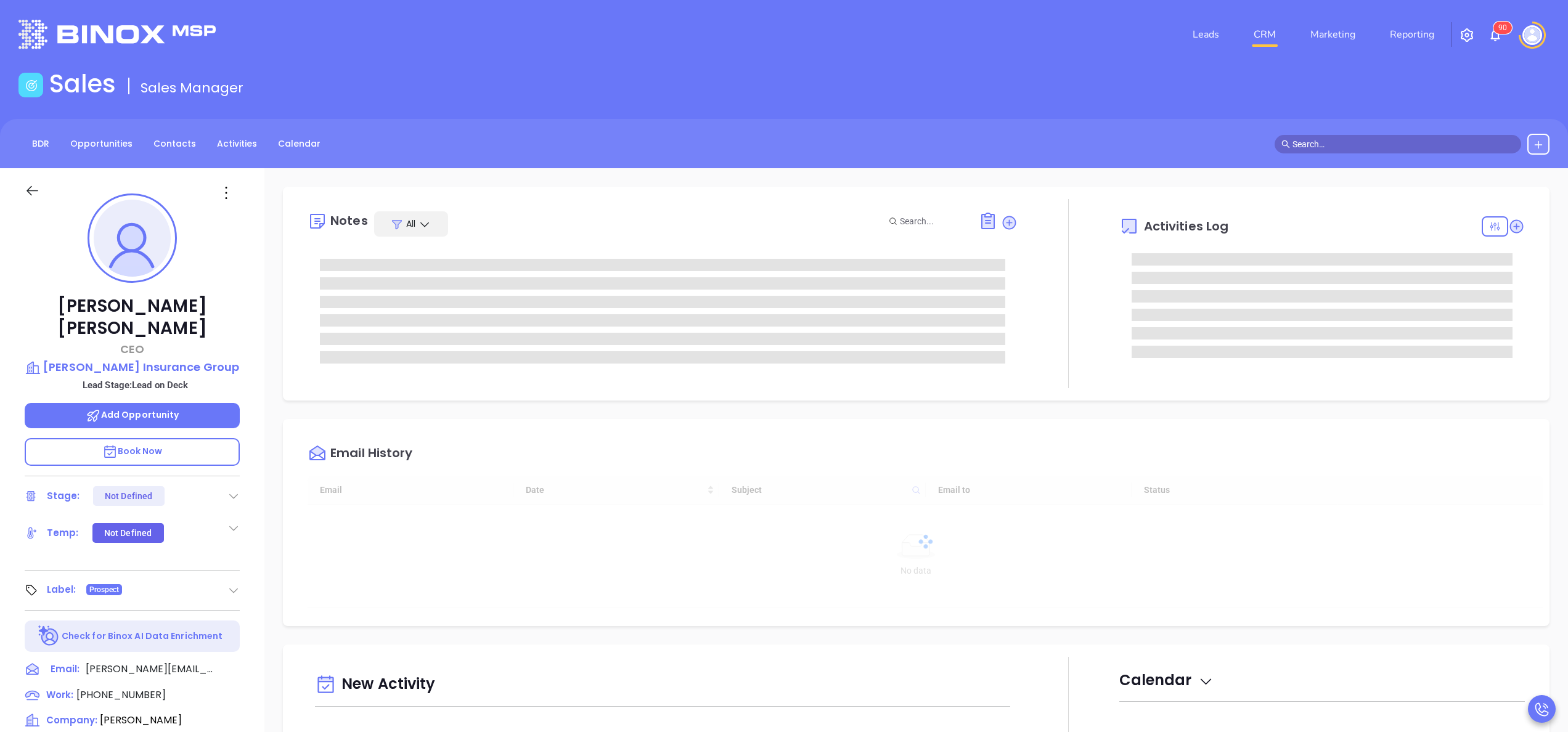
type input "[DATE]"
type input "Anabell Dominguez"
type input "[DATE]"
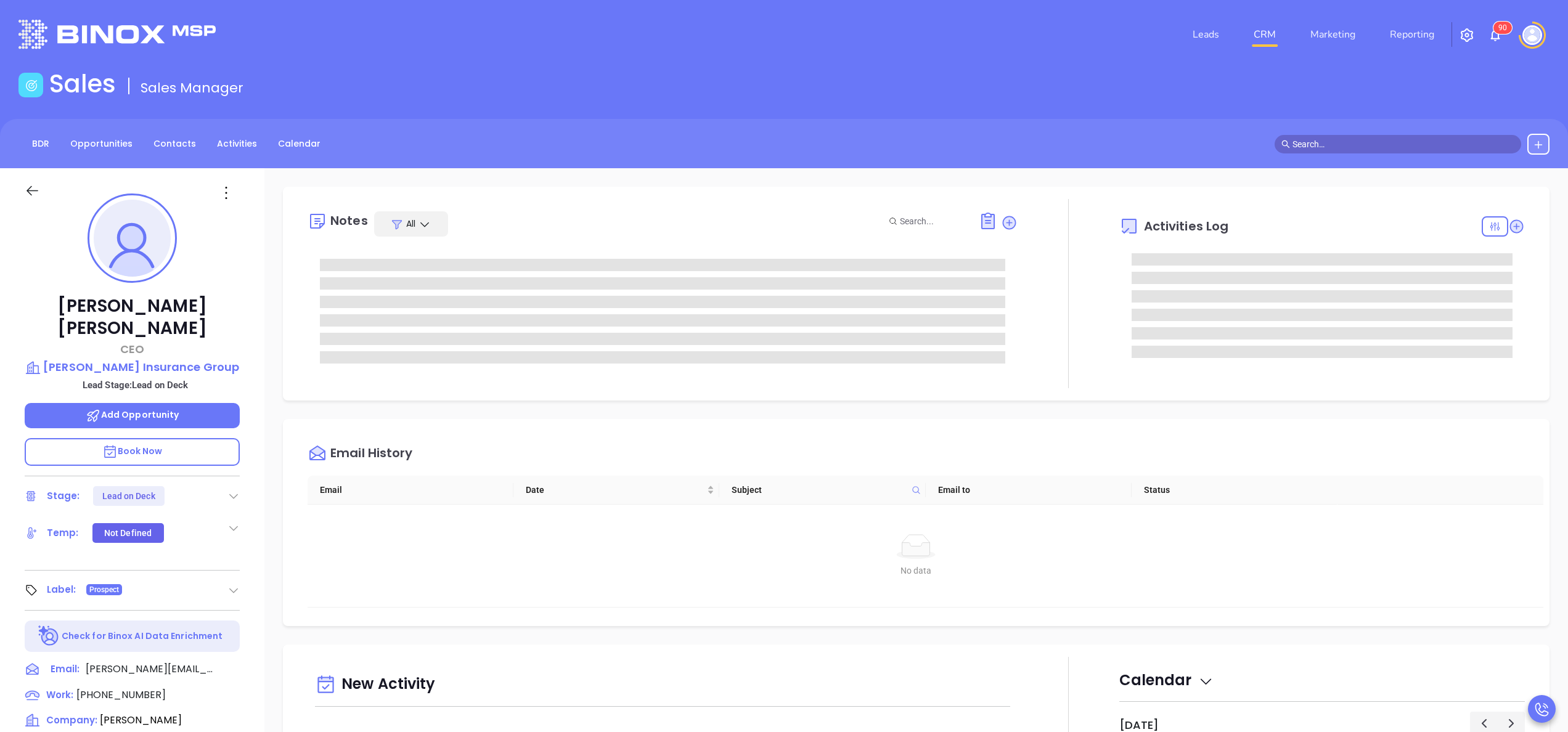
type input "[PERSON_NAME]"
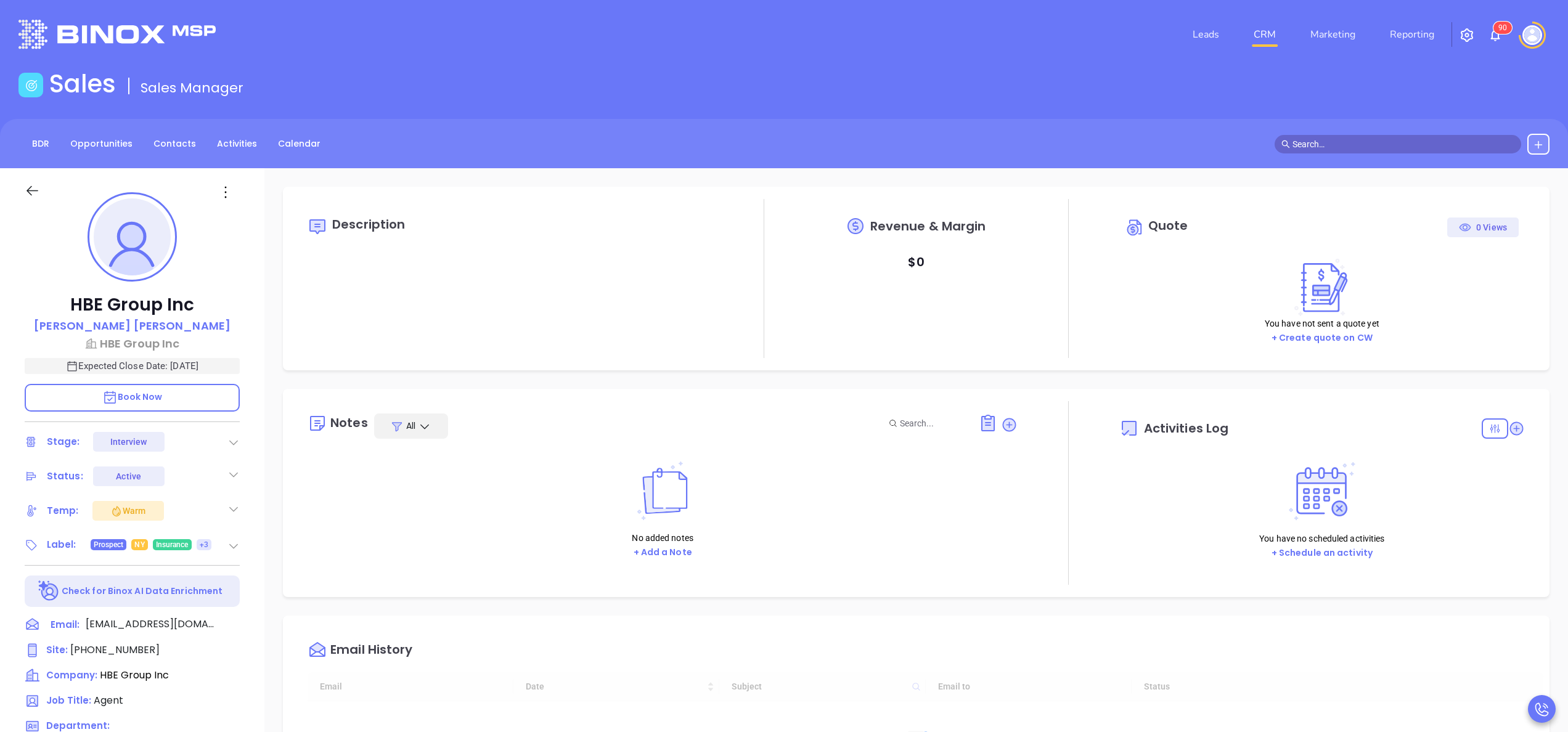
type input "[DATE]"
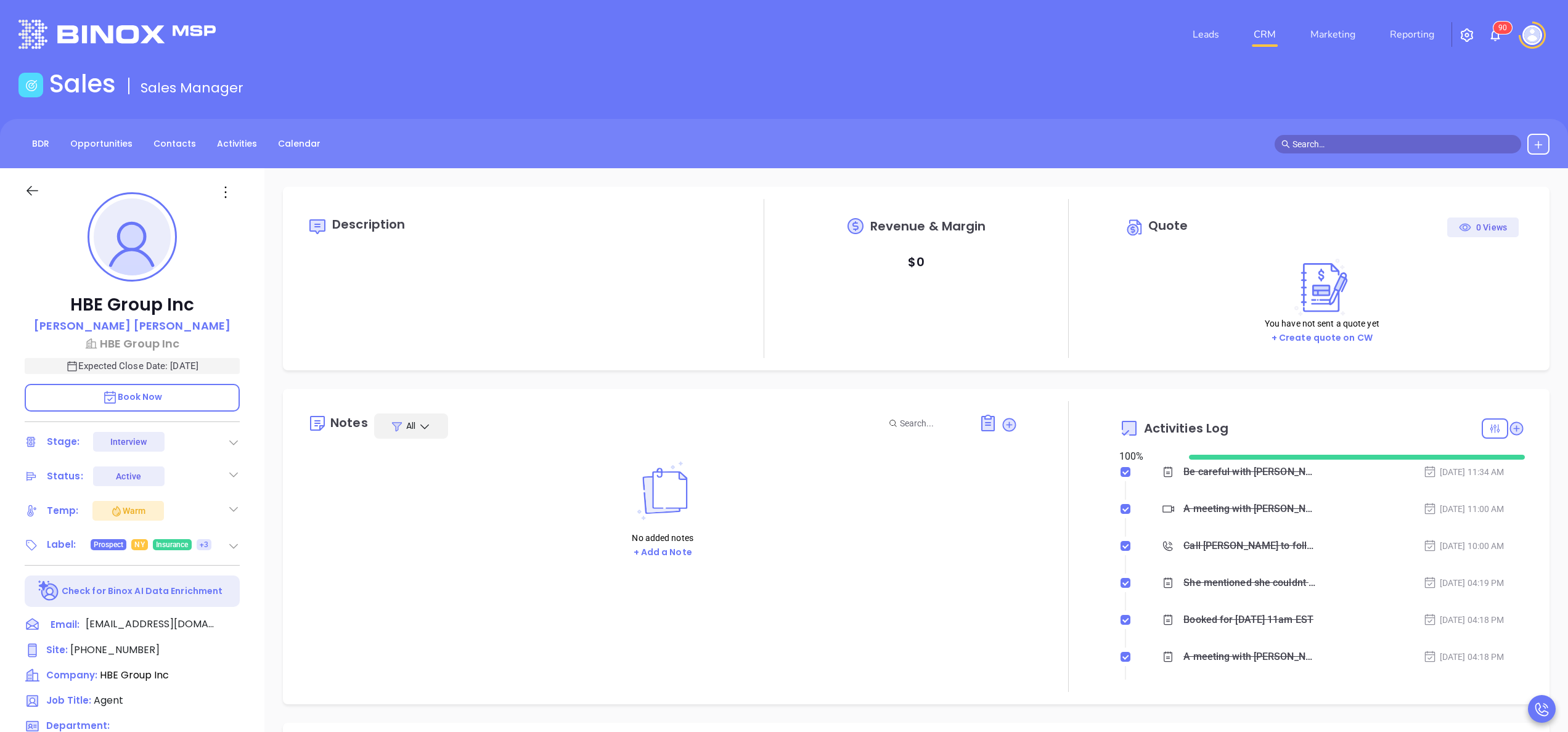
scroll to position [358, 0]
type input "[PERSON_NAME]"
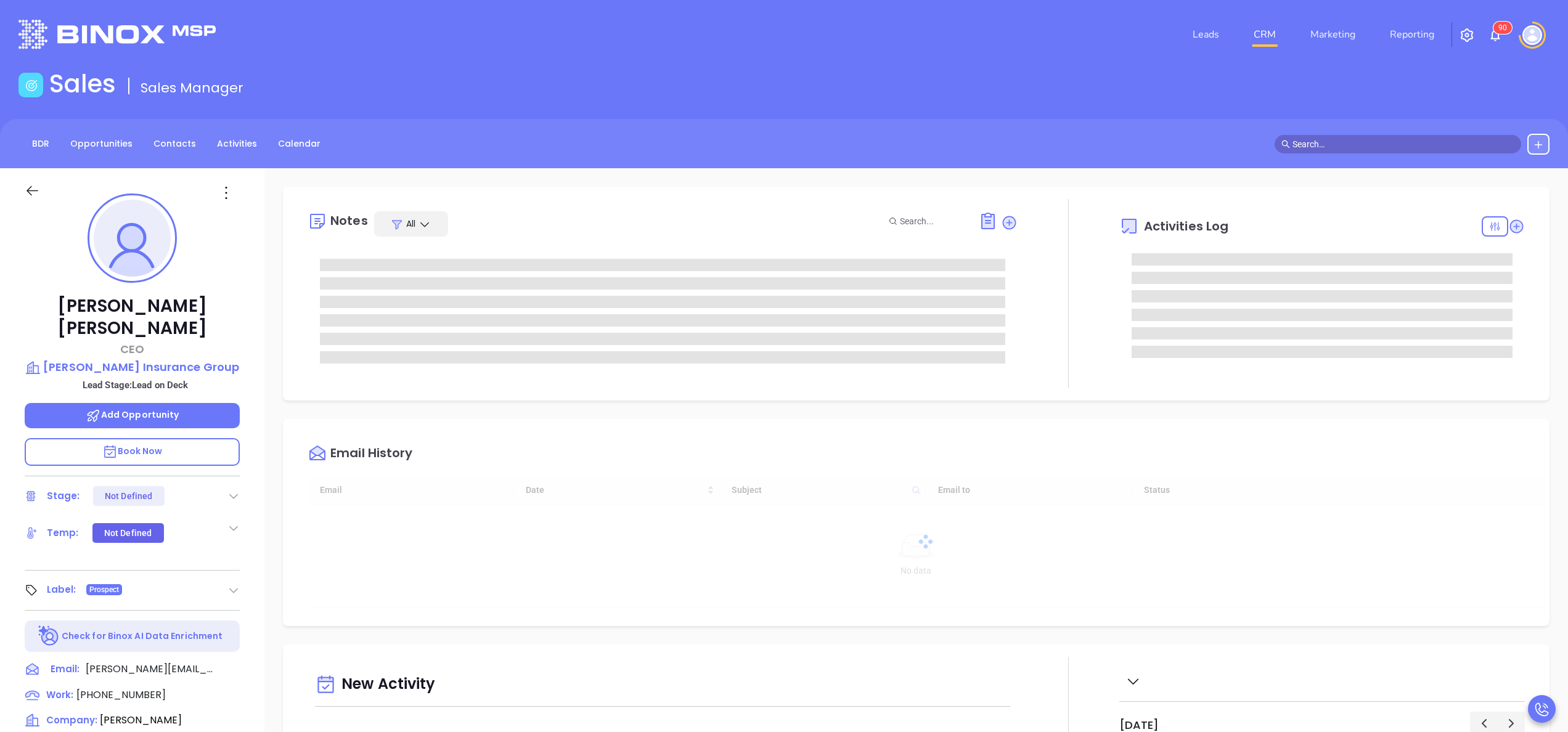
type input "[DATE]"
type input "[PERSON_NAME]"
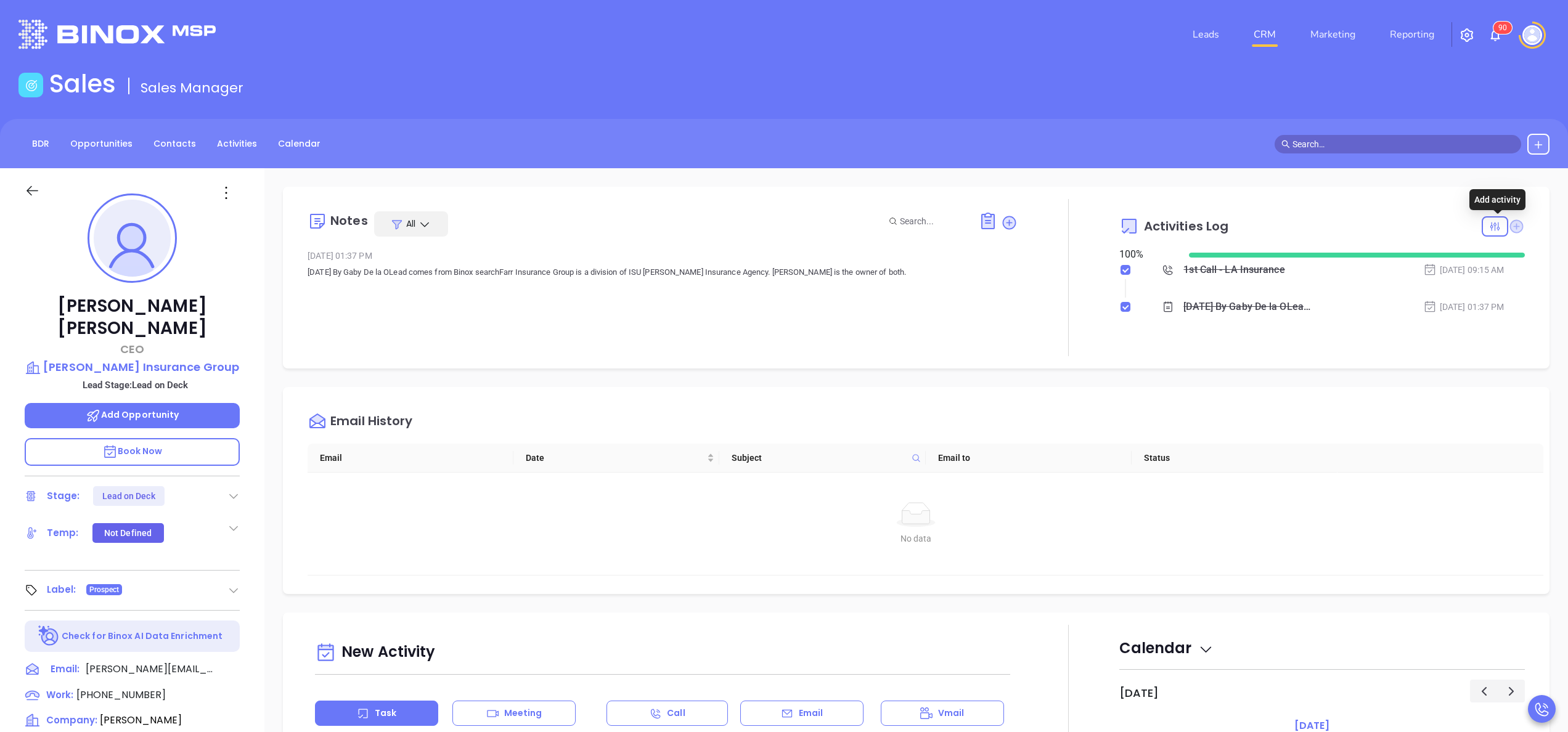
click at [1510, 224] on icon at bounding box center [1517, 226] width 14 height 14
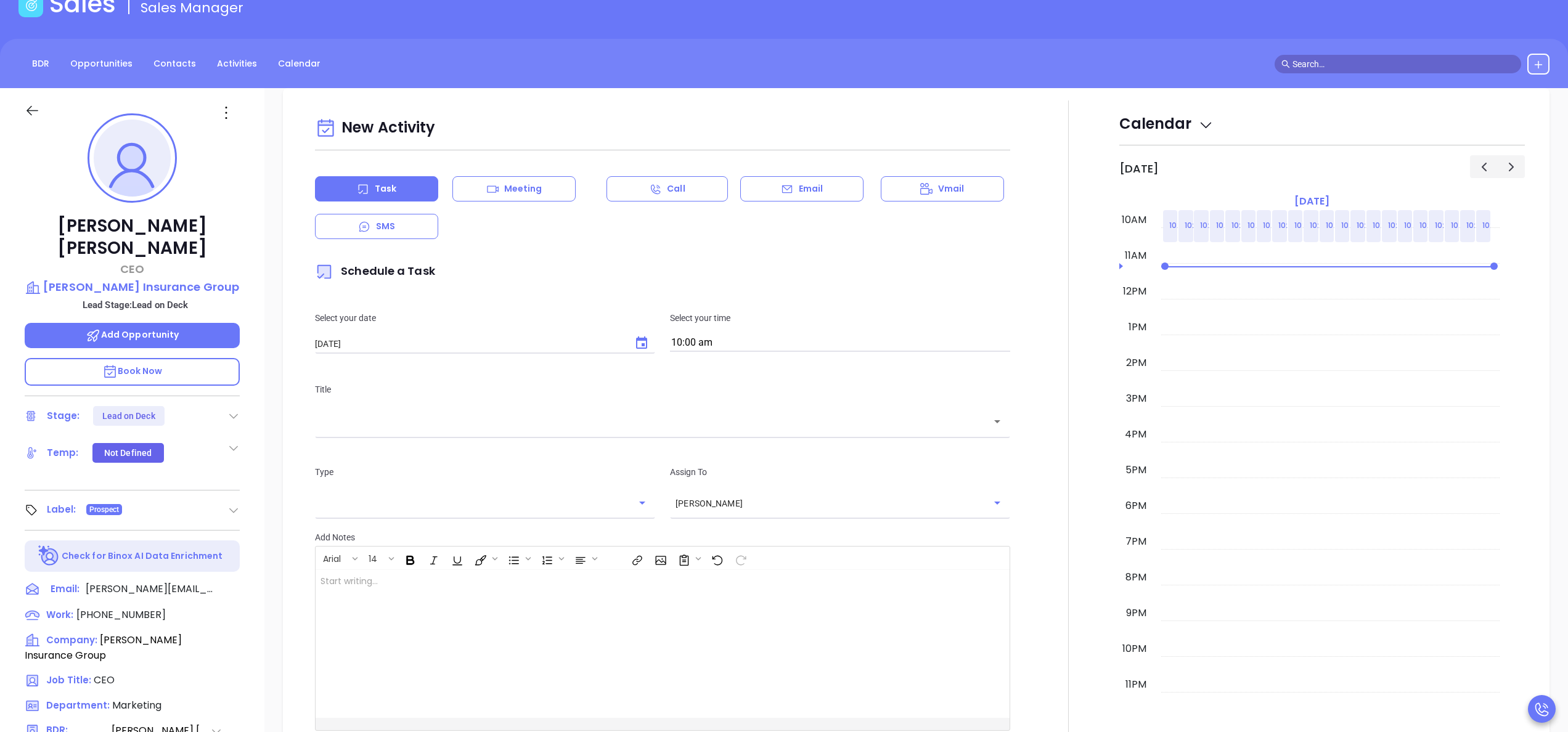
scroll to position [168, 0]
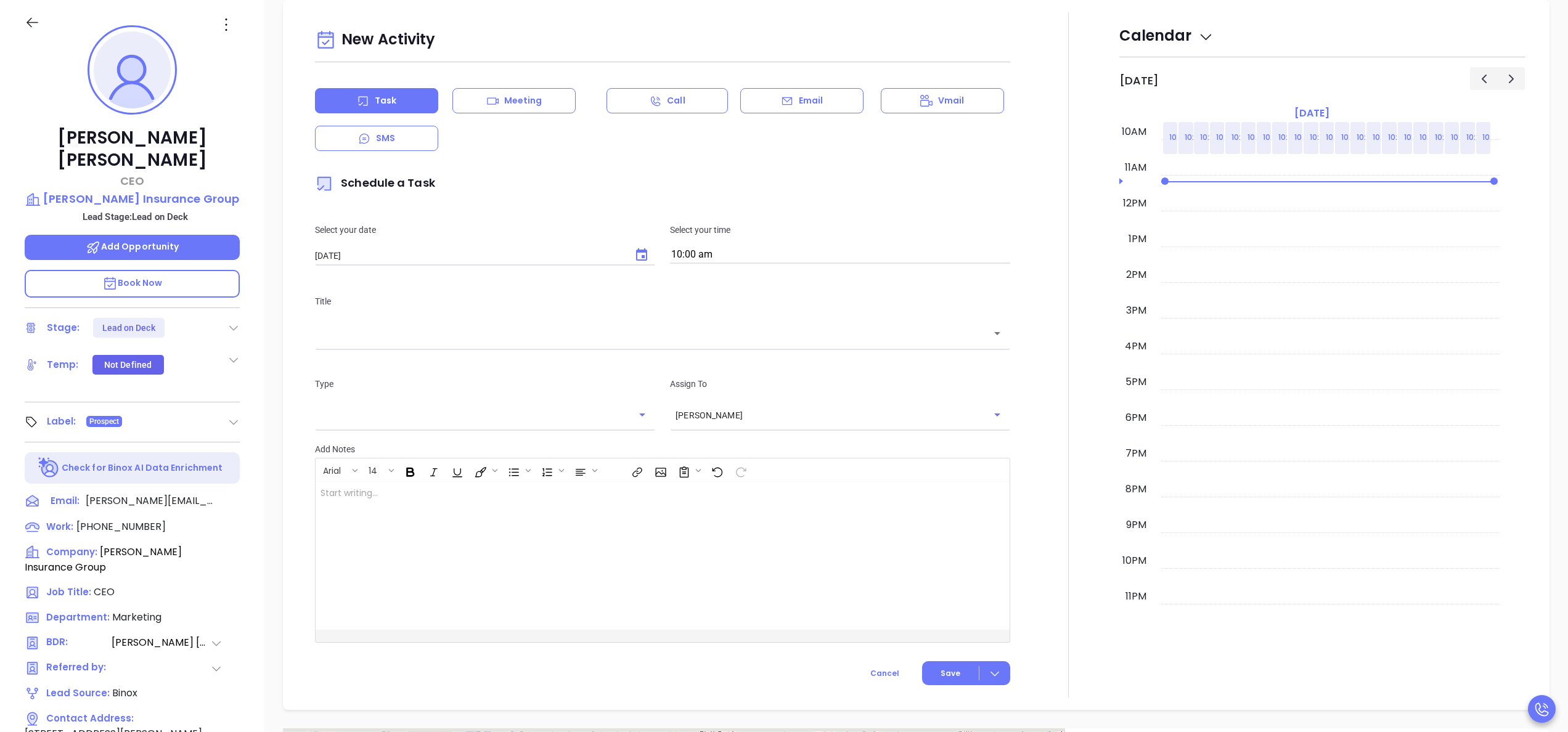
click at [1069, 215] on div at bounding box center [1069, 355] width 1 height 685
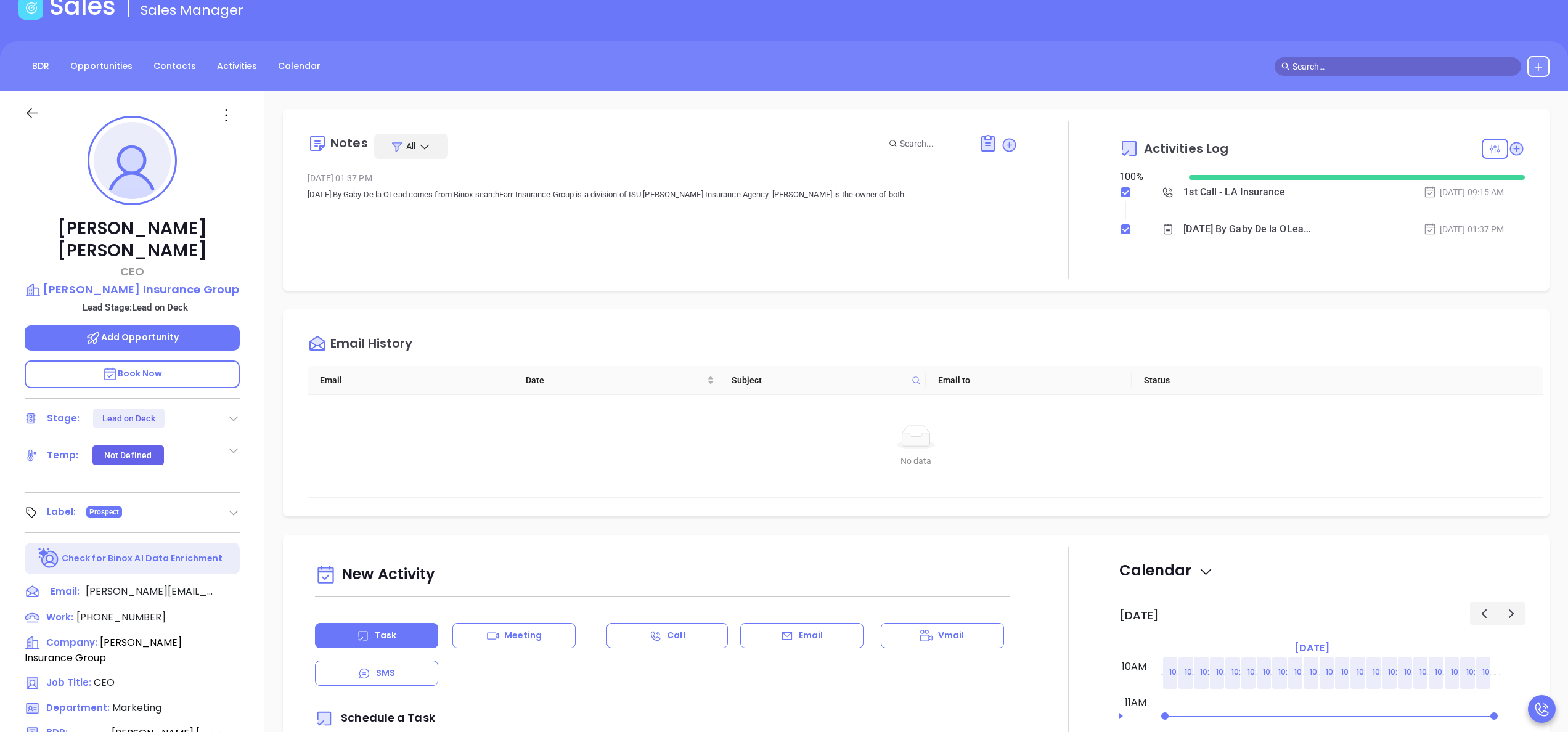
scroll to position [0, 0]
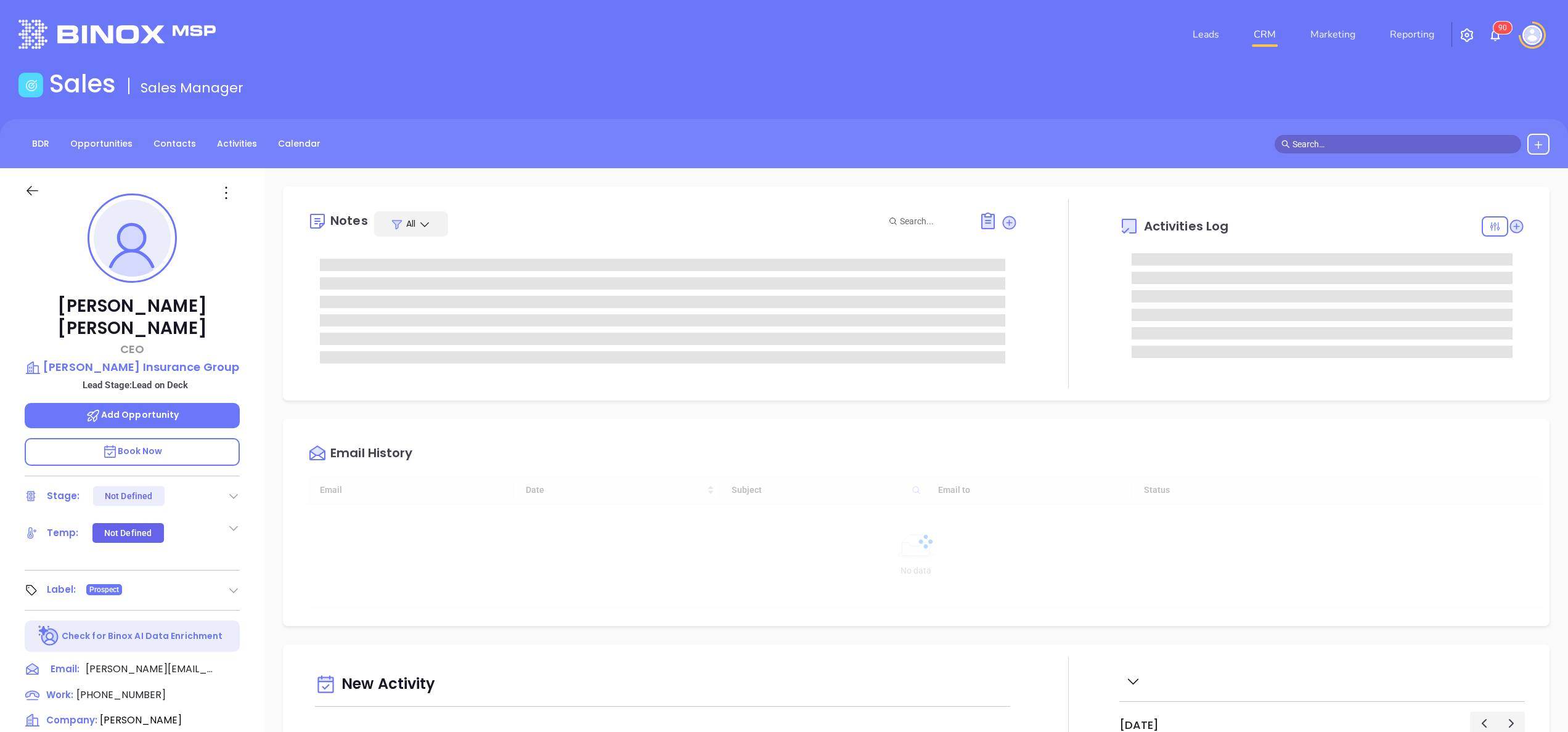
type input "[DATE]"
type input "[PERSON_NAME]"
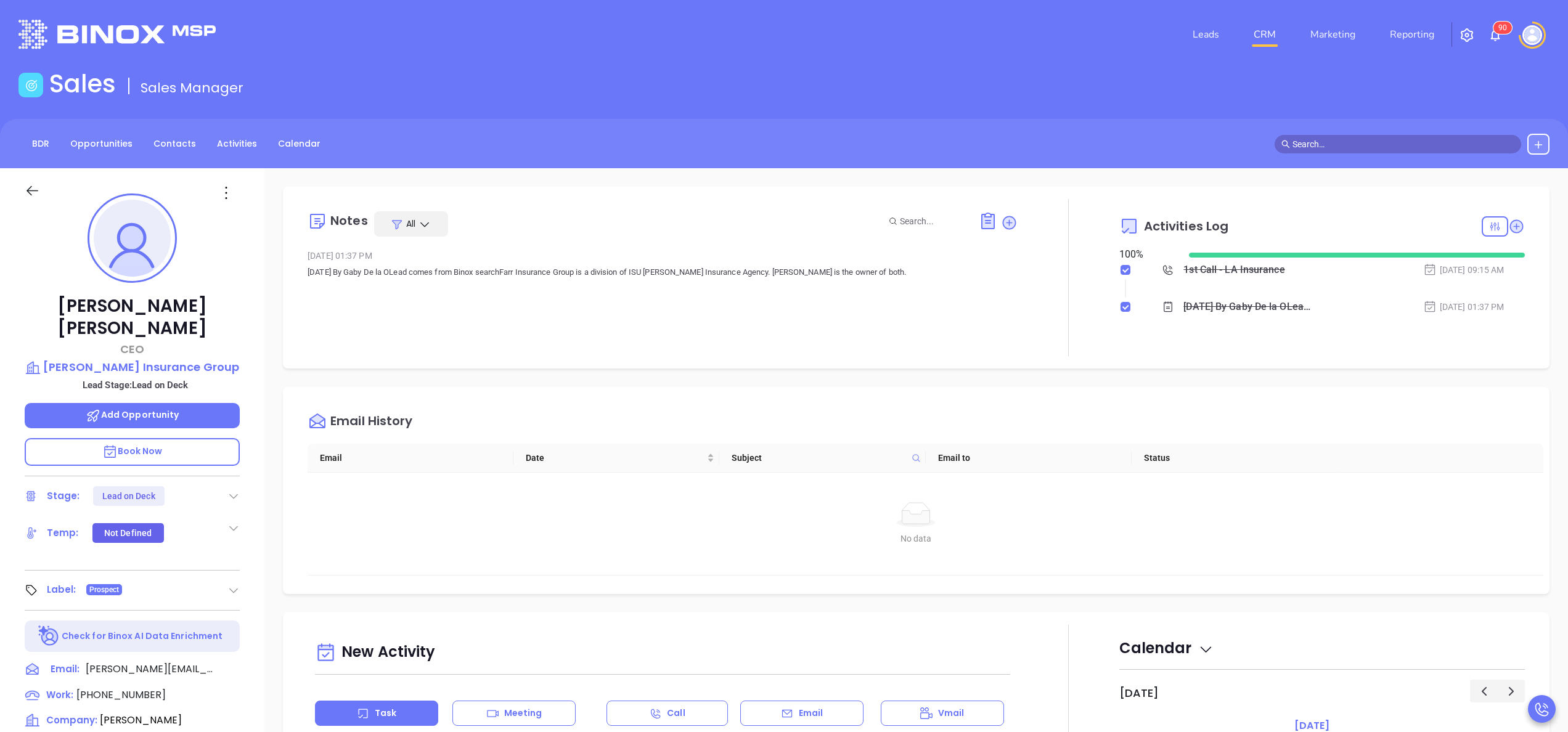
click at [930, 412] on div "Email History" at bounding box center [925, 421] width 1236 height 44
click at [1510, 227] on icon at bounding box center [1516, 226] width 13 height 13
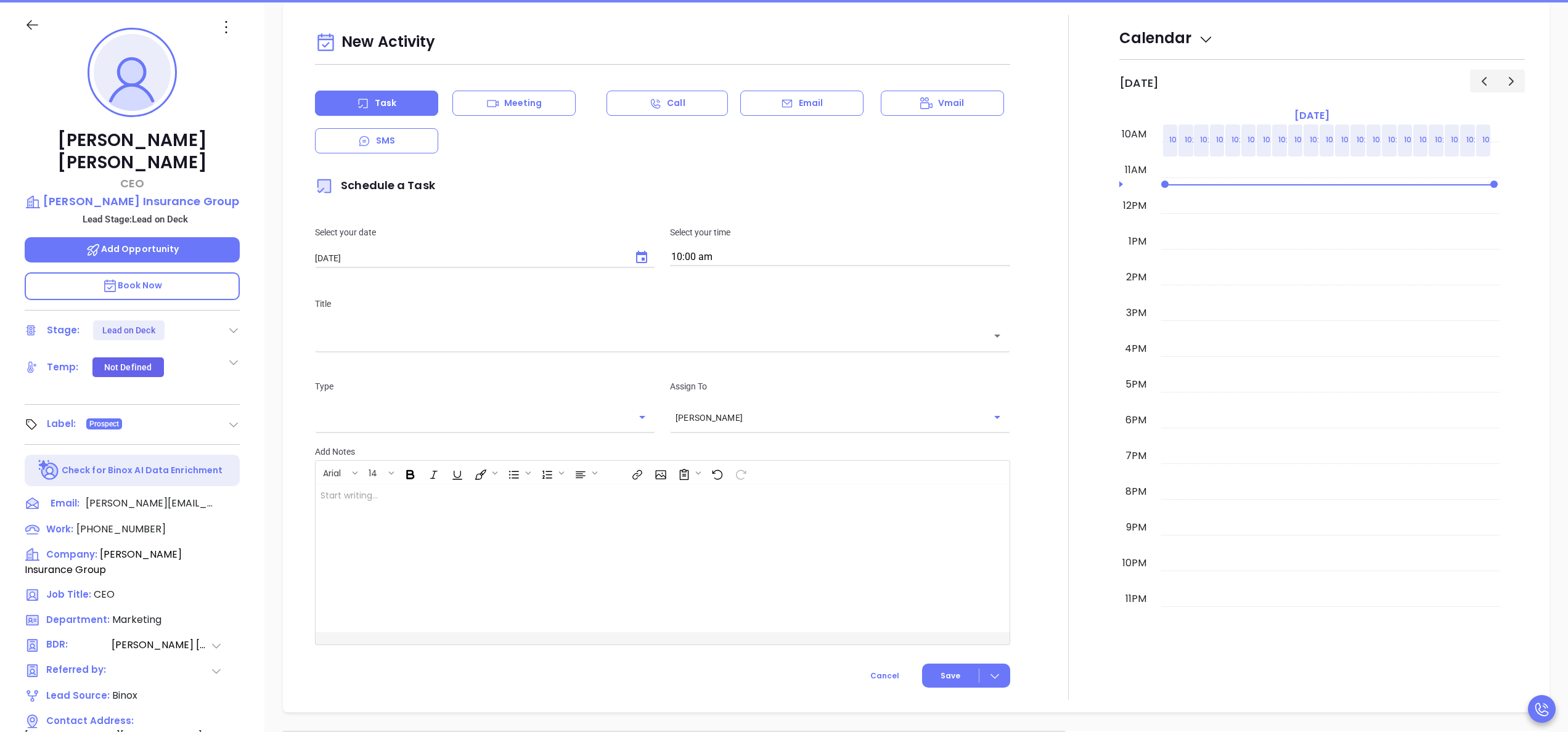
scroll to position [168, 0]
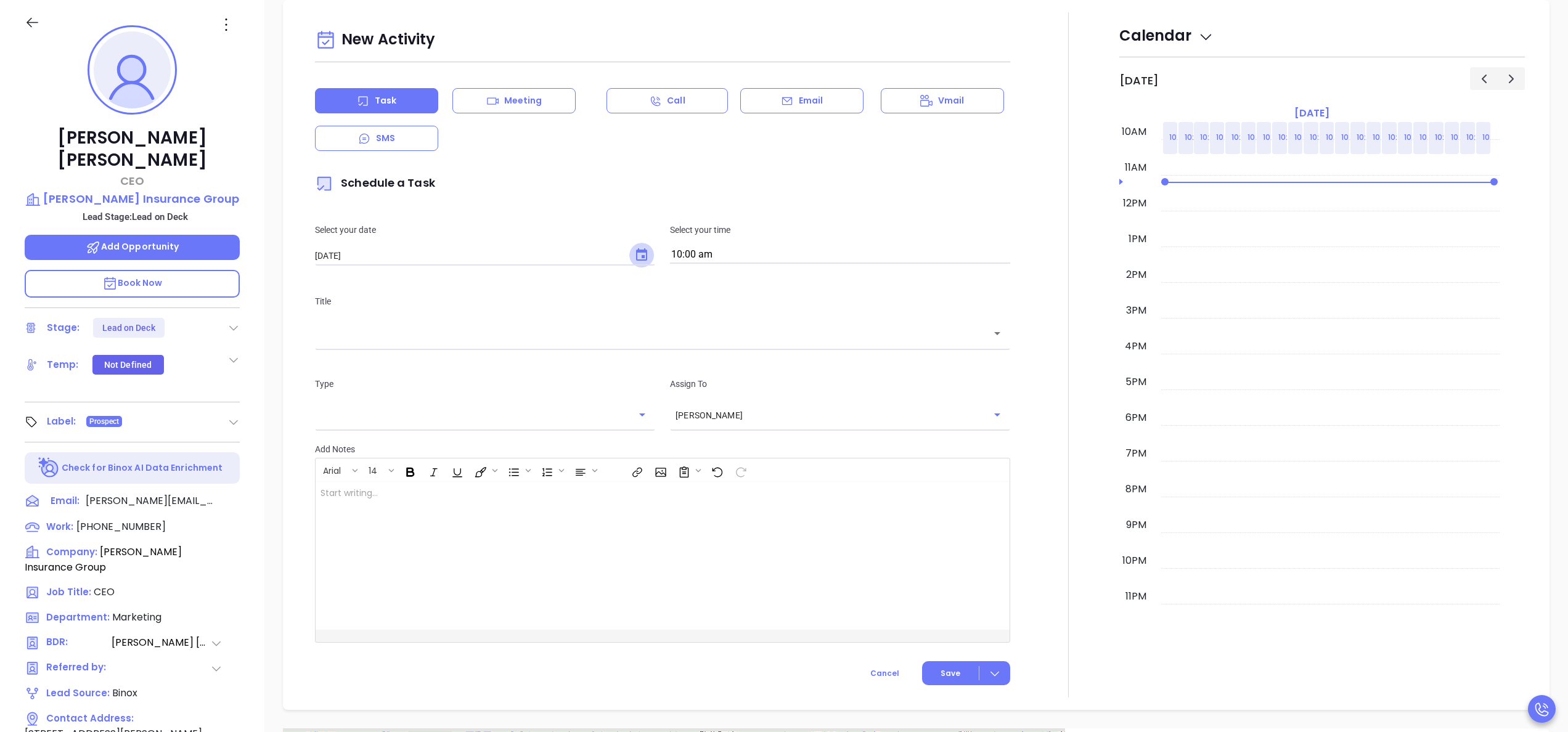
click at [639, 262] on icon "Choose date, selected date is Oct 11, 2025" at bounding box center [641, 255] width 14 height 14
click at [368, 378] on button "13" at bounding box center [364, 380] width 22 height 22
type input "10/13/2025"
click at [502, 341] on div "​" at bounding box center [663, 333] width 696 height 26
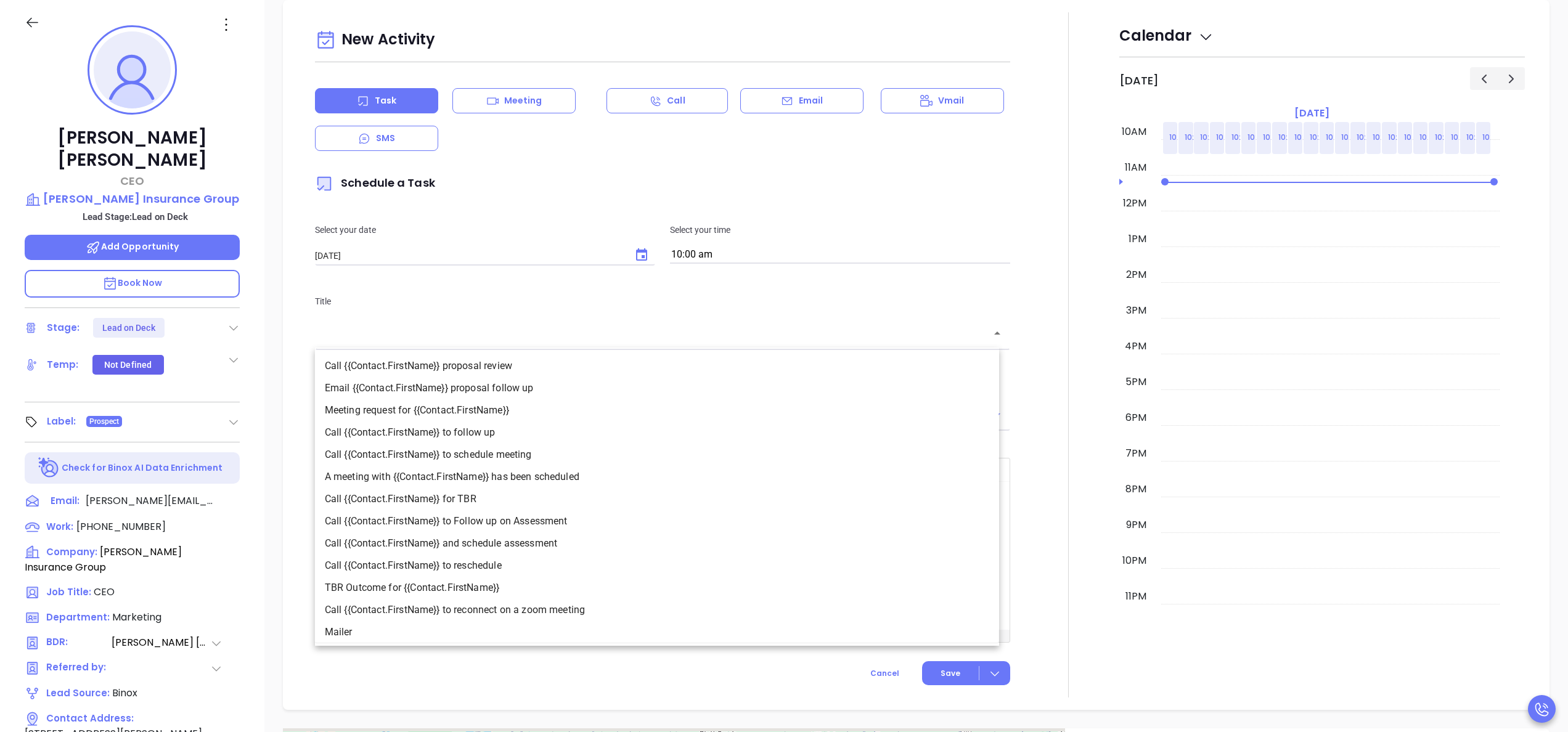
click at [513, 427] on li "Call {{Contact.FirstName}} to follow up" at bounding box center [657, 432] width 685 height 22
type input "Call Sam to follow up"
type input "Call"
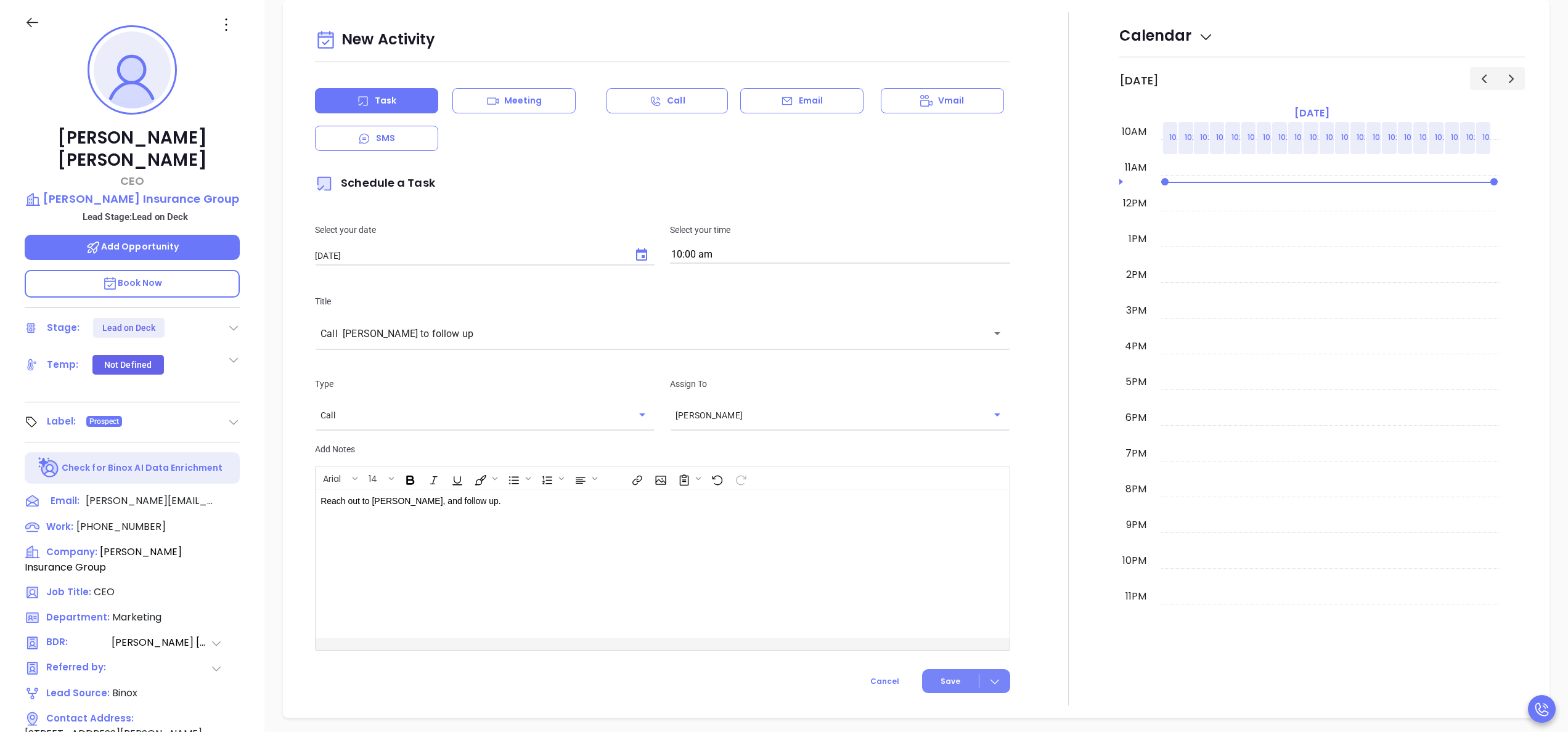
click at [922, 685] on button "Save" at bounding box center [967, 681] width 88 height 24
click at [1027, 605] on div at bounding box center [1069, 355] width 102 height 685
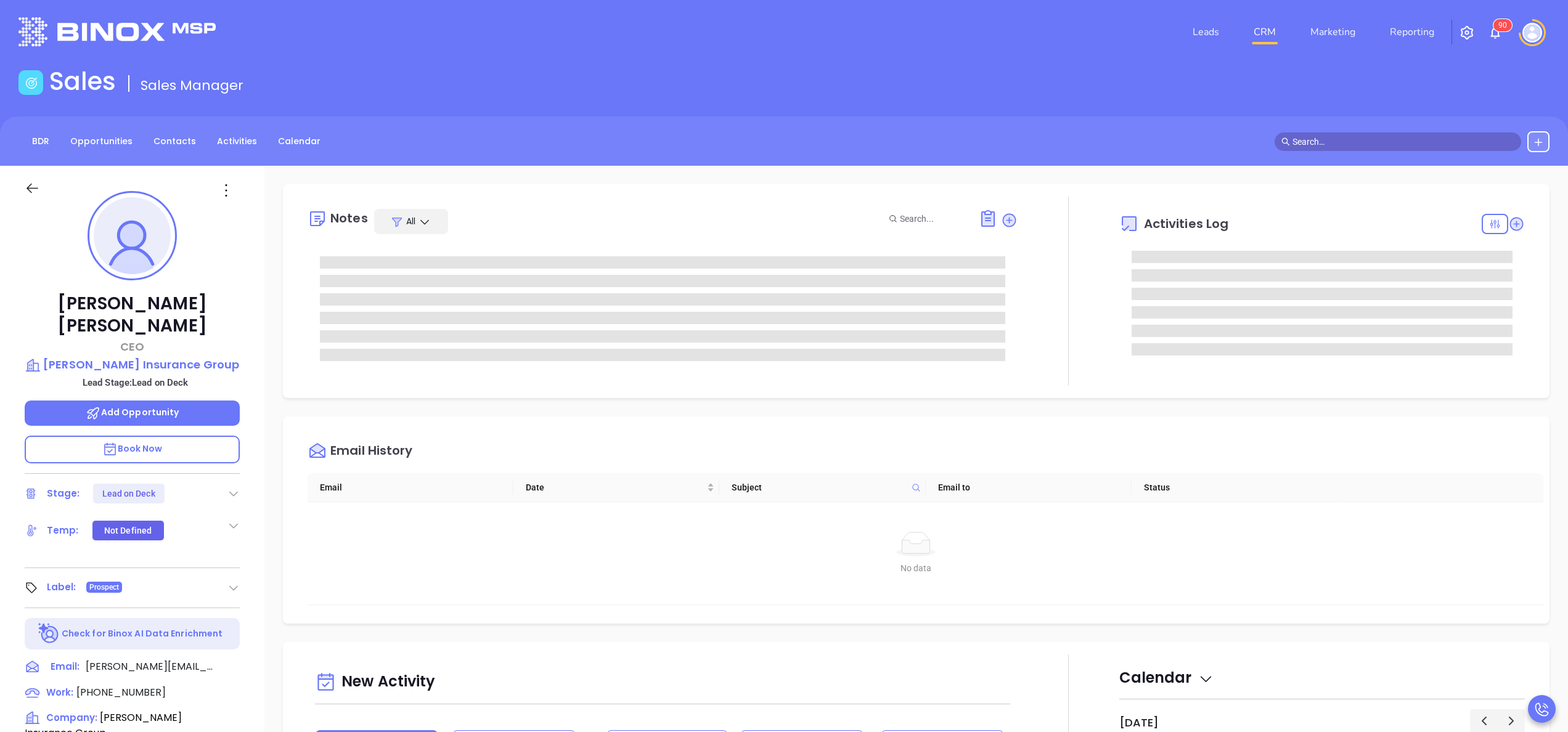
scroll to position [0, 0]
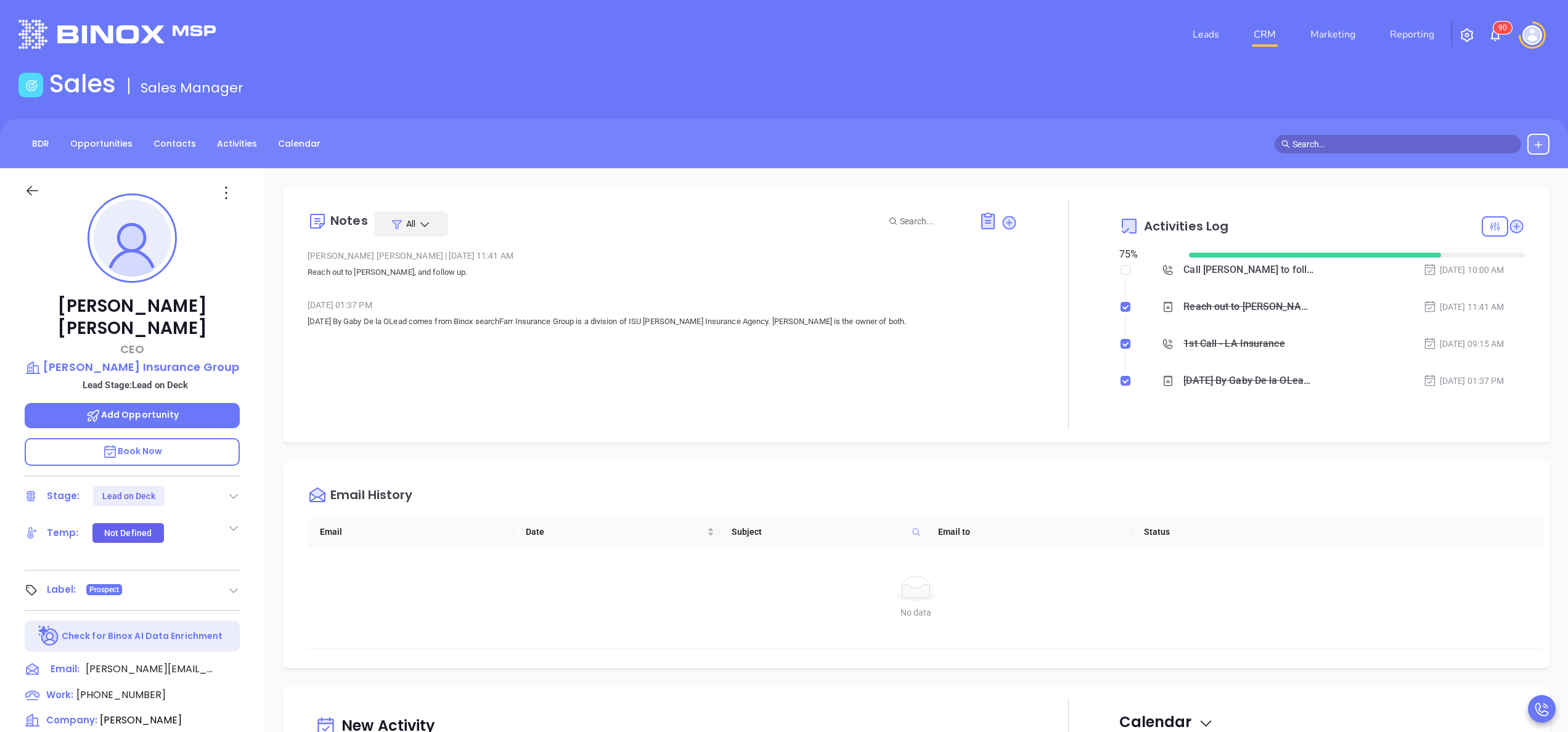
click at [228, 488] on div at bounding box center [234, 495] width 13 height 14
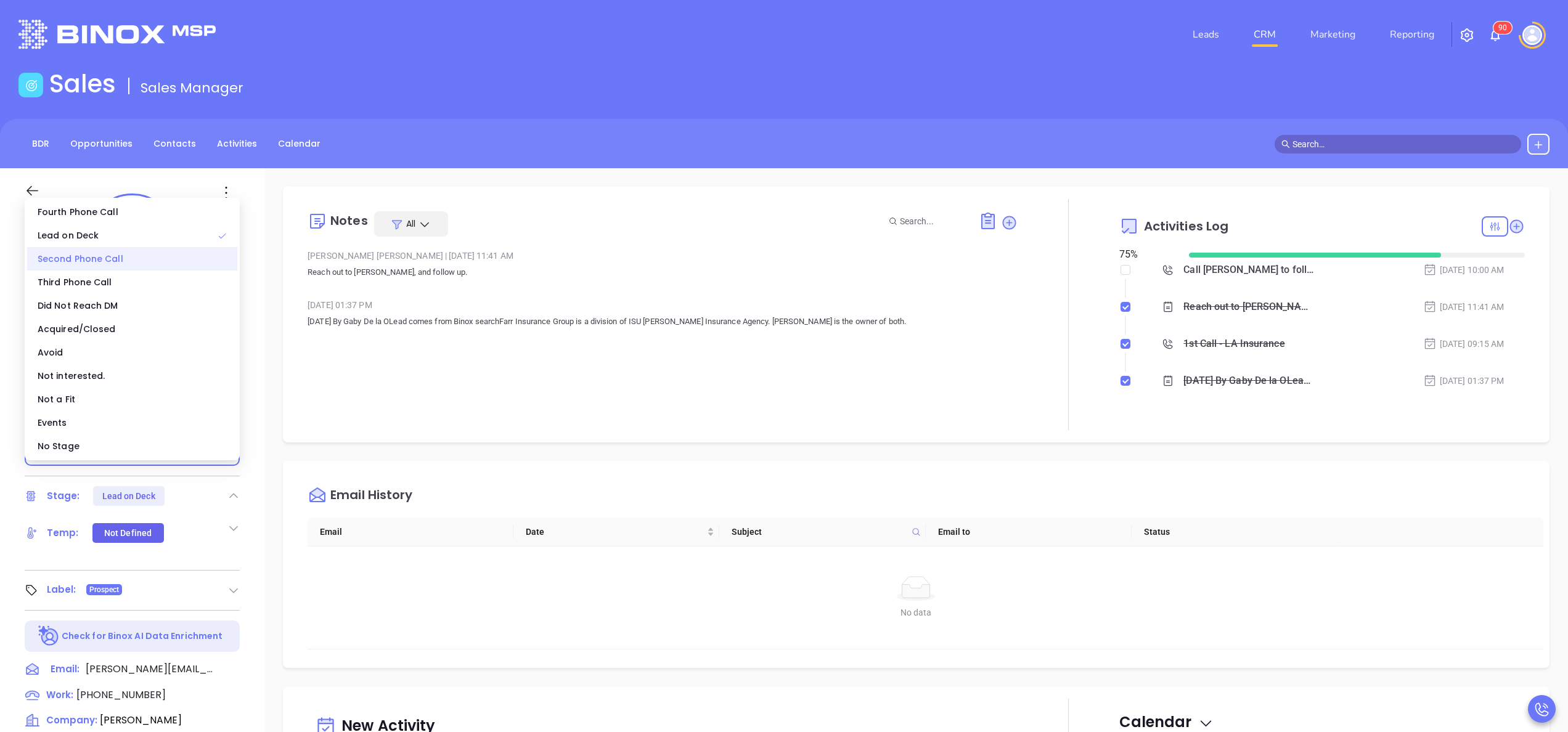
click at [82, 252] on div "Second Phone Call" at bounding box center [132, 259] width 210 height 24
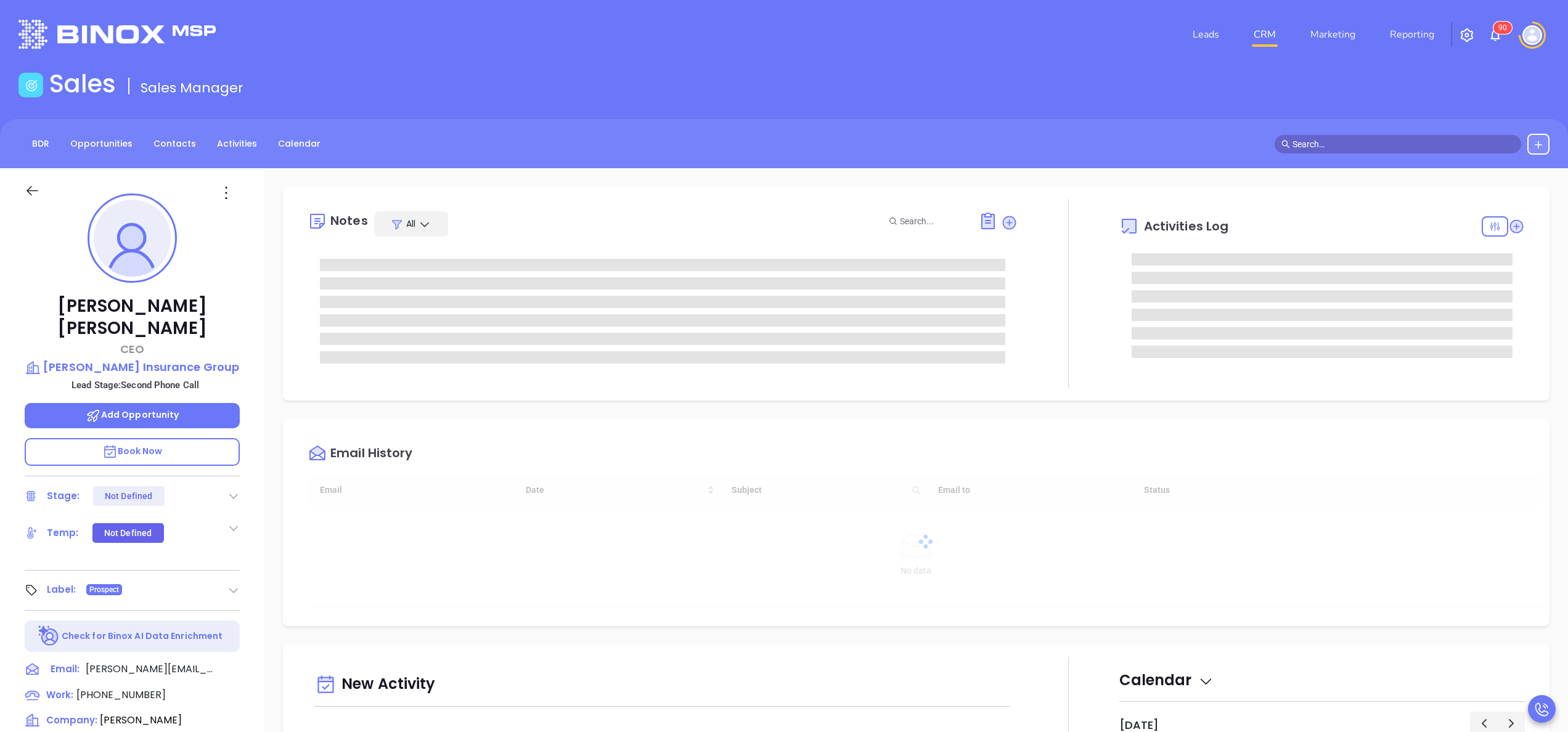
type input "[DATE]"
type input "[PERSON_NAME]"
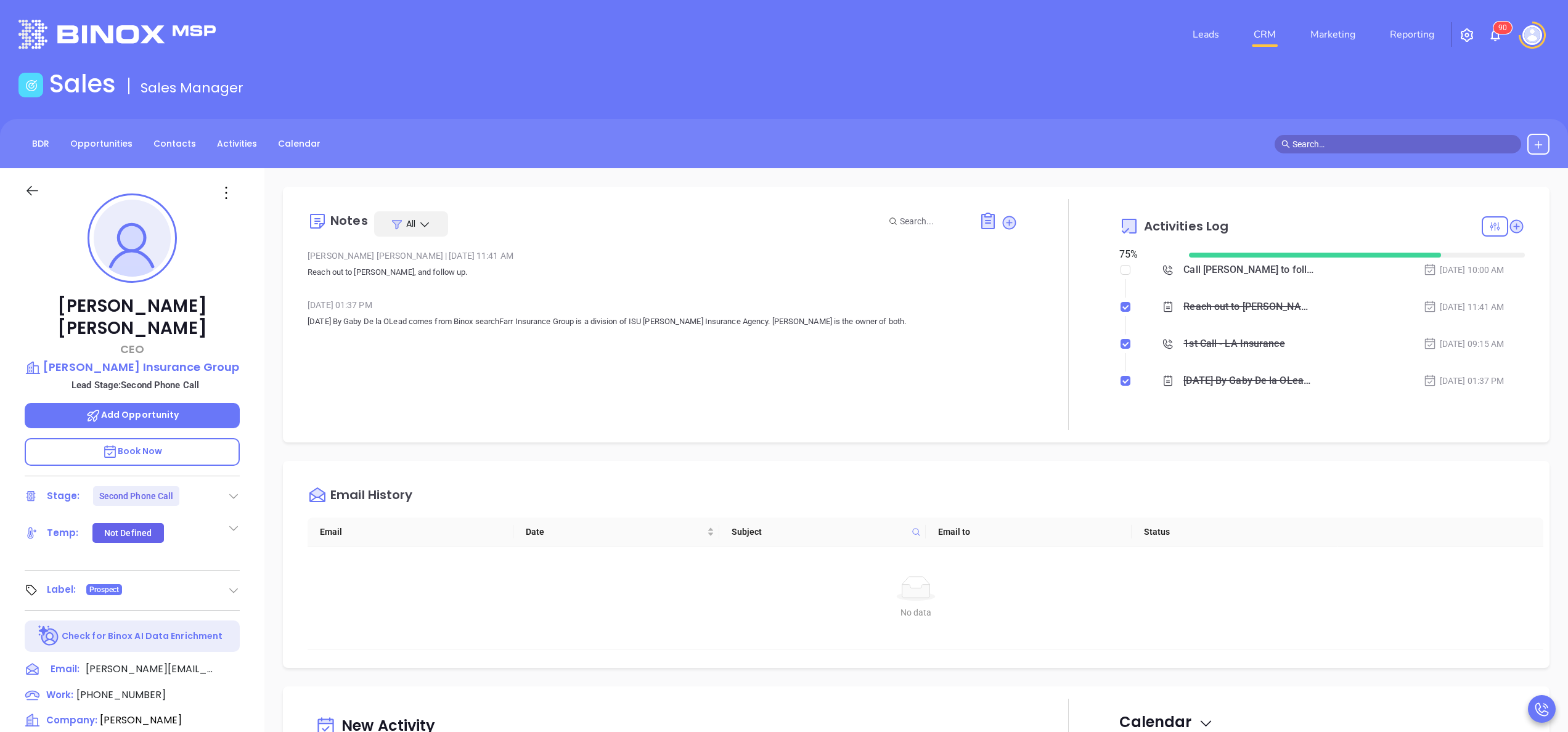
click at [1494, 238] on div "Activities Log" at bounding box center [1323, 226] width 406 height 30
click at [1510, 228] on icon at bounding box center [1516, 226] width 13 height 13
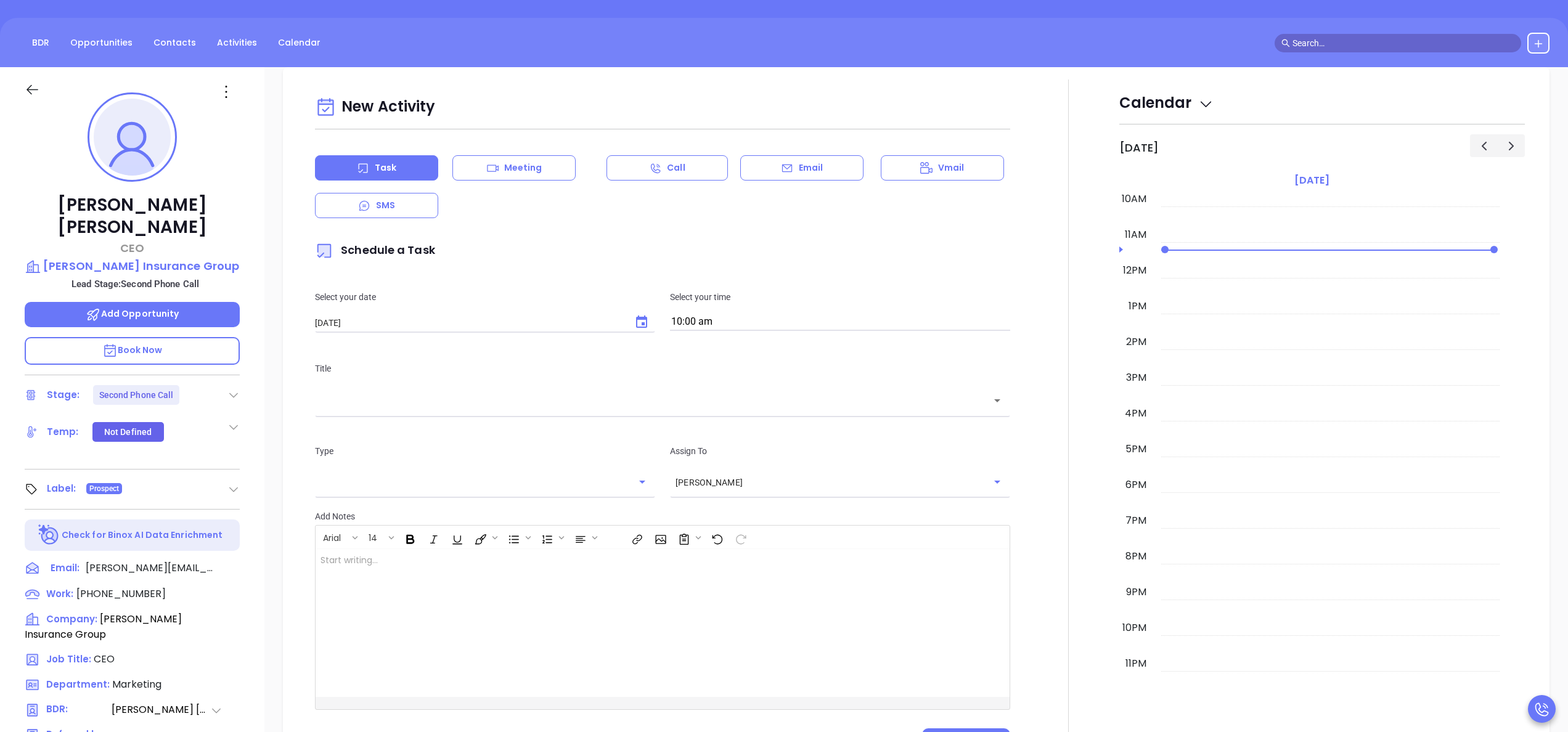
scroll to position [168, 0]
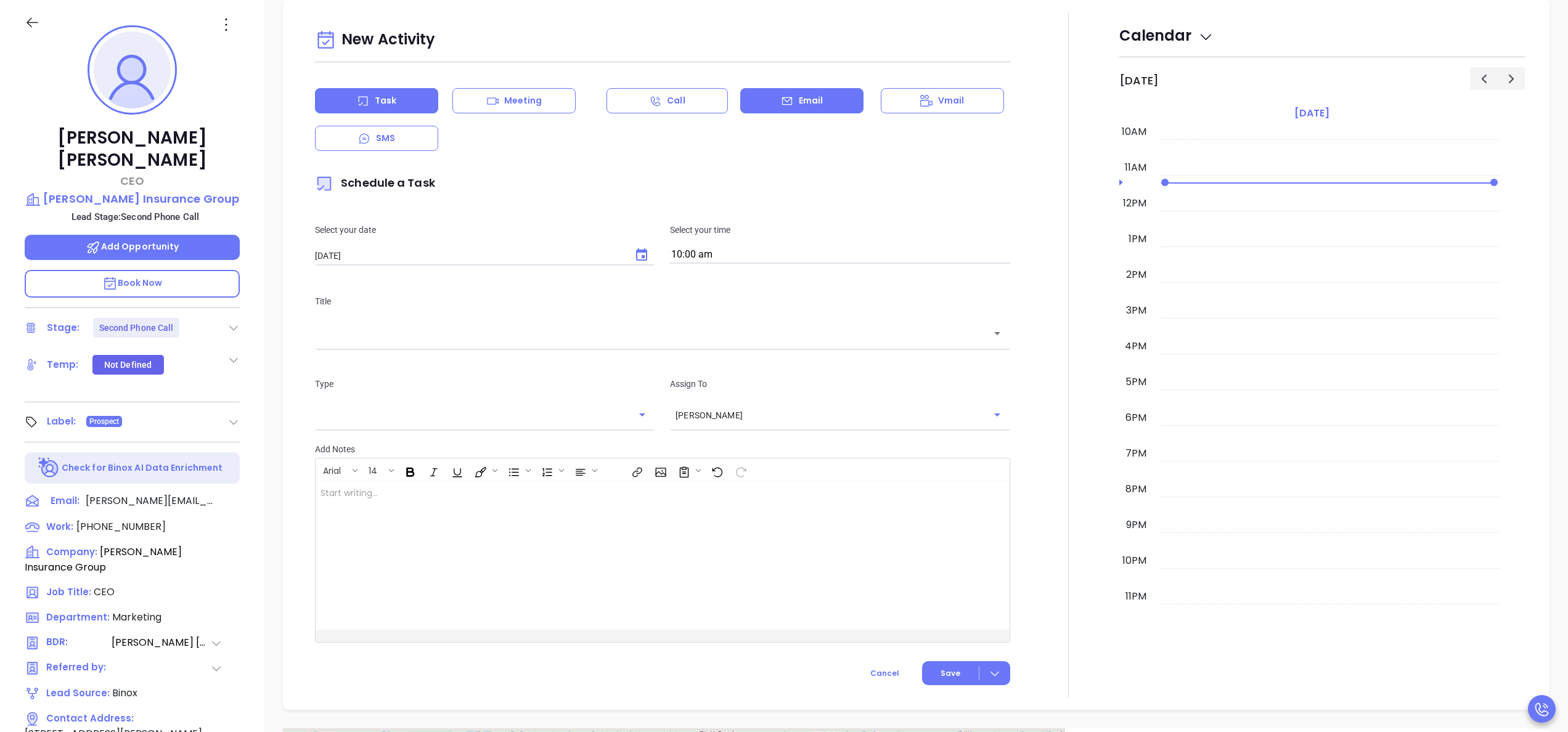
click at [758, 93] on div "Email" at bounding box center [802, 101] width 123 height 25
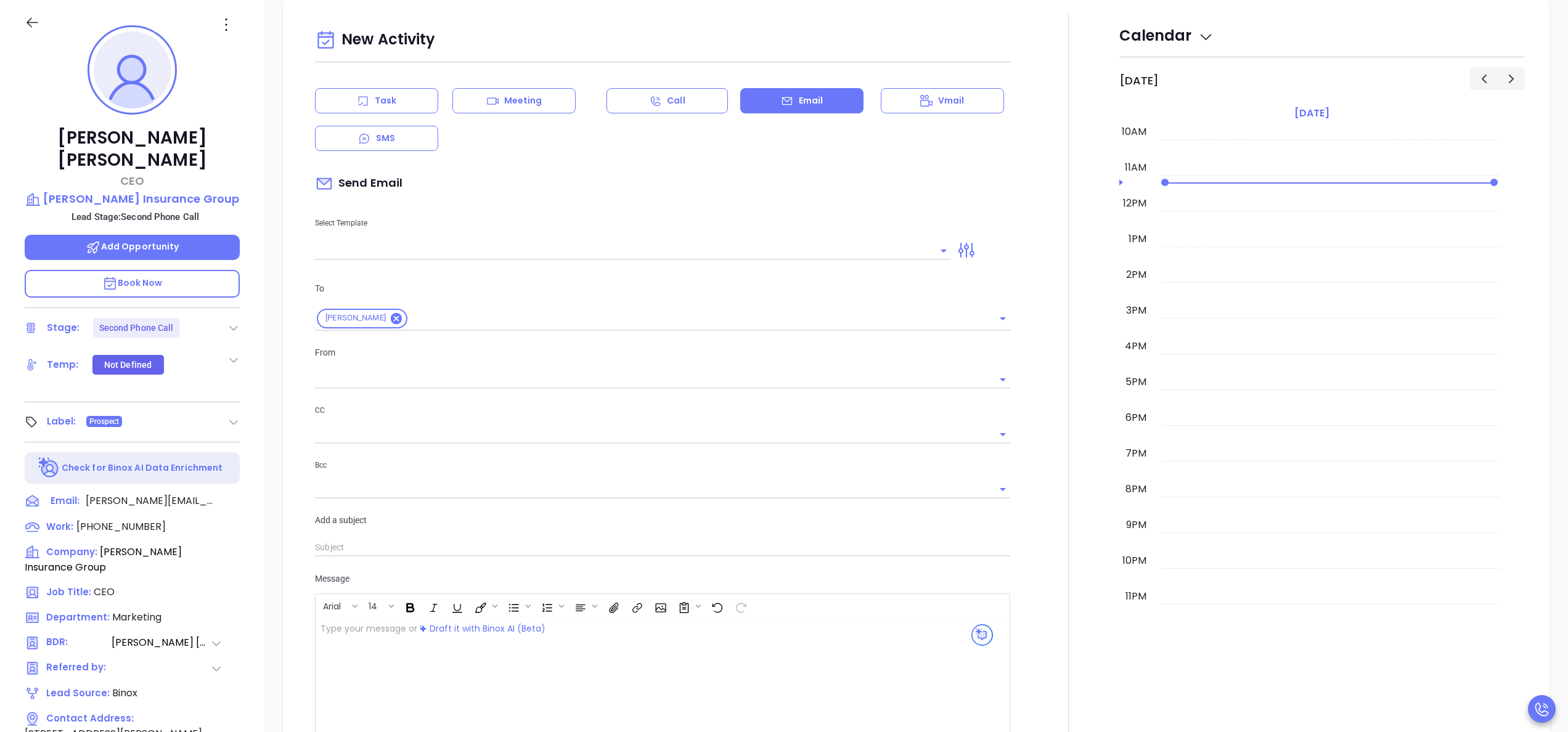
type input "[PERSON_NAME]"
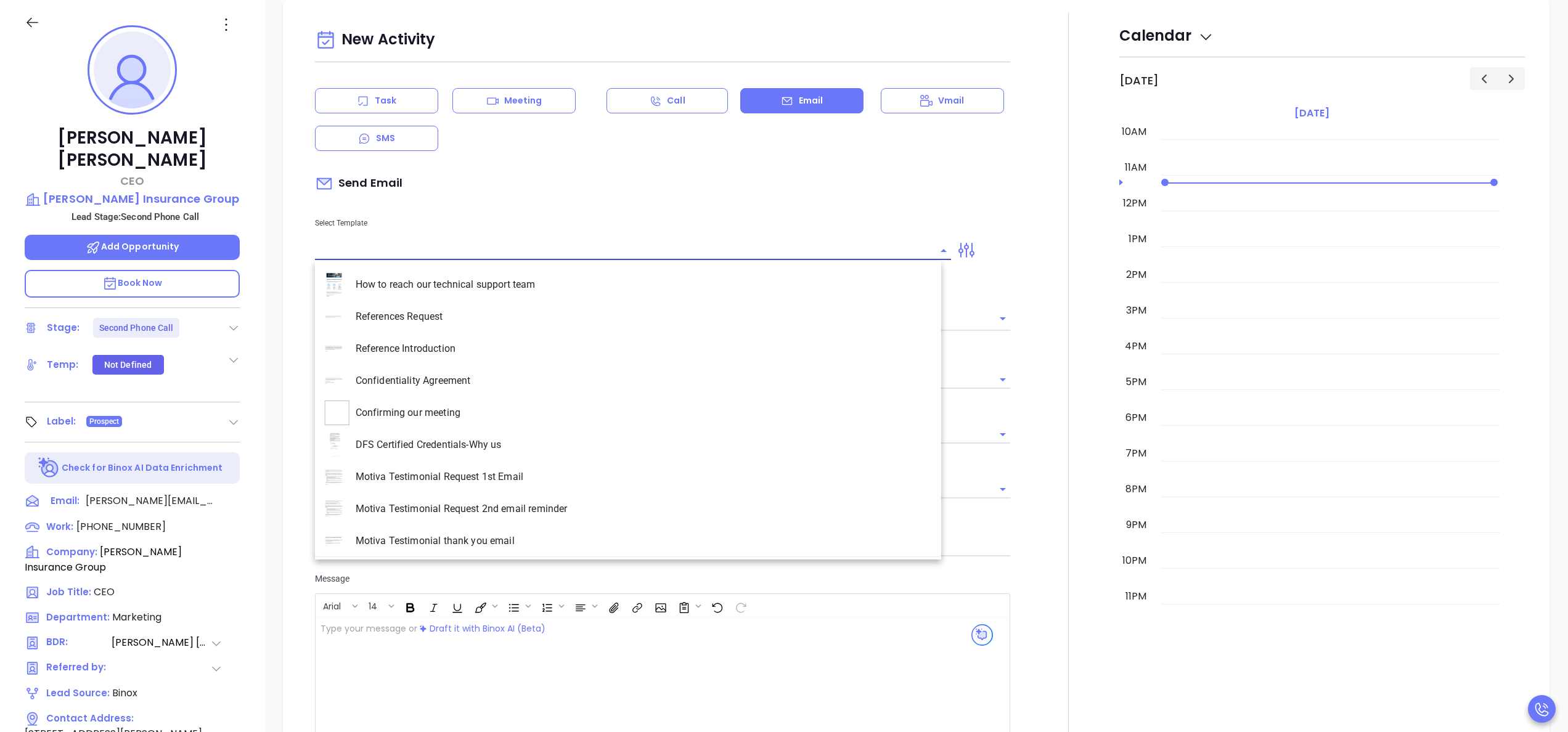
click at [641, 255] on input "text" at bounding box center [623, 250] width 618 height 18
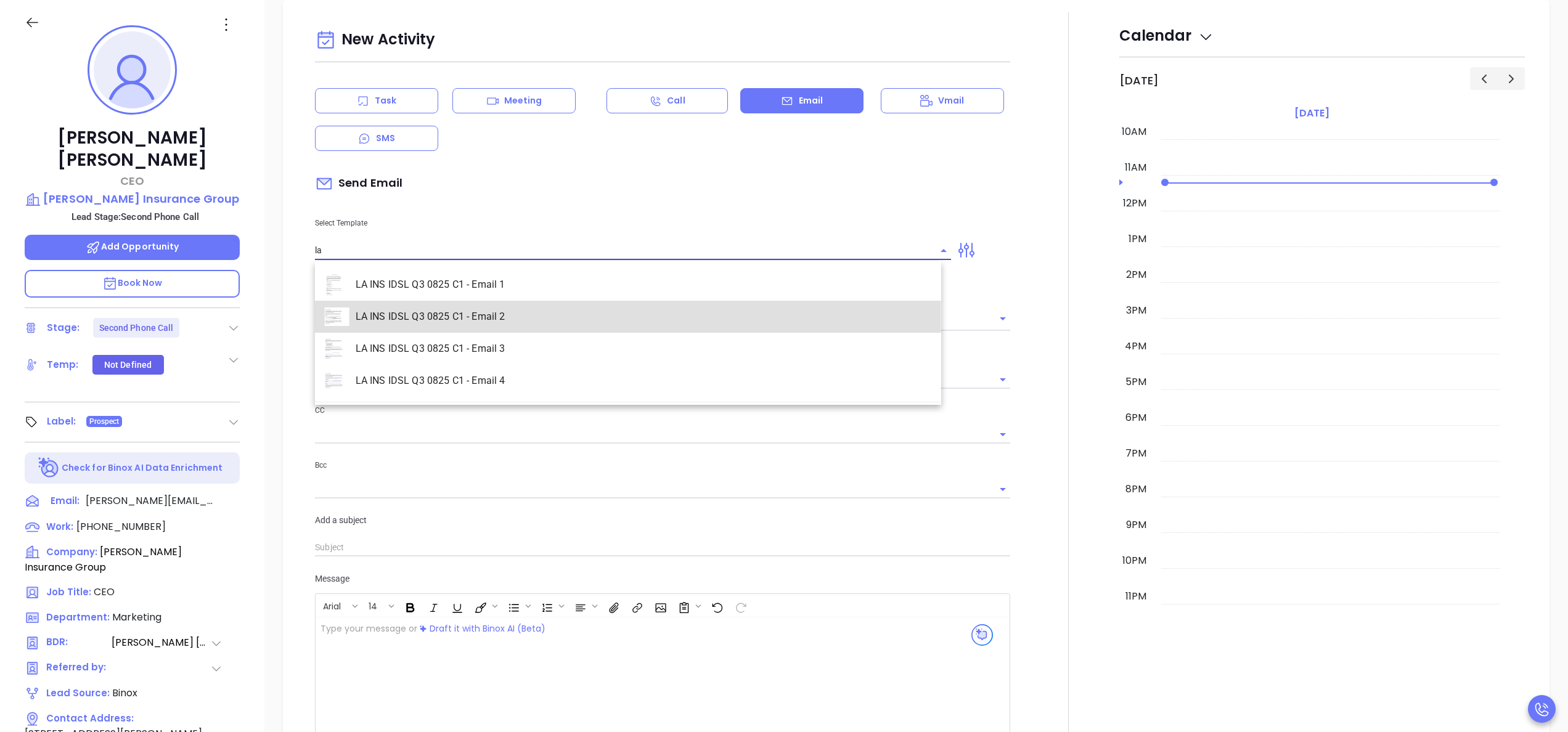
type input "LA INS IDSL Q3 0825 C1 - Email 2"
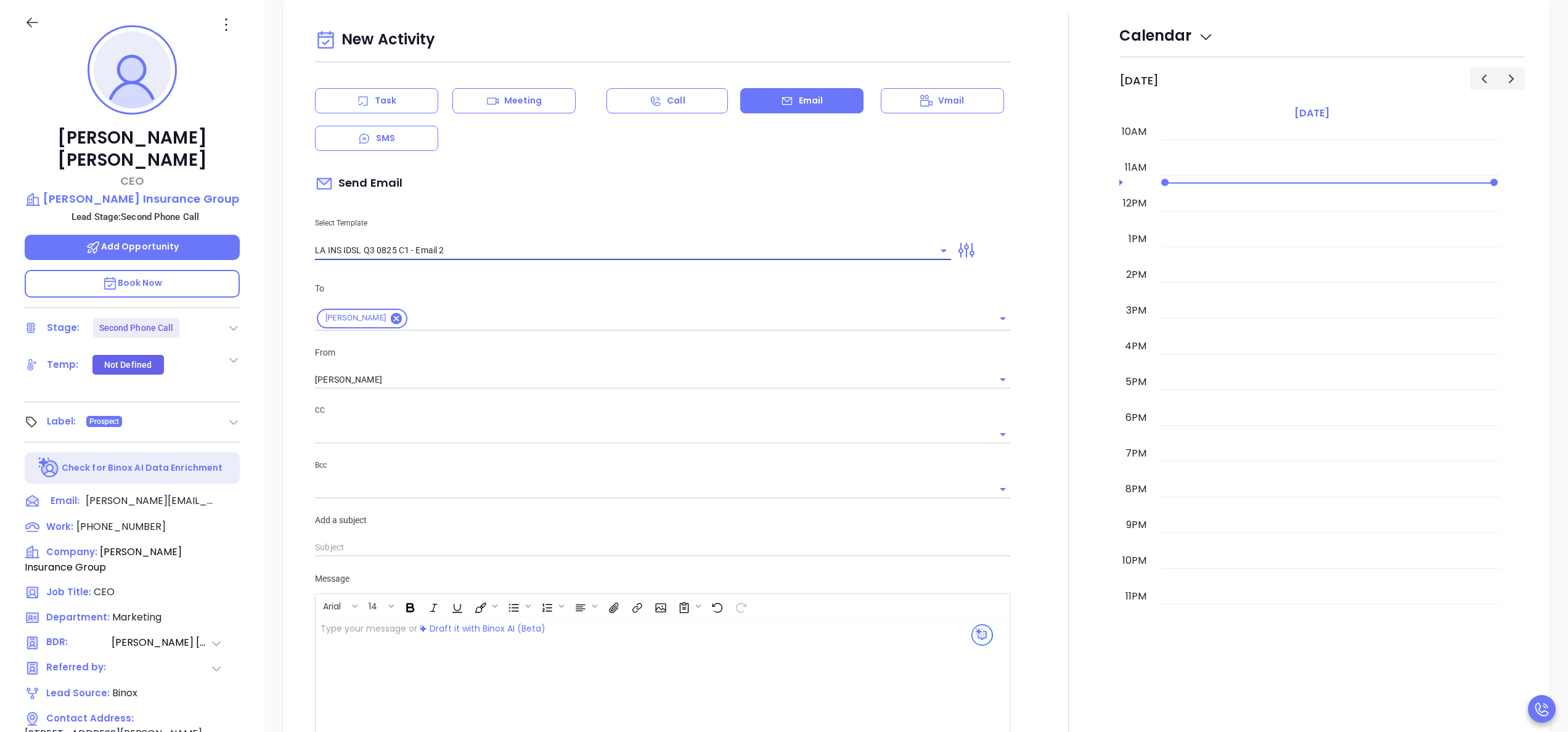
type input "February is coming fast—will Farr Insurance Group be compliant?"
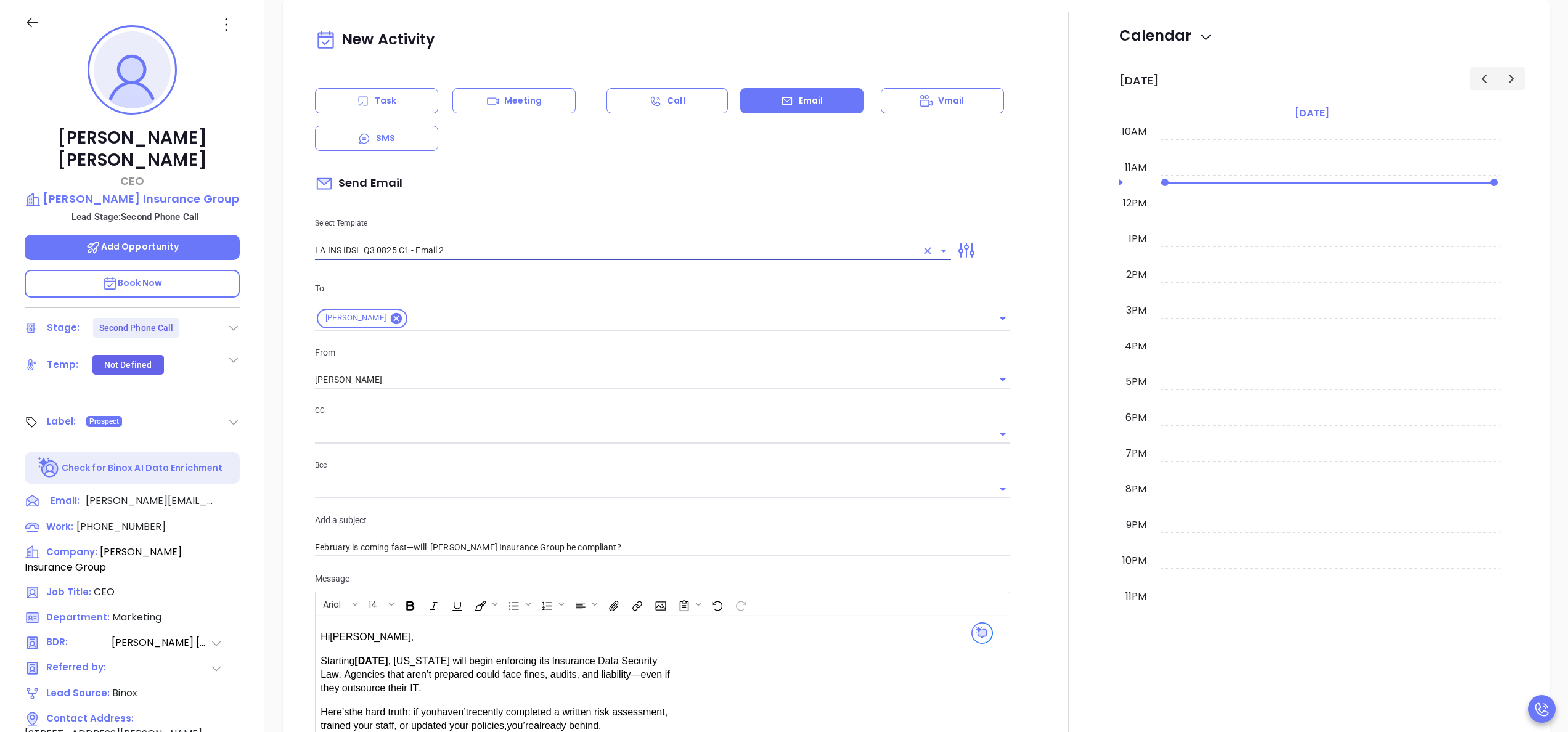
type input "LA INS IDSL Q3 0825 C1 - Email 2"
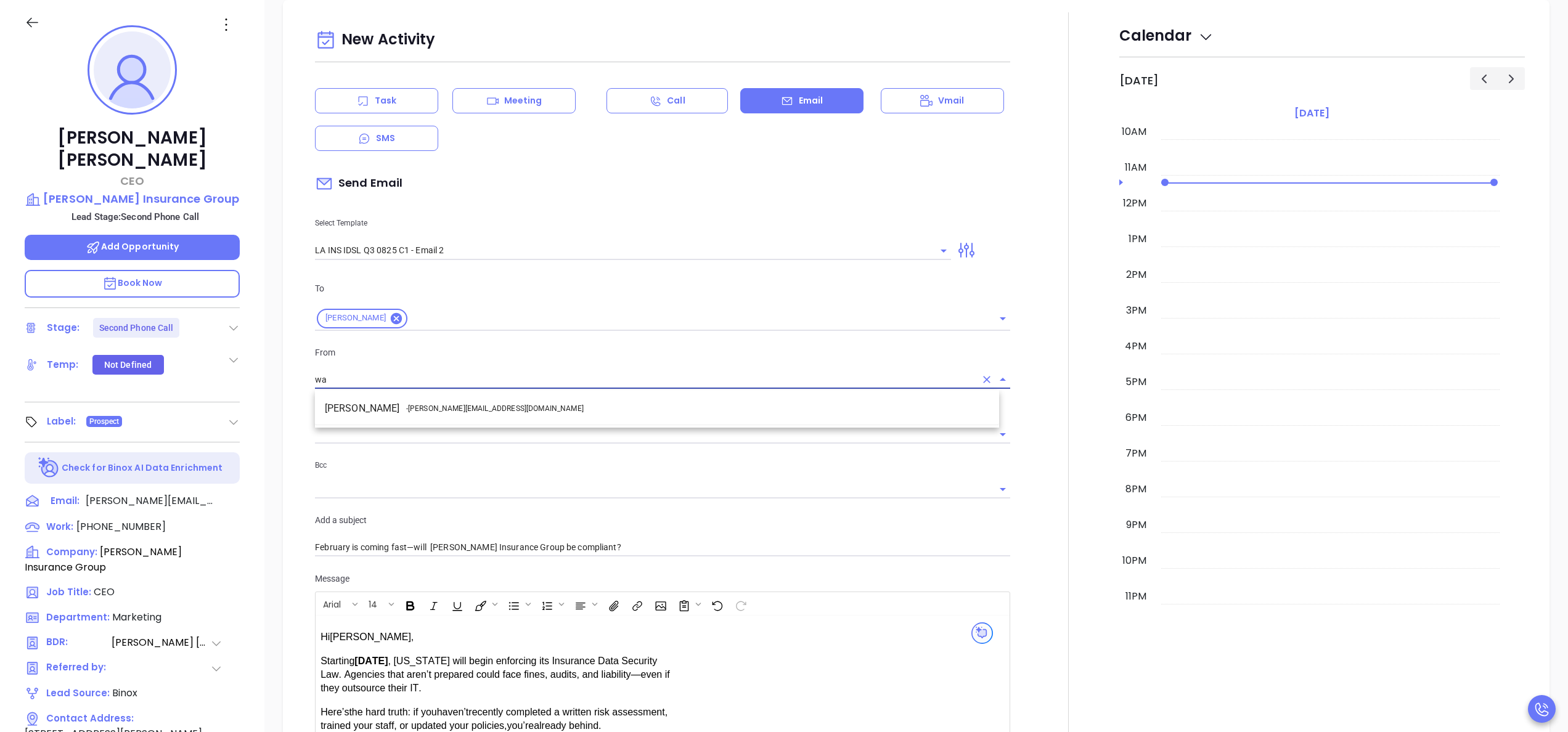
click at [533, 410] on li "Walter Contreras - walter@motiva.net" at bounding box center [657, 408] width 685 height 22
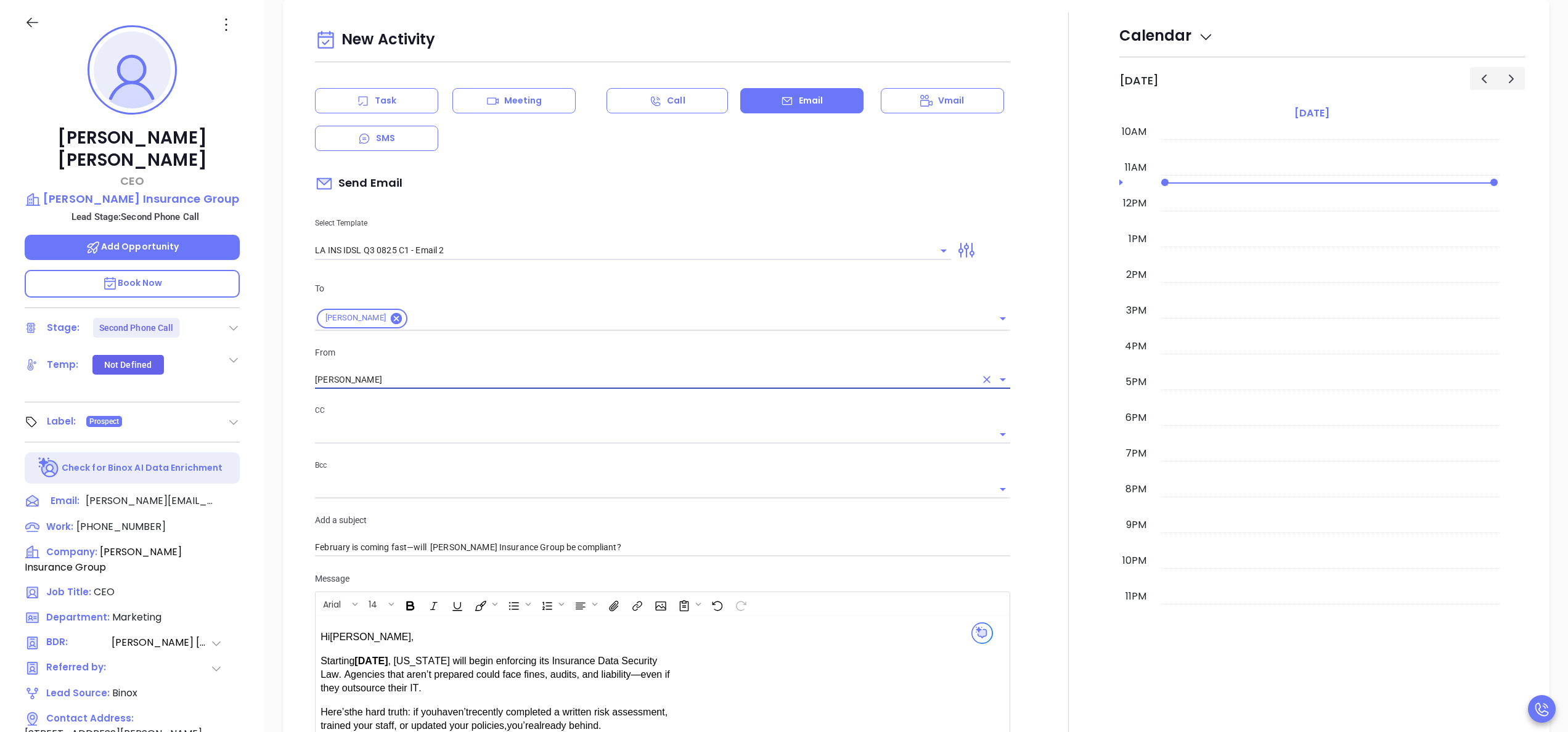
type input "Walter Contreras"
click at [1026, 429] on div at bounding box center [1069, 485] width 102 height 945
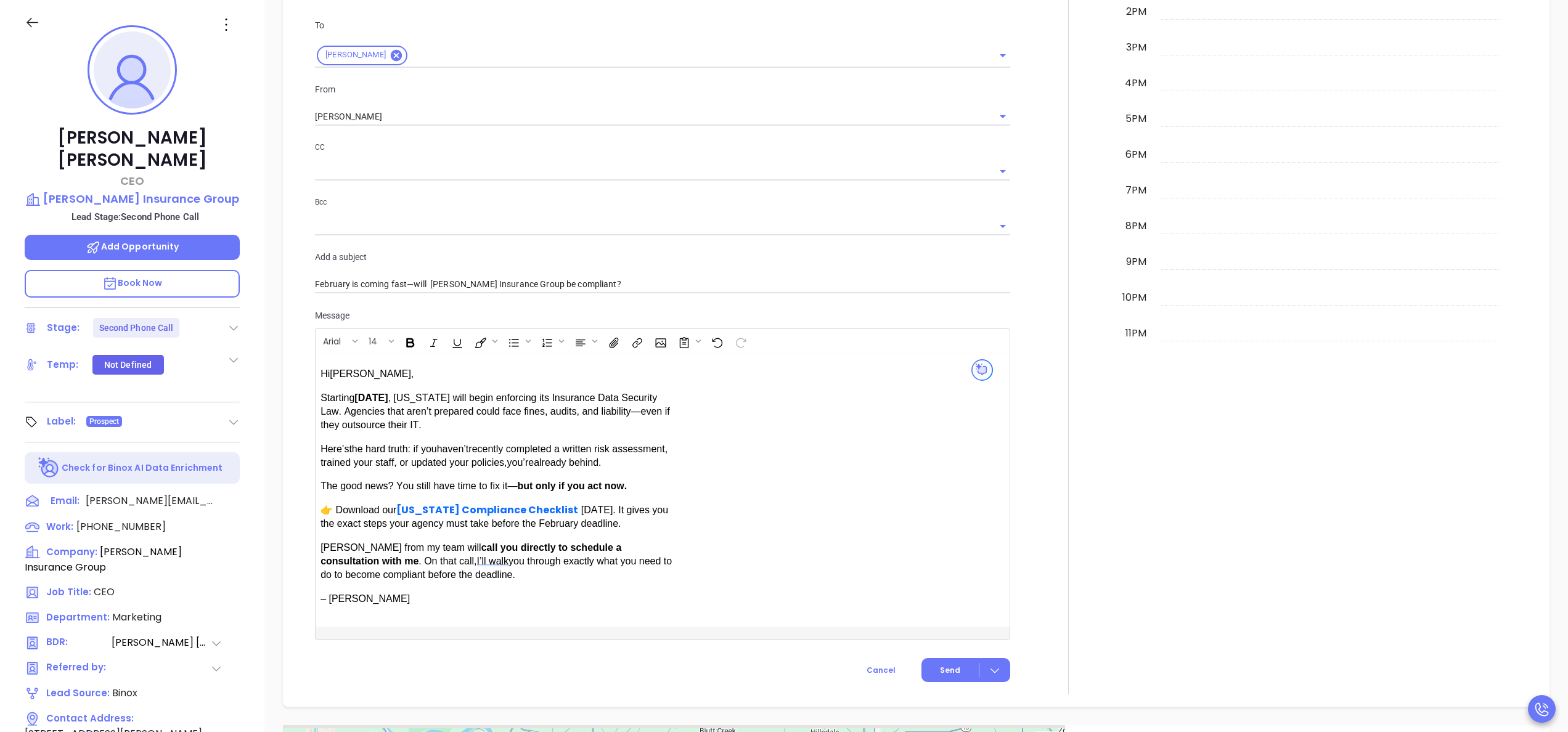
scroll to position [962, 0]
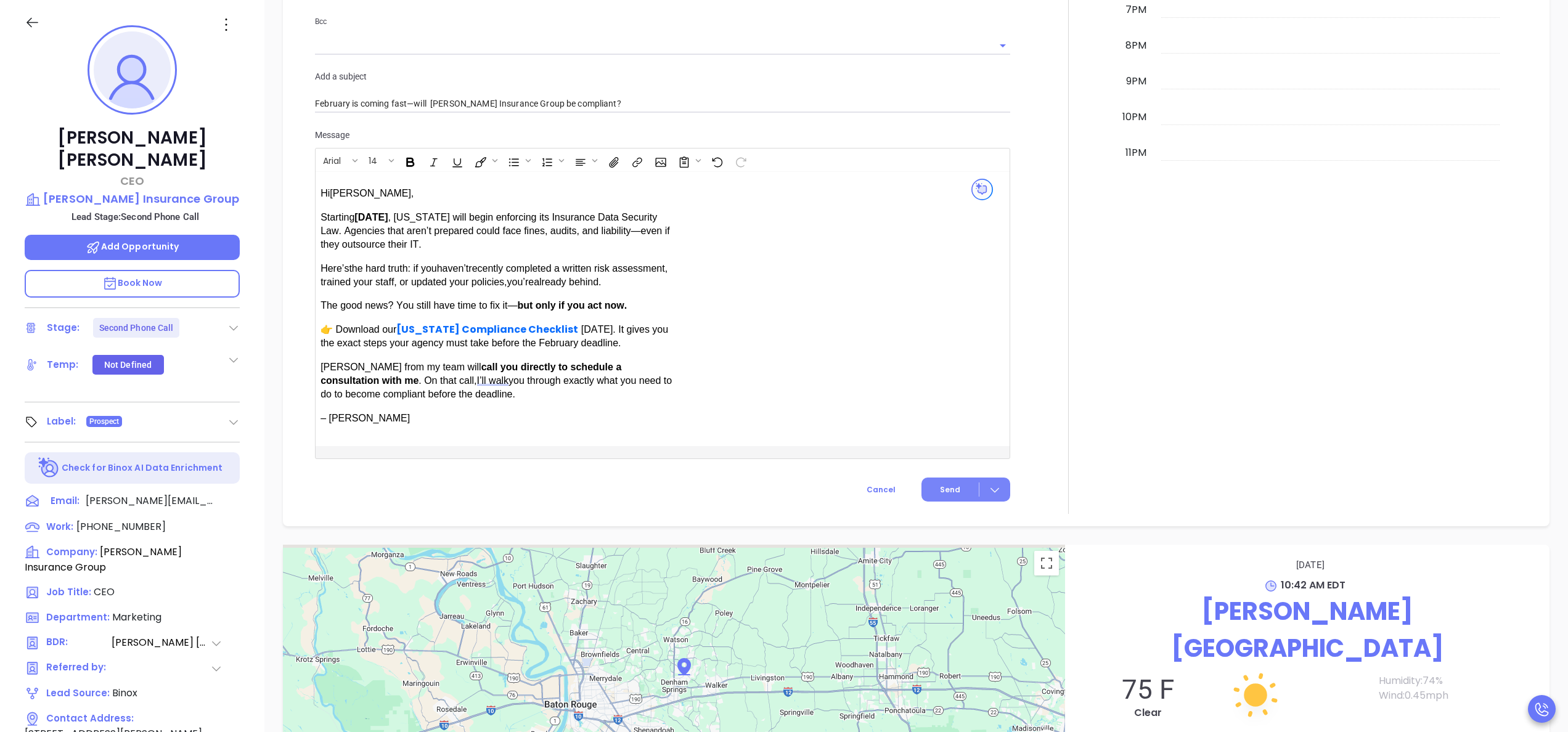
click at [942, 481] on button "Send" at bounding box center [966, 489] width 89 height 24
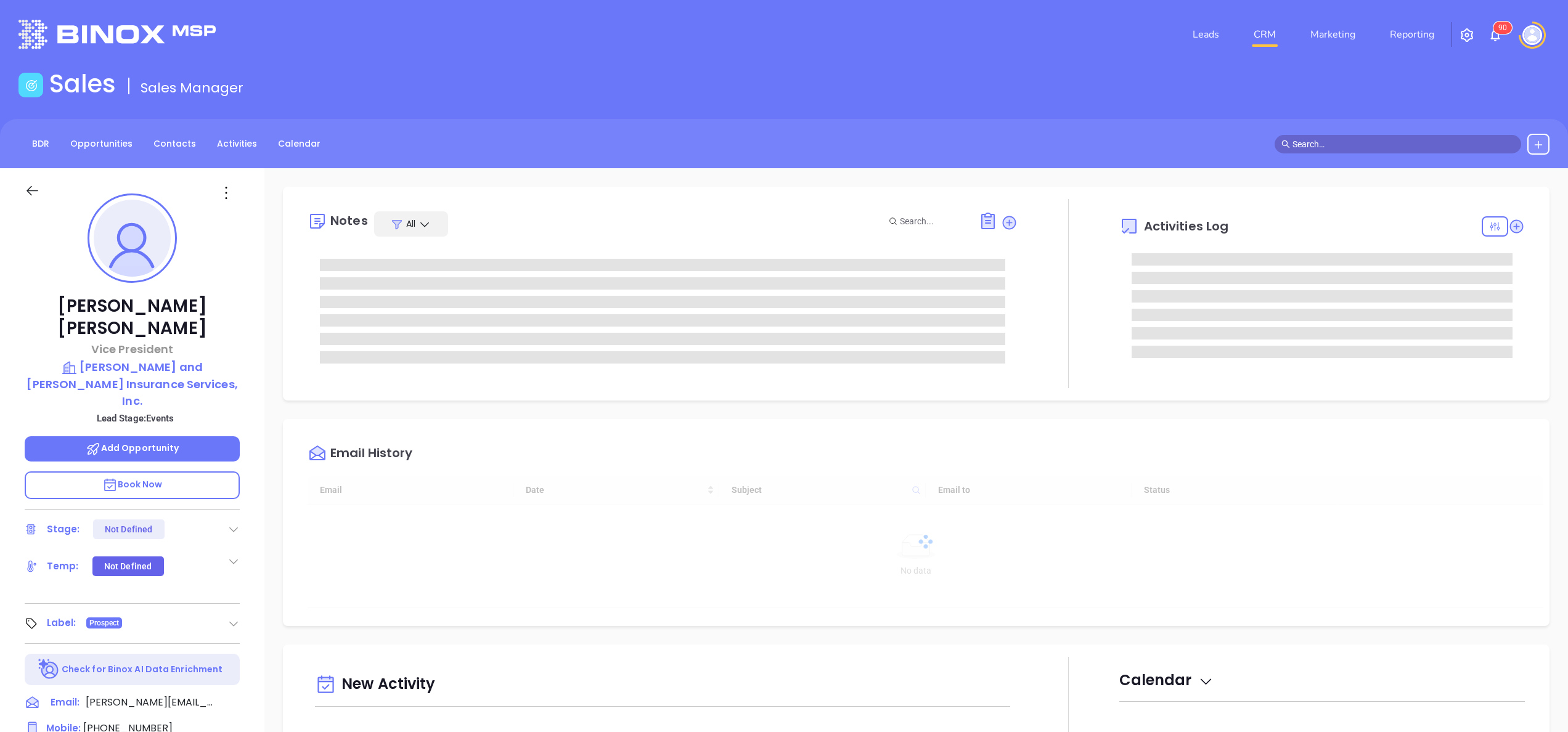
type input "[DATE]"
type input "[PERSON_NAME]"
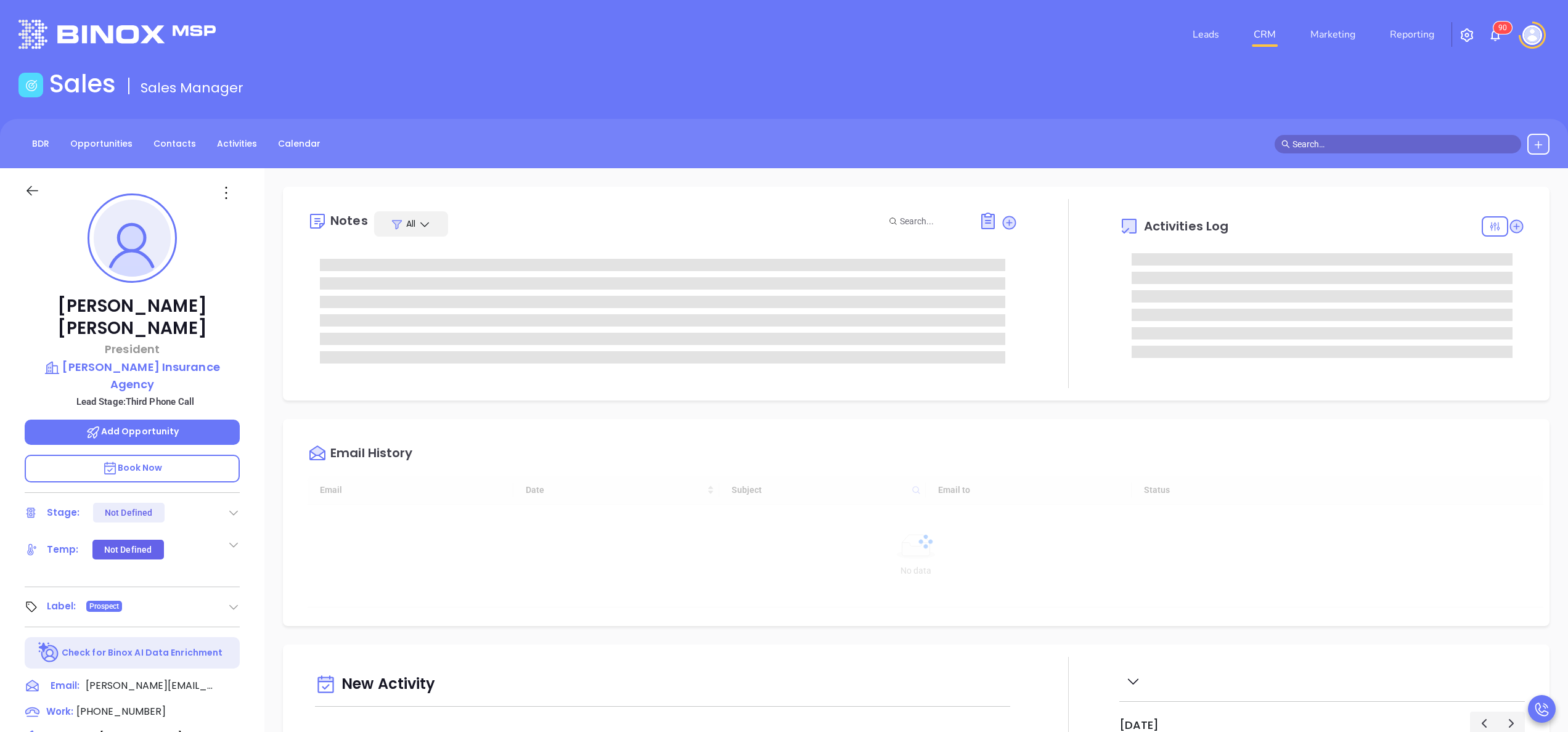
type input "[DATE]"
type input "[PERSON_NAME]"
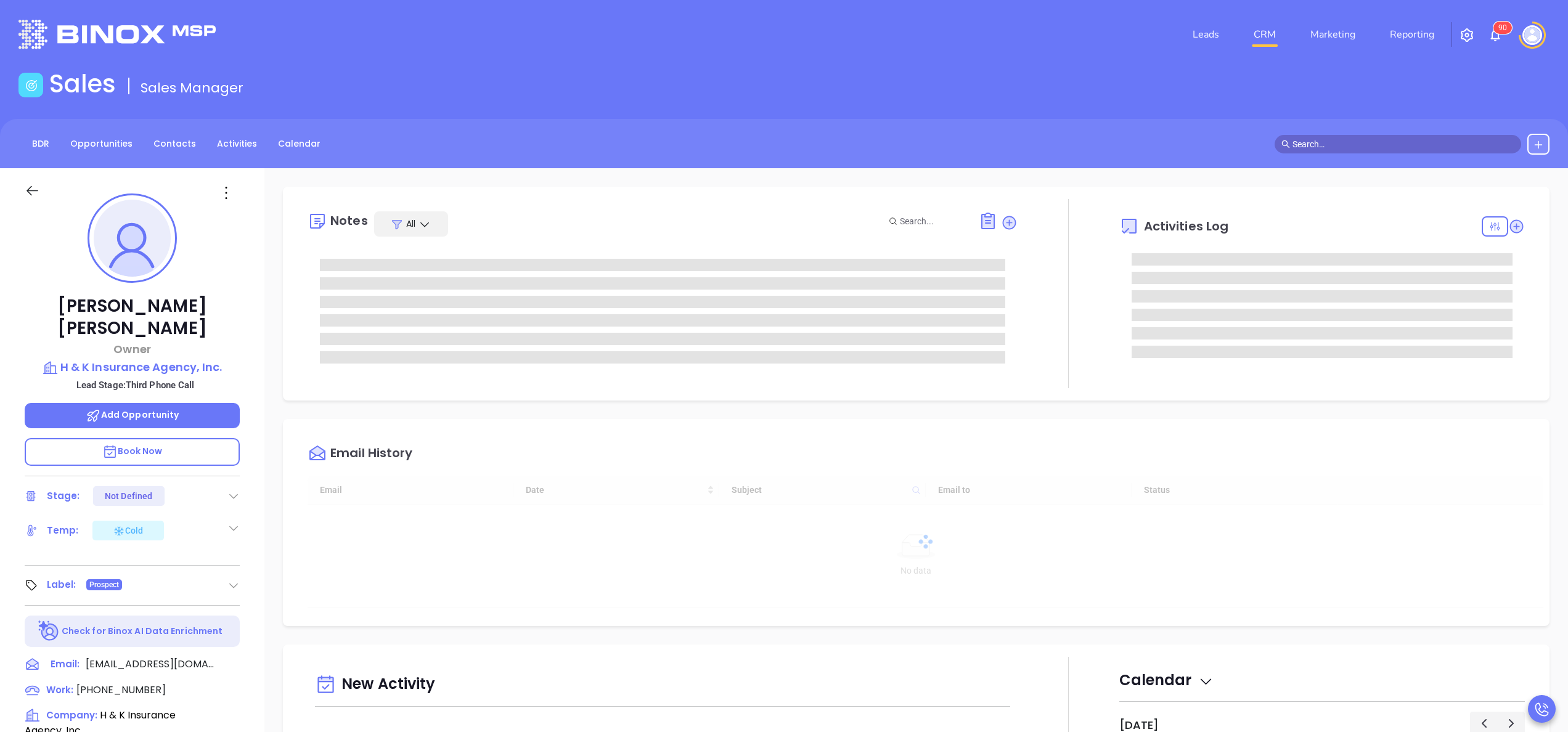
type input "[DATE]"
type input "[PERSON_NAME]"
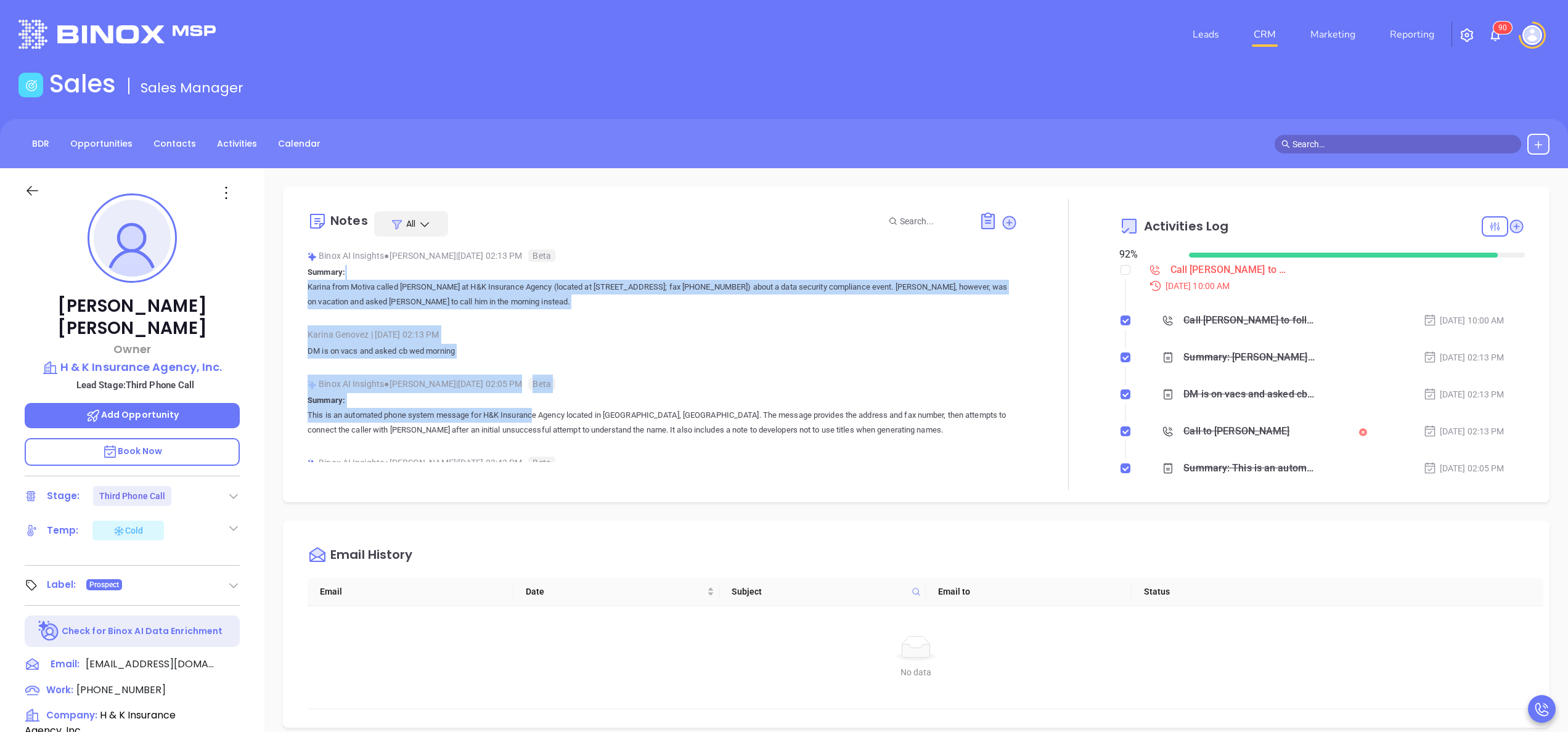
drag, startPoint x: 477, startPoint y: 268, endPoint x: 501, endPoint y: 409, distance: 143.0
click at [501, 409] on div "Binox AI Insights ● [PERSON_NAME] | [DATE] 02:13 PM Beta Summary: [PERSON_NAME]…" at bounding box center [663, 418] width 710 height 344
drag, startPoint x: 501, startPoint y: 409, endPoint x: 753, endPoint y: 387, distance: 253.0
click at [753, 387] on div "Binox AI Insights ● [PERSON_NAME] | [DATE] 02:05 PM Beta" at bounding box center [663, 384] width 710 height 19
click at [746, 355] on p "DM is on vacs and asked cb wed morning" at bounding box center [663, 351] width 710 height 14
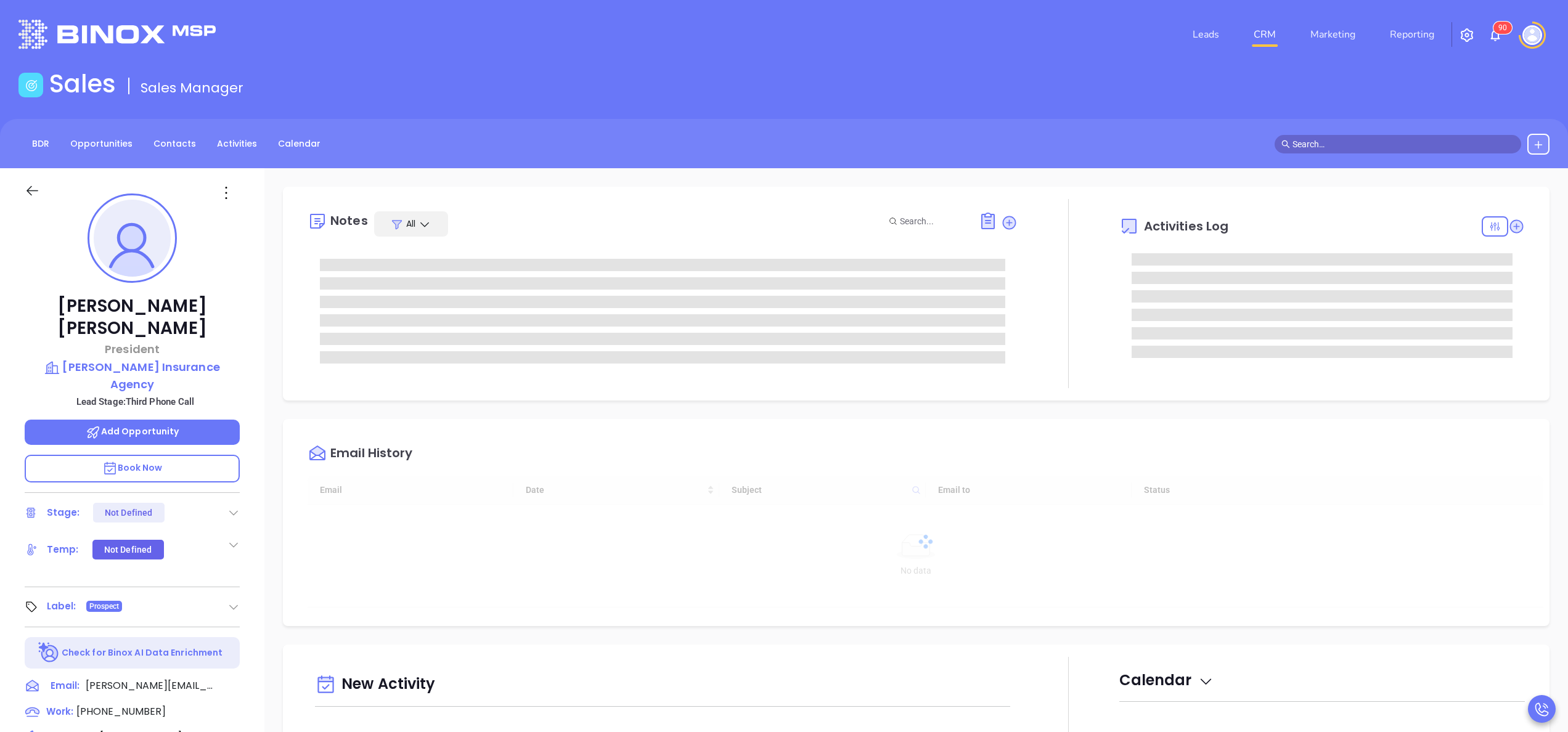
type input "10:00 am"
type input "[DATE]"
type input "[PERSON_NAME]"
